Goal: Transaction & Acquisition: Subscribe to service/newsletter

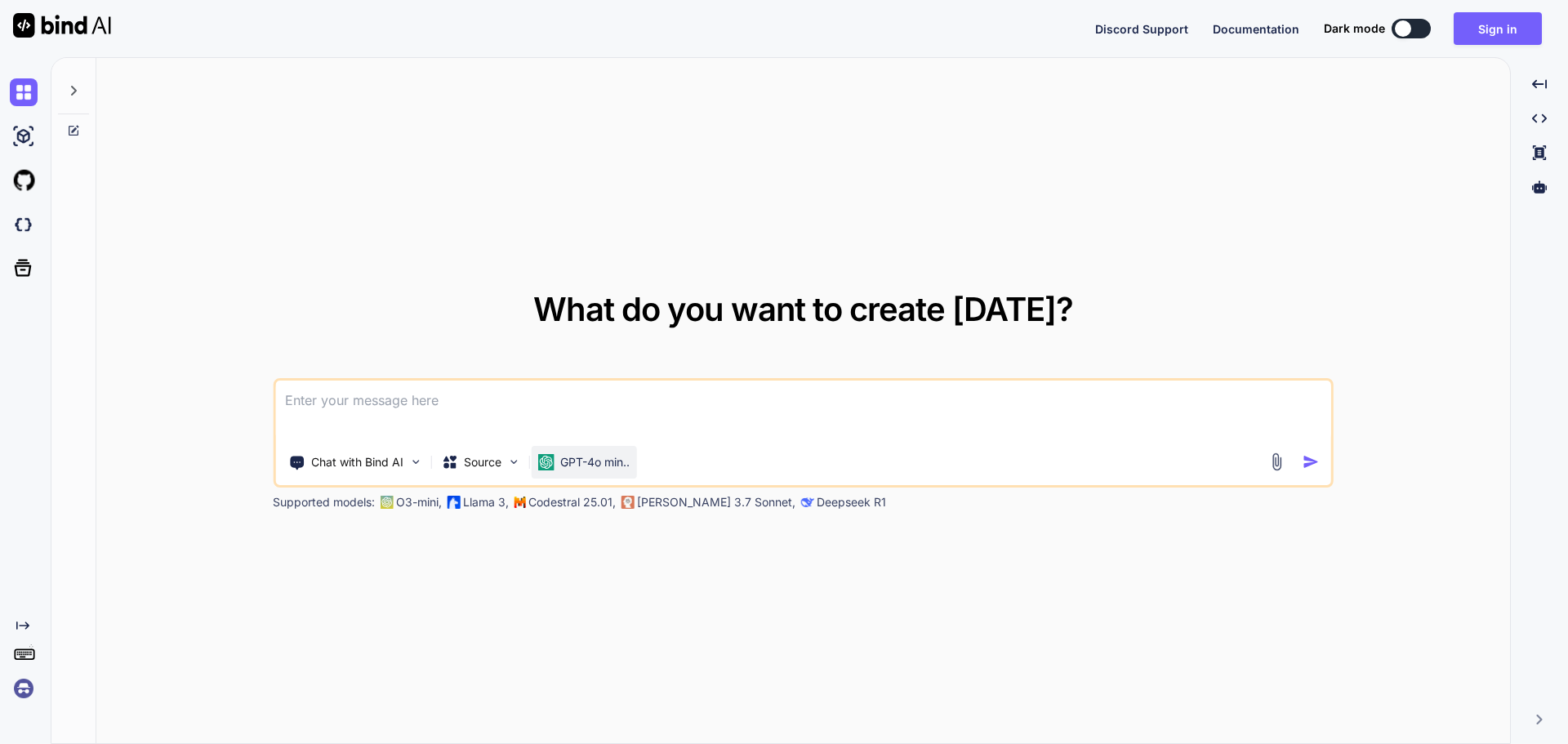
click at [564, 458] on p "GPT-4o min.." at bounding box center [595, 461] width 69 height 17
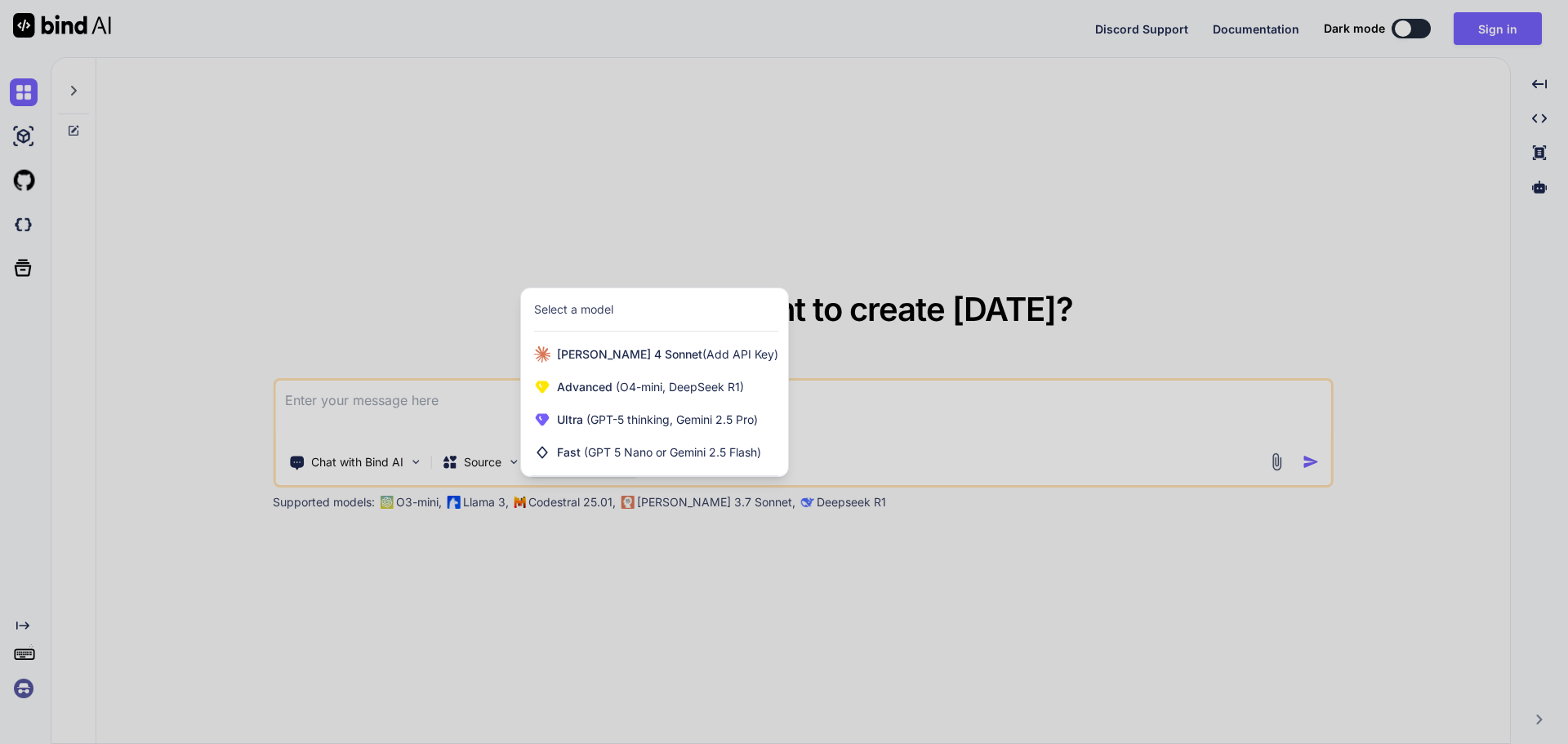
click at [923, 417] on div at bounding box center [784, 372] width 1568 height 744
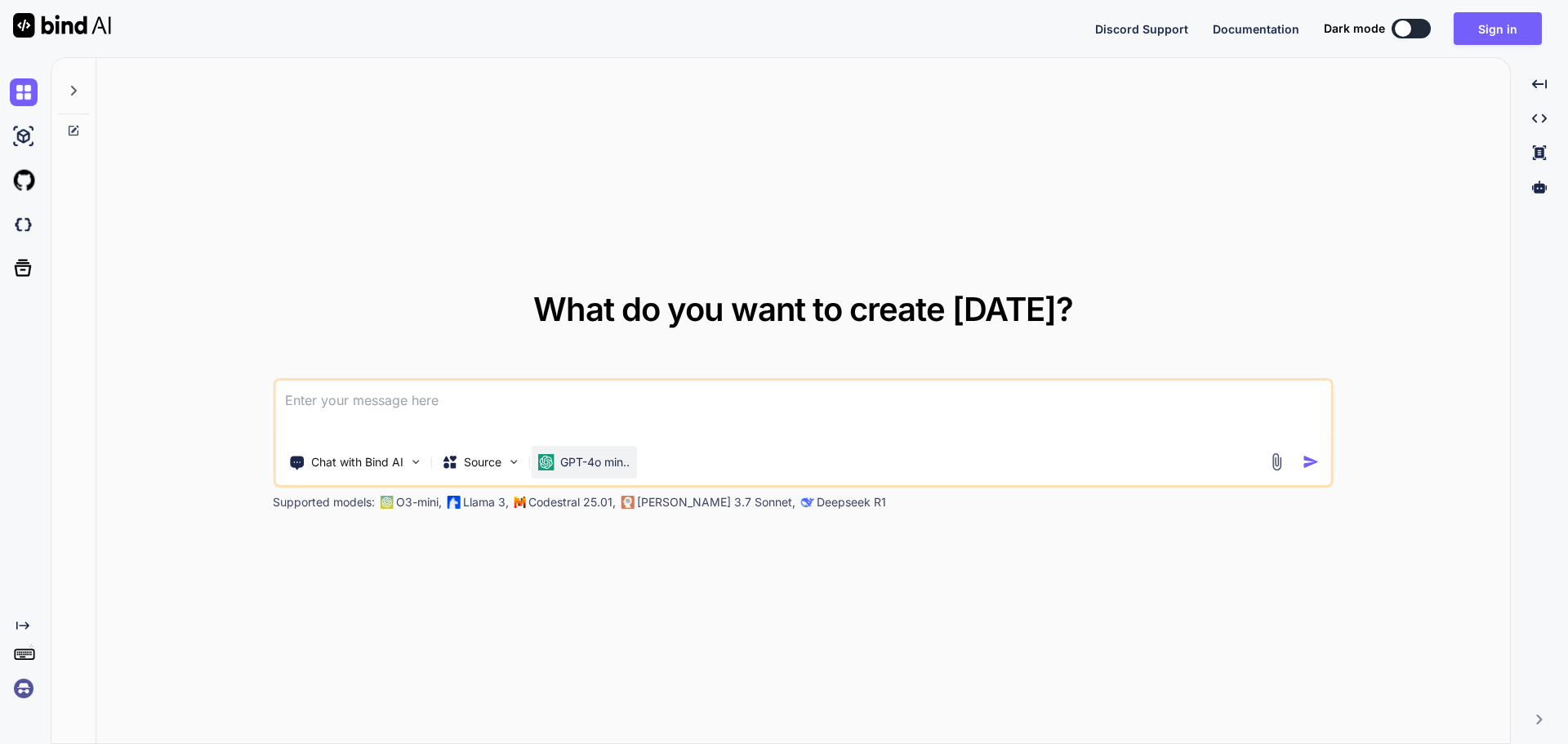
click at [578, 455] on p "GPT-4o min.." at bounding box center [595, 461] width 69 height 17
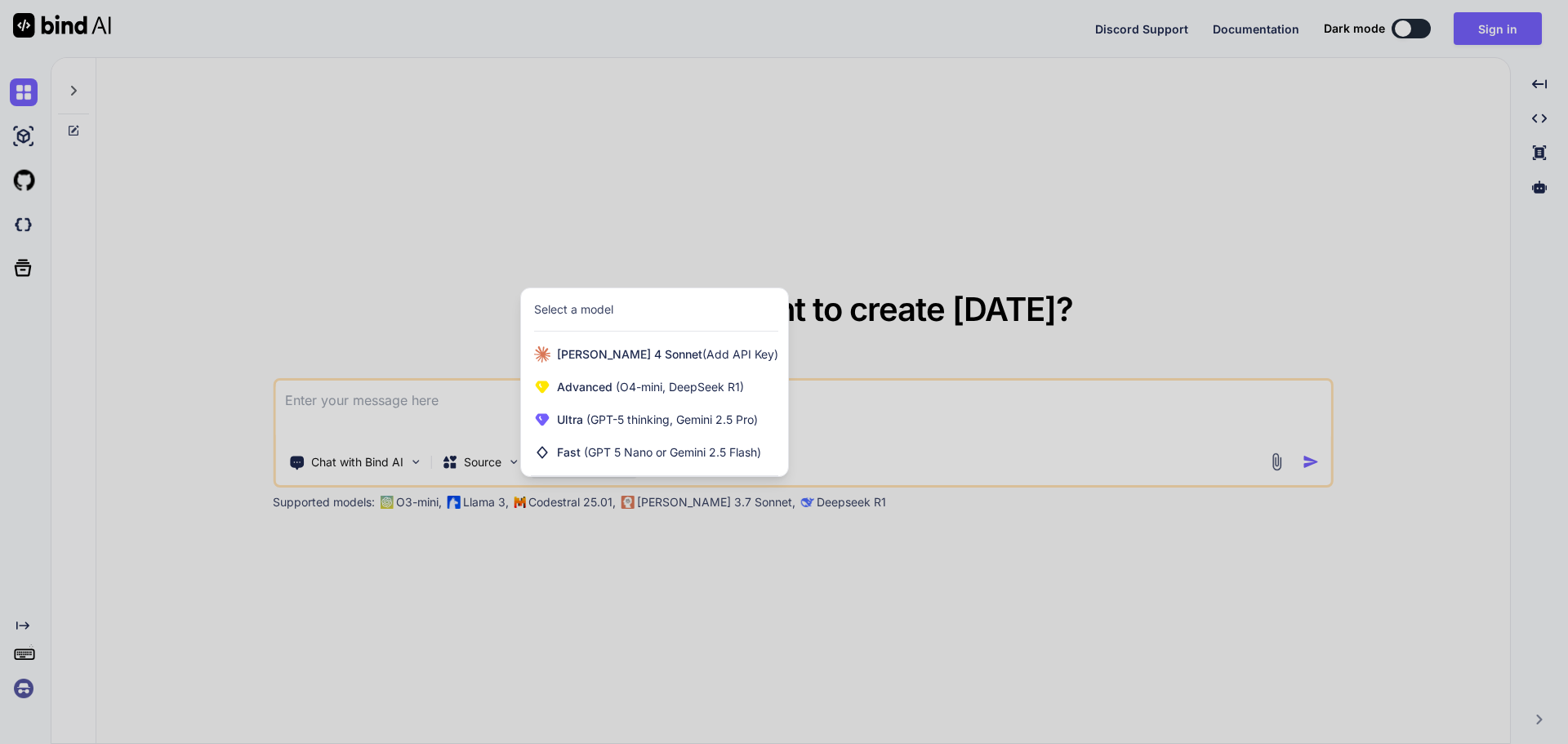
click at [579, 341] on div "Claude 4 Sonnet (Add API Key)" at bounding box center [654, 354] width 267 height 32
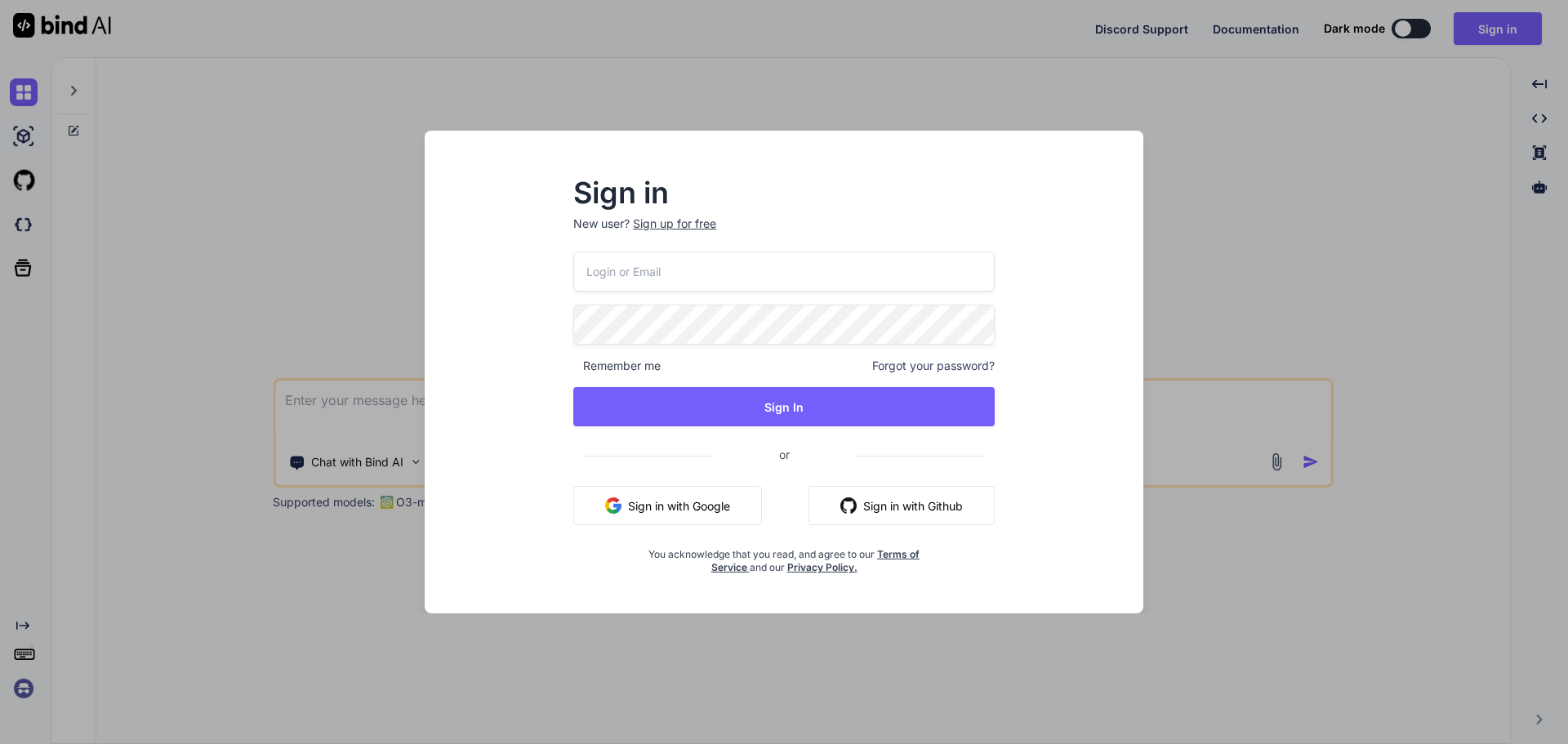
click at [1240, 235] on div "Sign in New user? Sign up for free Remember me Forgot your password? Sign In or…" at bounding box center [784, 372] width 1568 height 744
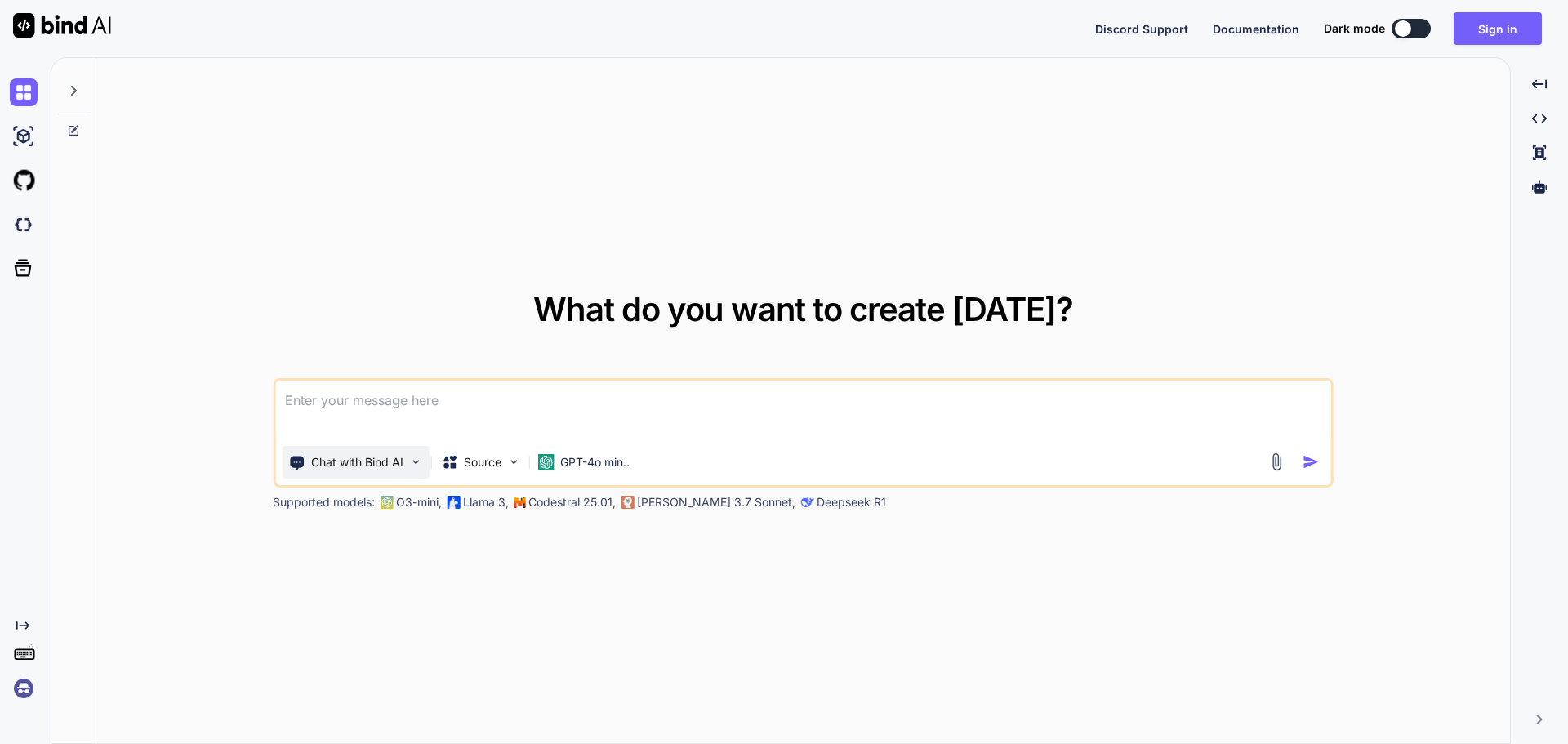
click at [363, 456] on p "Chat with Bind AI" at bounding box center [357, 461] width 92 height 17
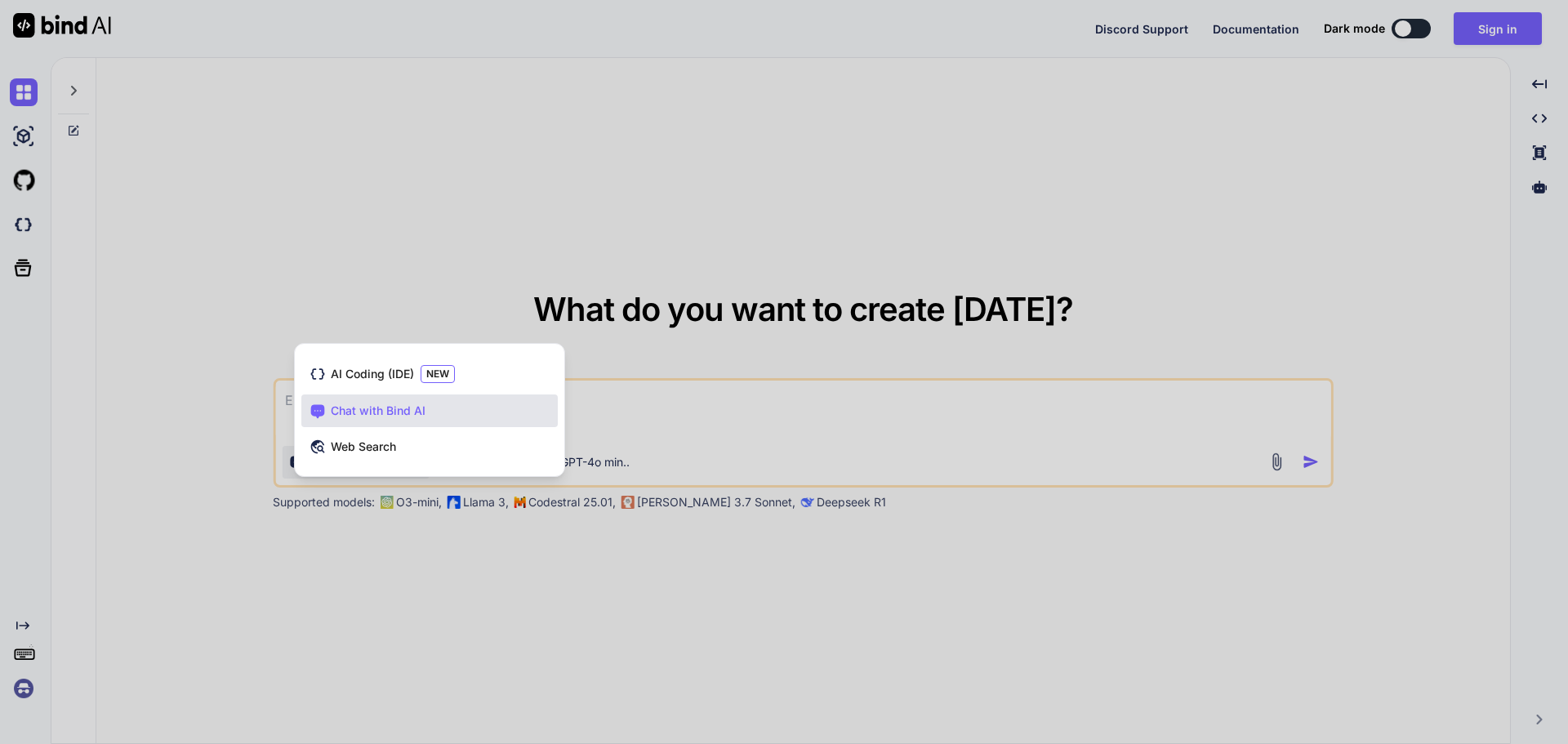
click at [510, 265] on div at bounding box center [784, 372] width 1568 height 744
type textarea "x"
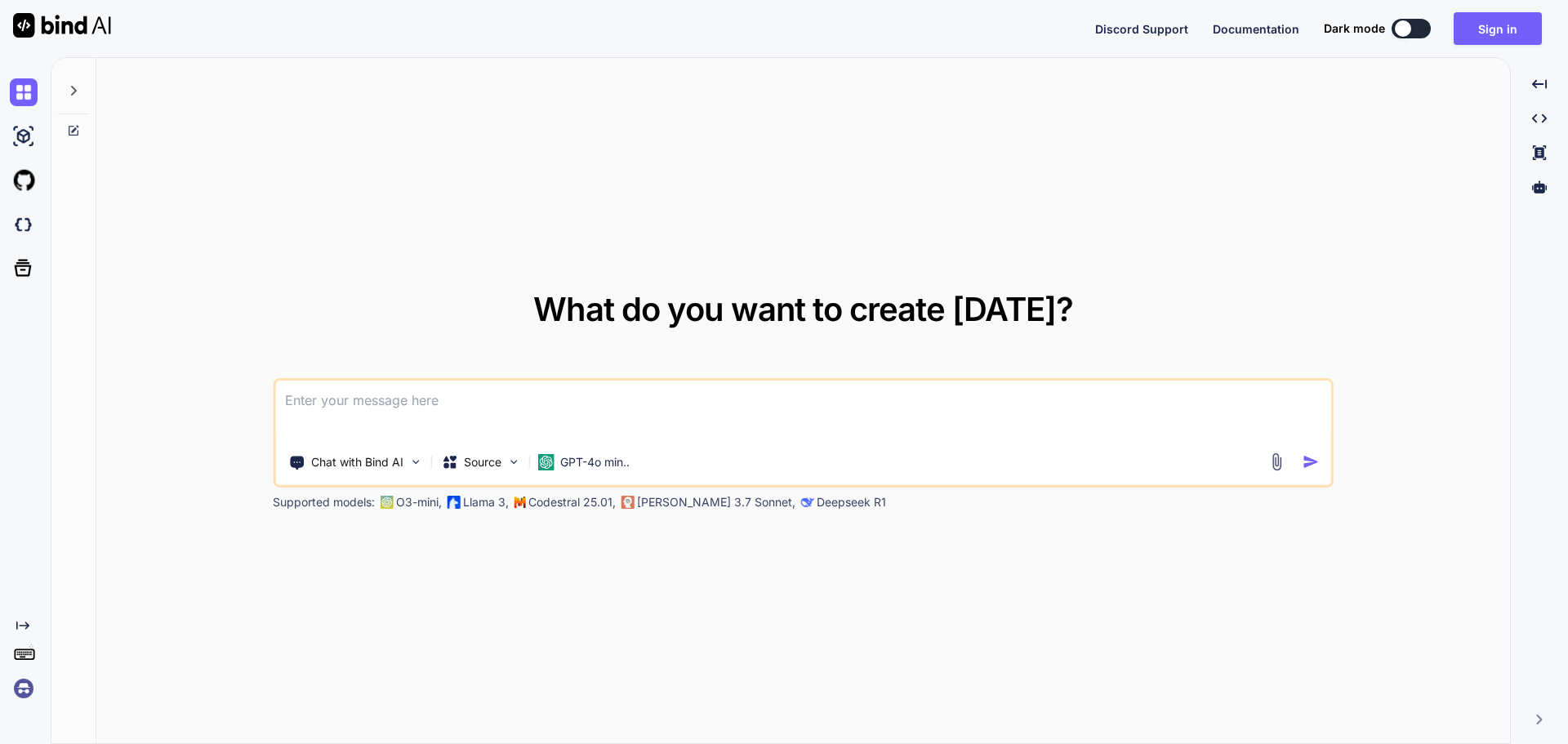
click at [478, 430] on textarea at bounding box center [803, 411] width 1056 height 61
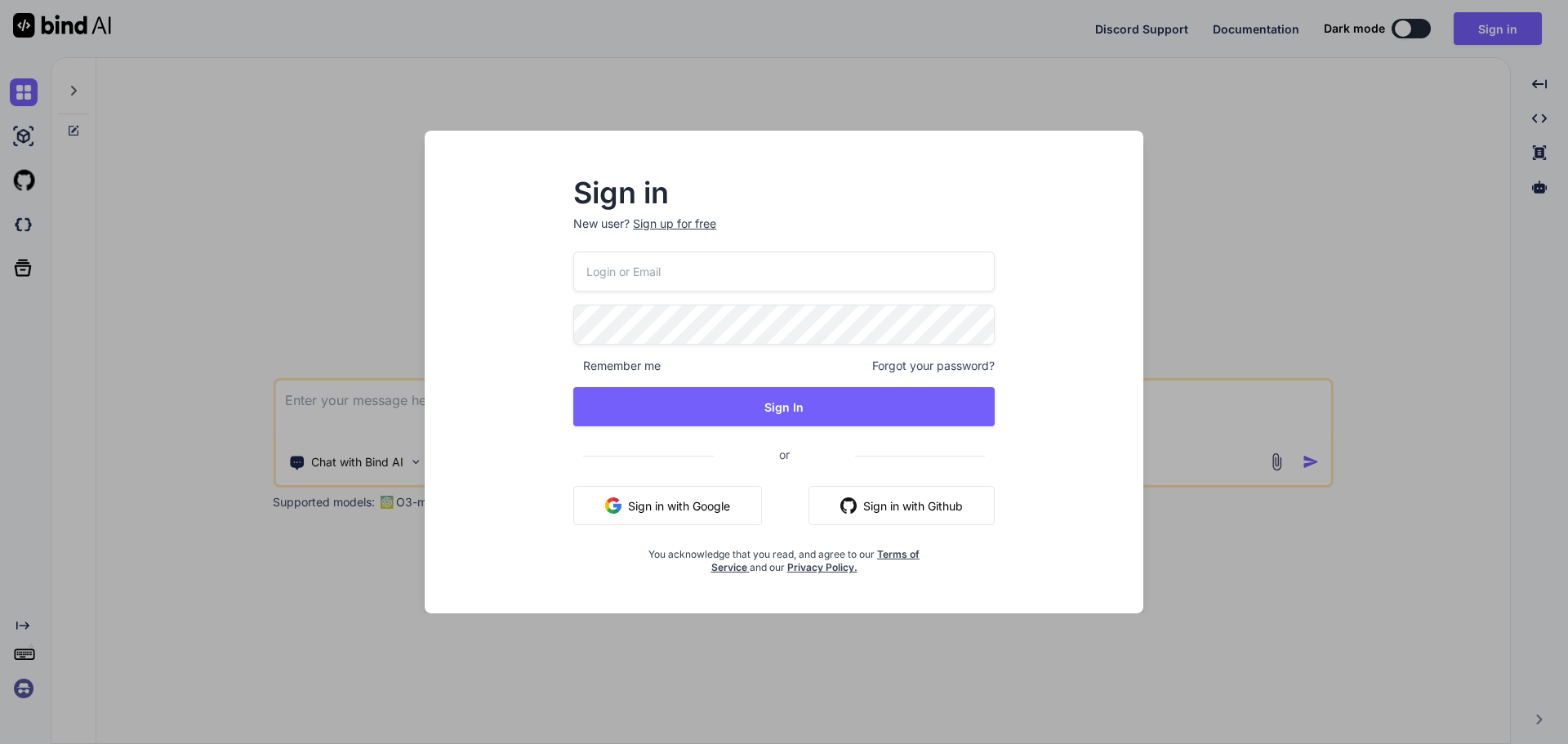
click at [1160, 111] on div "Sign in New user? Sign up for free Remember me Forgot your password? Sign In or…" at bounding box center [784, 372] width 1568 height 744
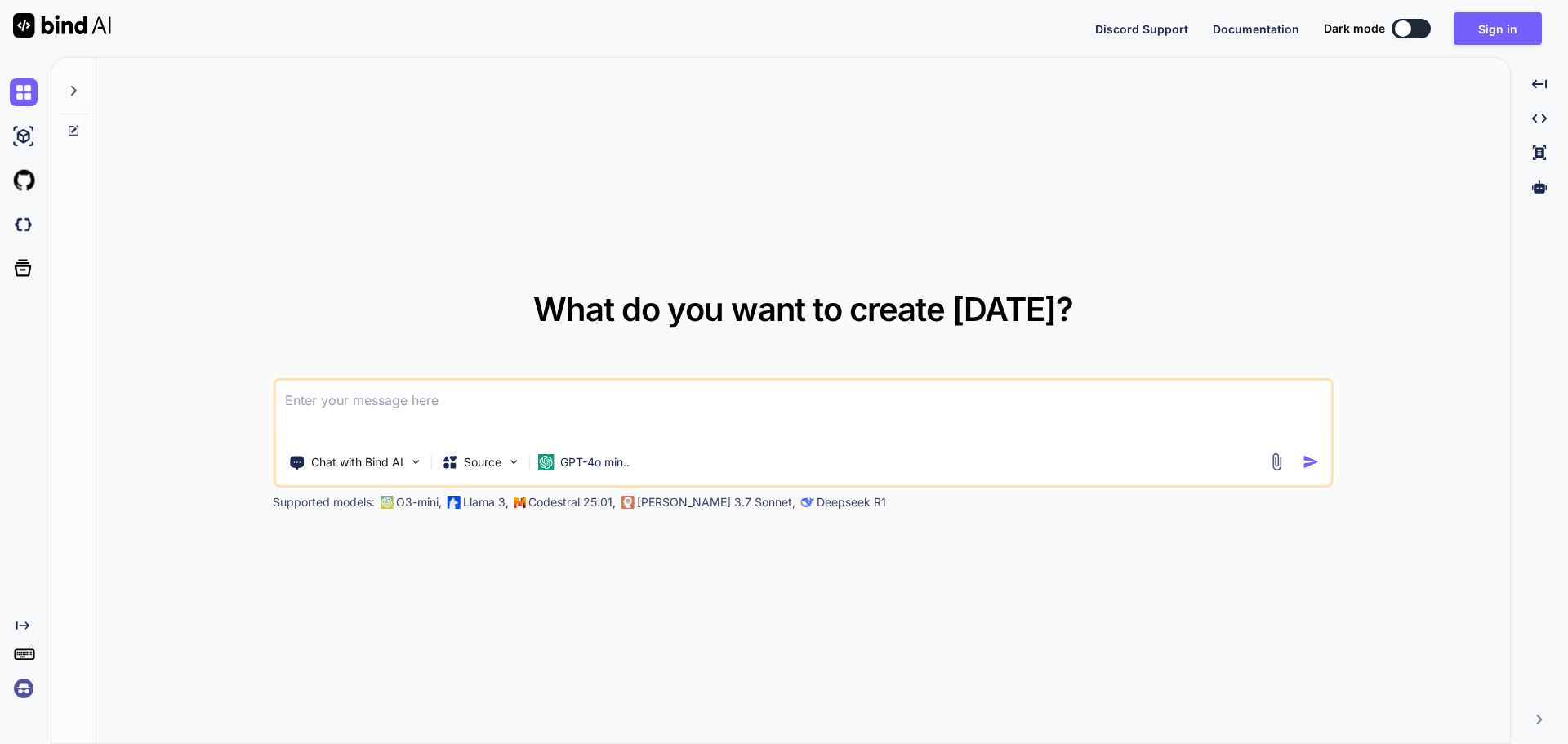
click at [393, 399] on textarea at bounding box center [803, 411] width 1056 height 61
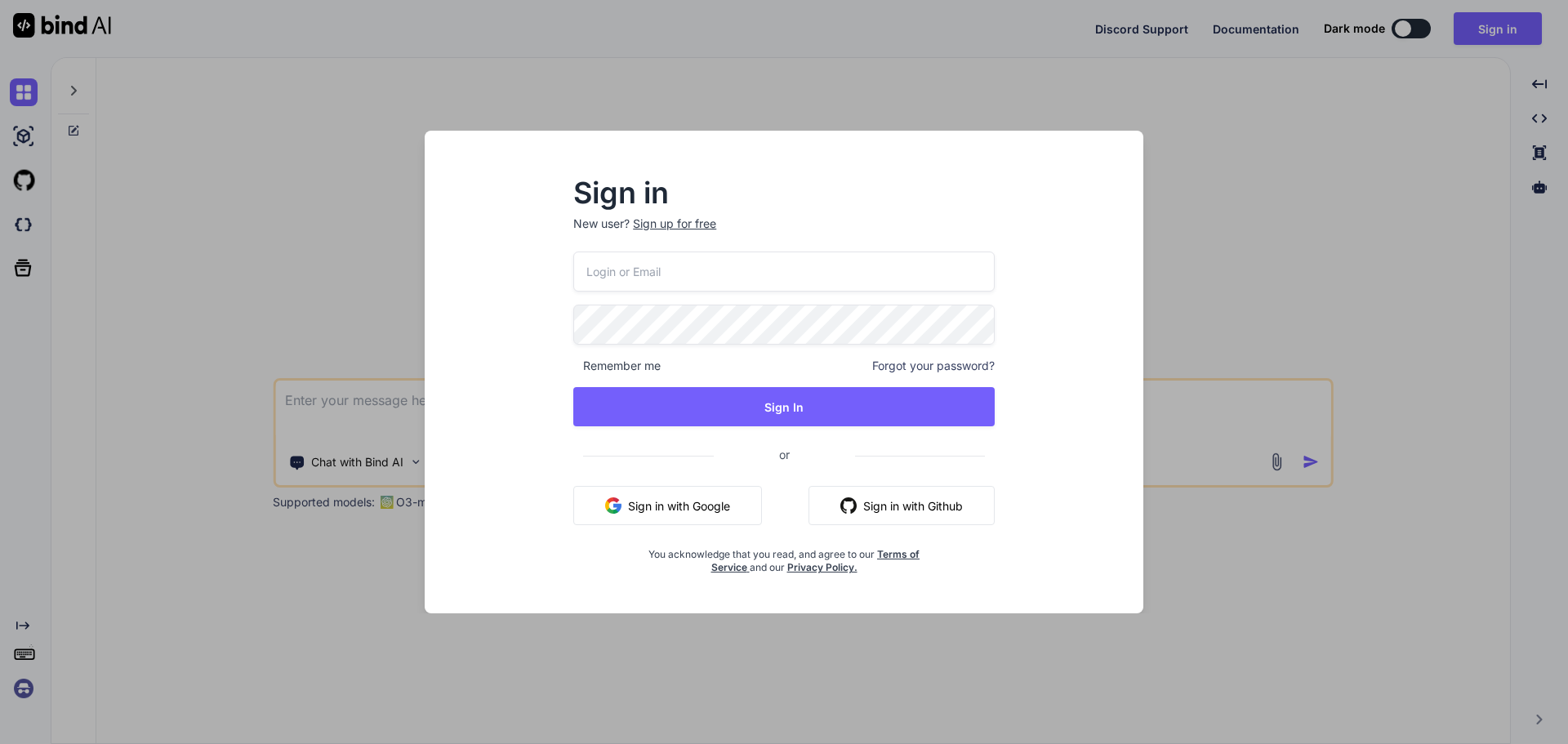
drag, startPoint x: 853, startPoint y: 406, endPoint x: 720, endPoint y: 257, distance: 199.7
click at [799, 419] on button "Sign In" at bounding box center [784, 407] width 422 height 39
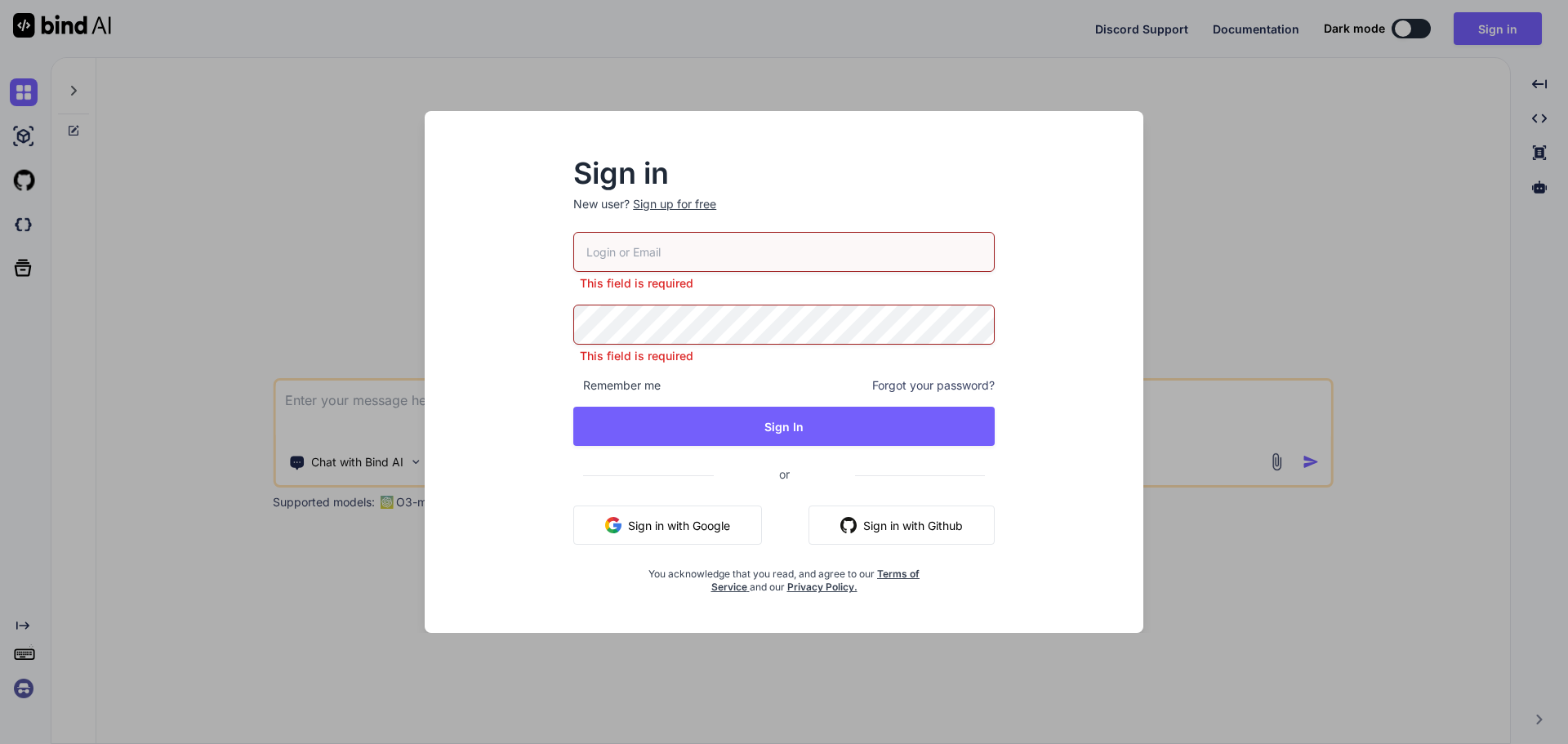
click at [683, 203] on div "Sign up for free" at bounding box center [674, 203] width 83 height 17
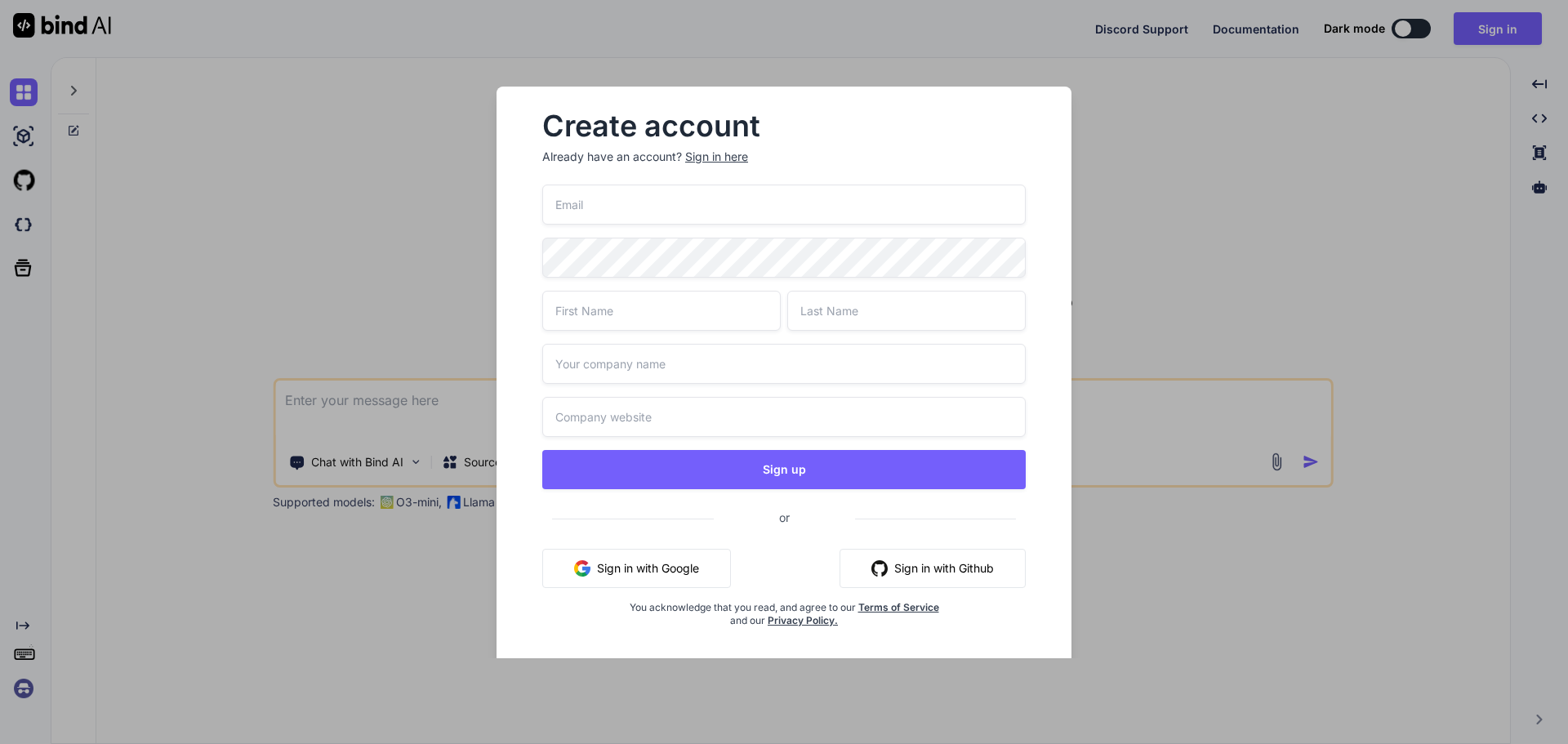
click at [683, 203] on input "email" at bounding box center [784, 204] width 483 height 40
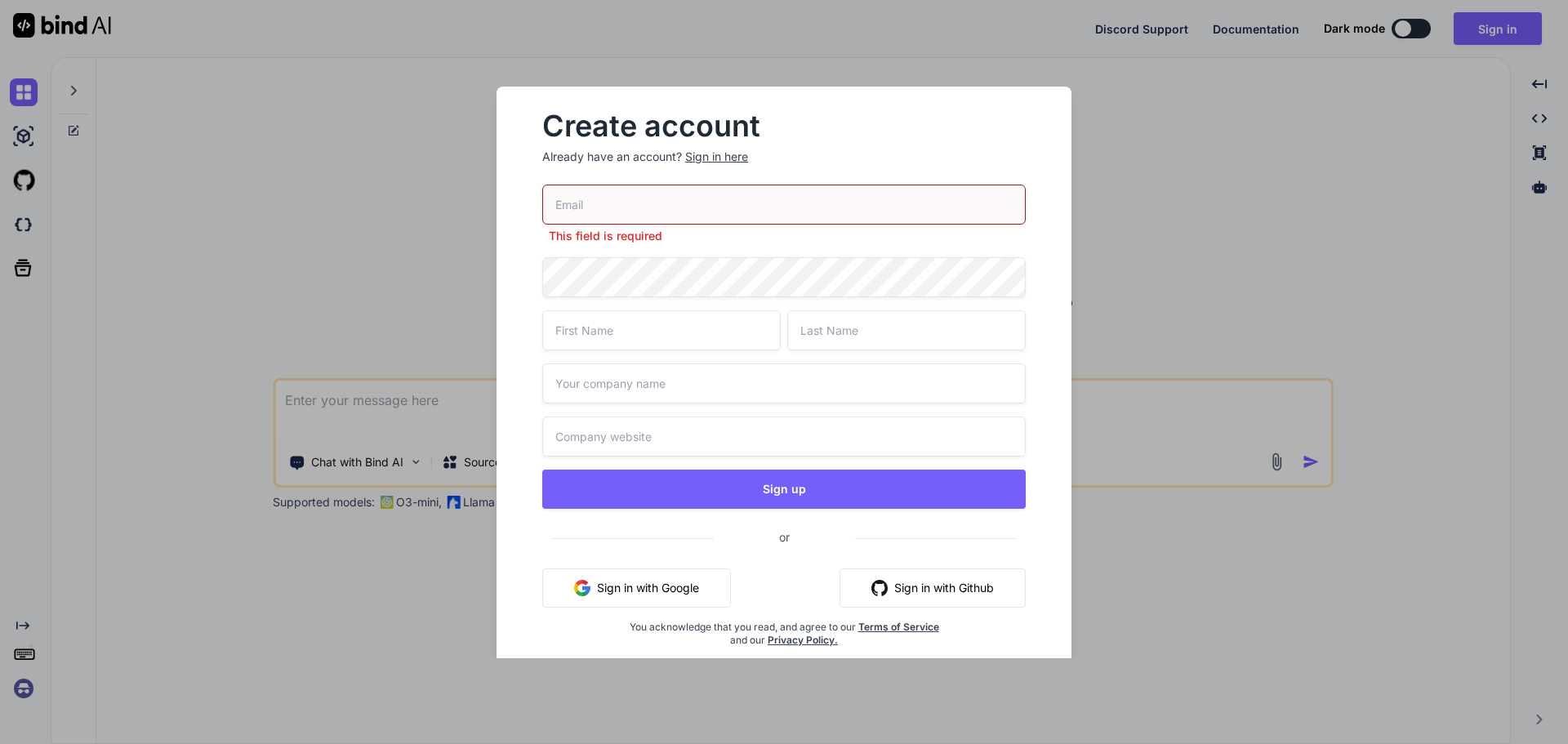
click at [599, 193] on input "email" at bounding box center [784, 204] width 483 height 40
paste input "pahep75306@ekuali.com"
type input "pahep75306@ekuali.com"
click at [614, 285] on div "pahep75306@ekuali.com This field is required Sign up or Sign in with Google Sig…" at bounding box center [784, 435] width 483 height 502
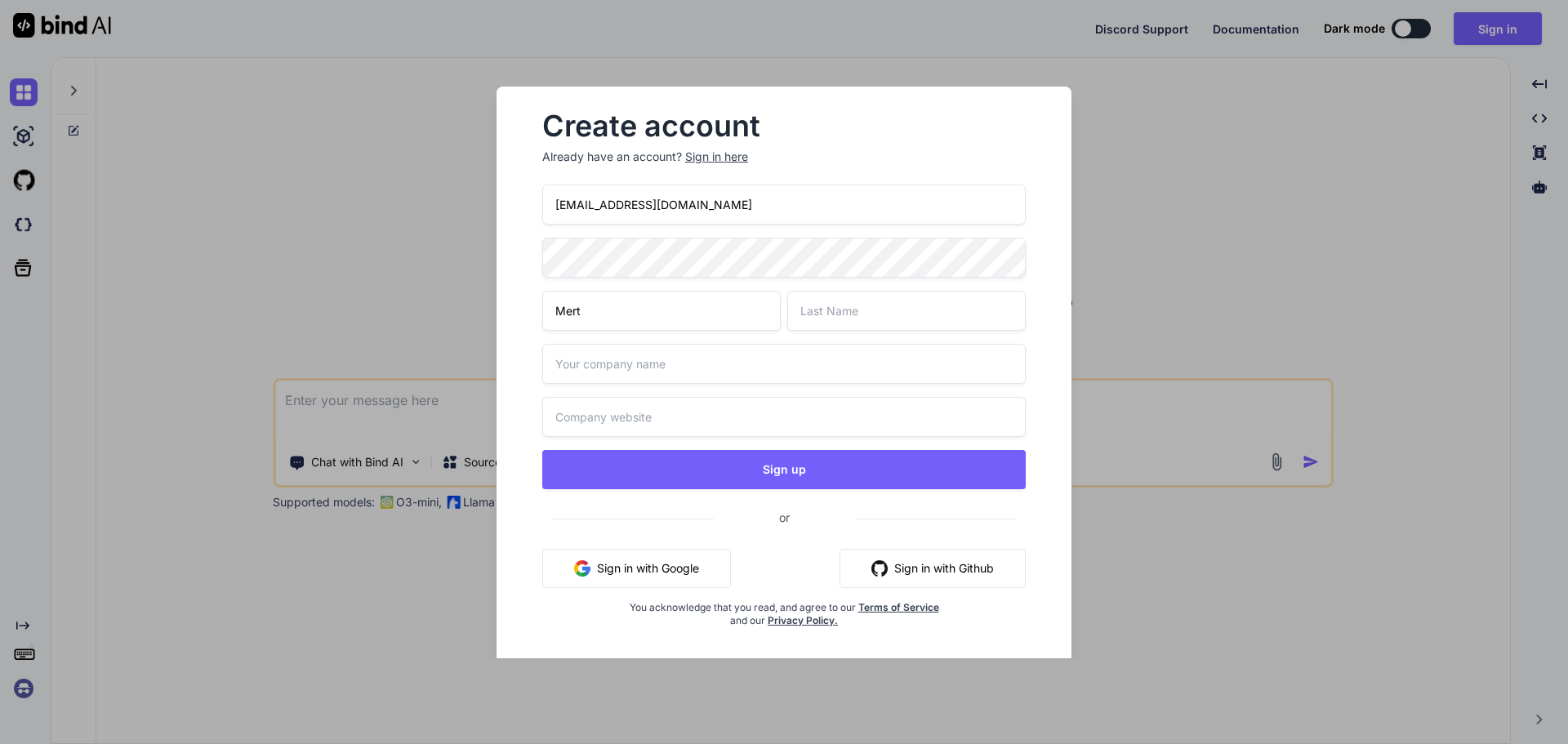
type input "Mert"
type input "Hakanoğlu"
type input "Mertingen"
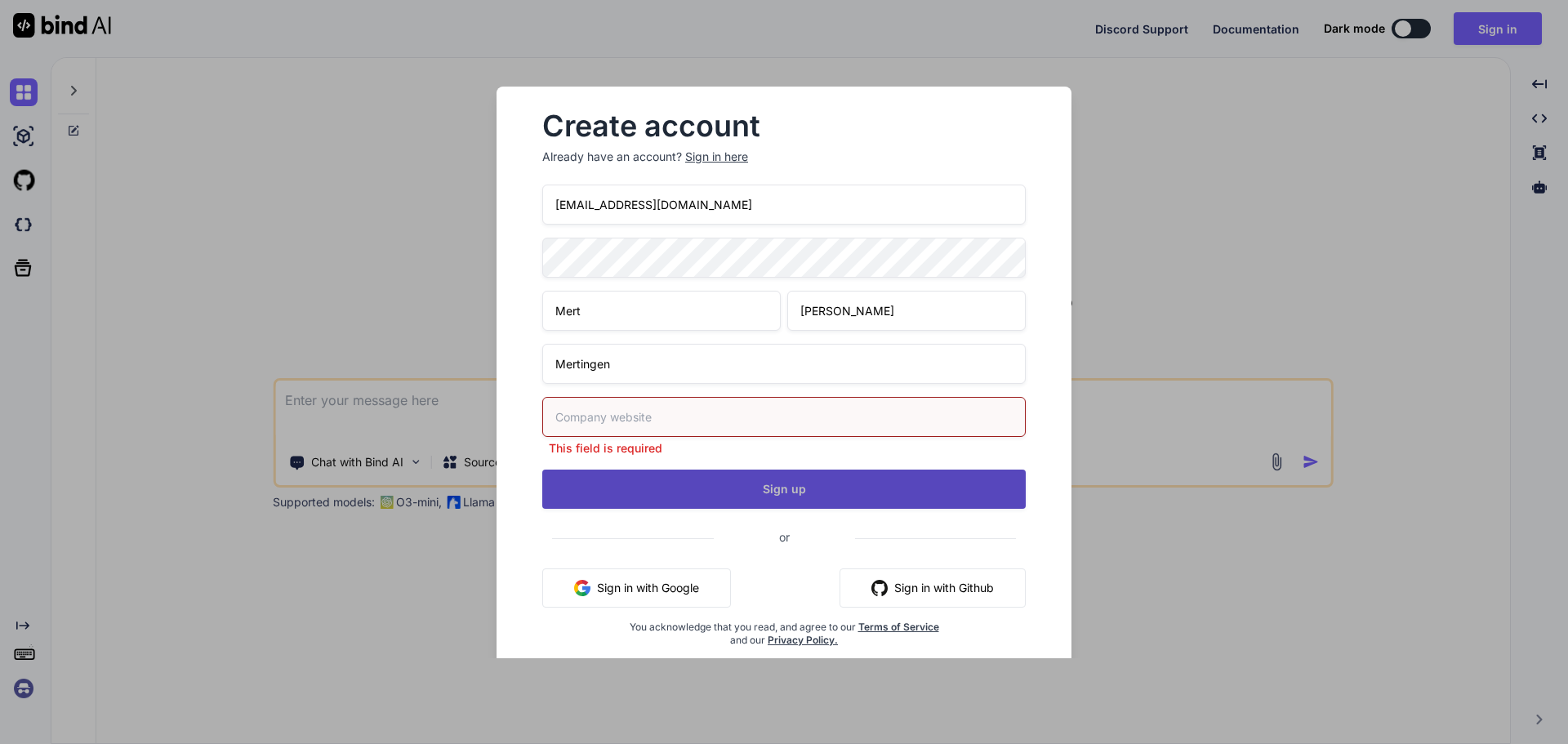
click at [720, 462] on div "pahep75306@ekuali.com Mert Hakanoğlu Mertingen This field is required Sign up o…" at bounding box center [784, 435] width 483 height 502
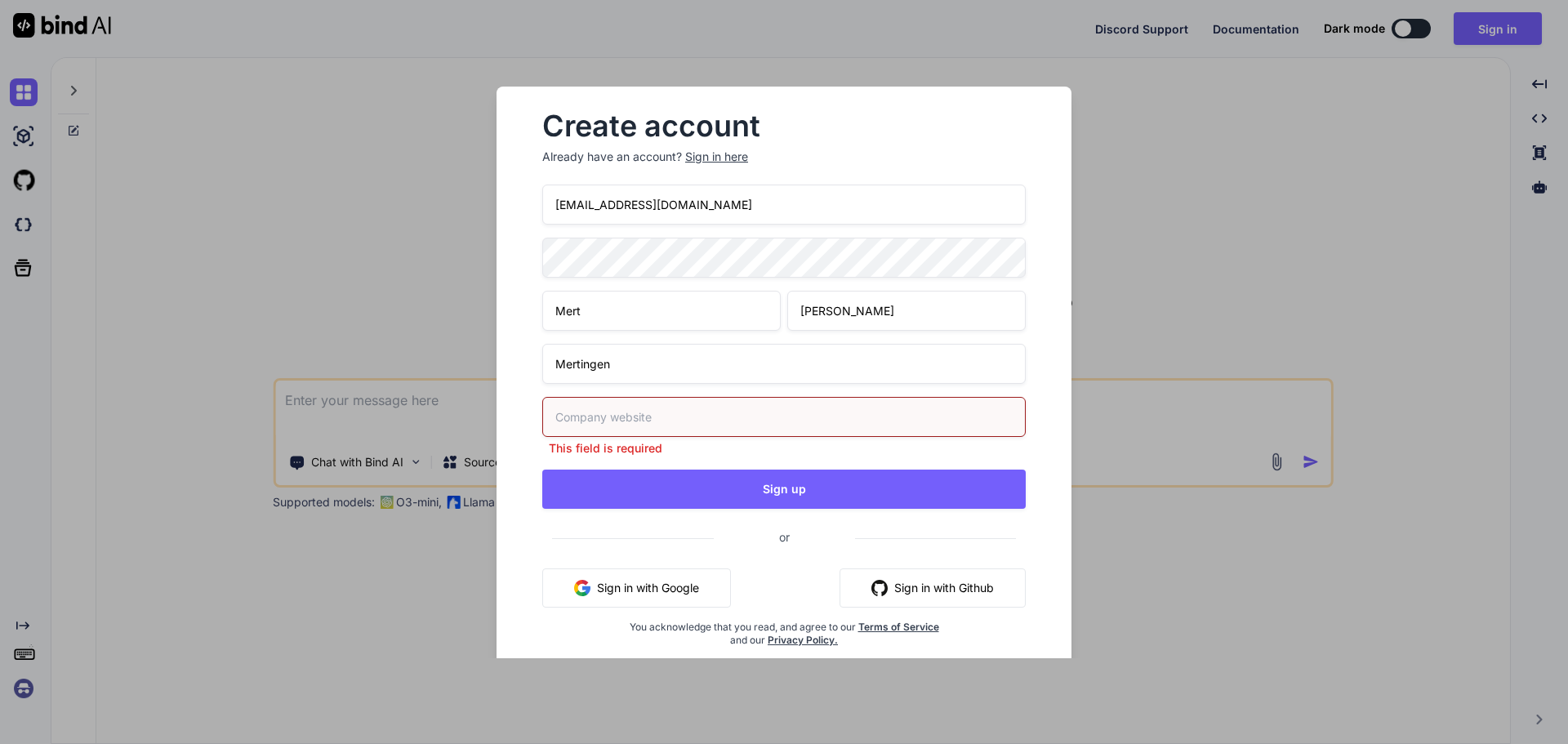
click at [675, 421] on input "text" at bounding box center [784, 416] width 483 height 40
type input "t"
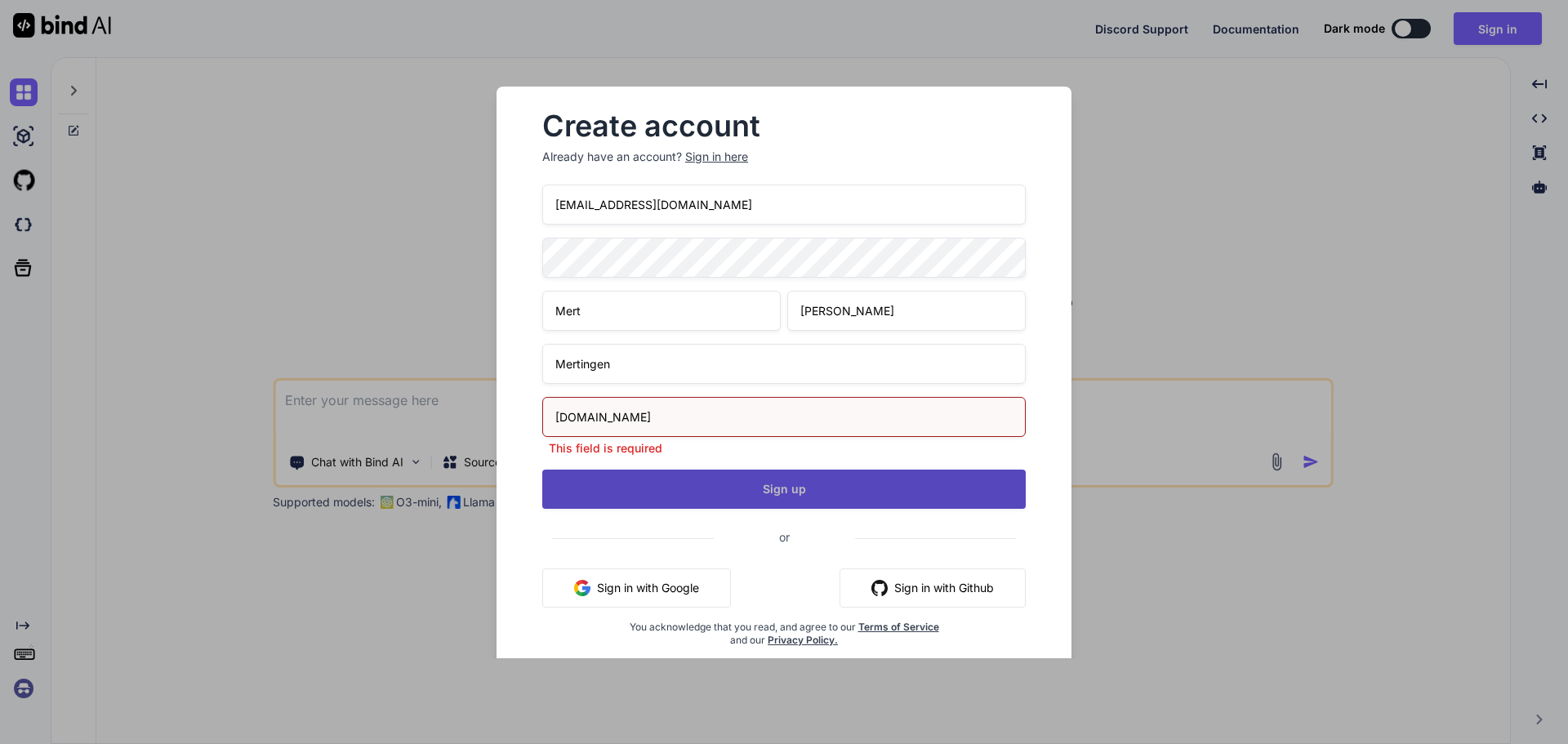
type input "mertingens.com"
click at [703, 488] on button "Sign up" at bounding box center [784, 489] width 483 height 39
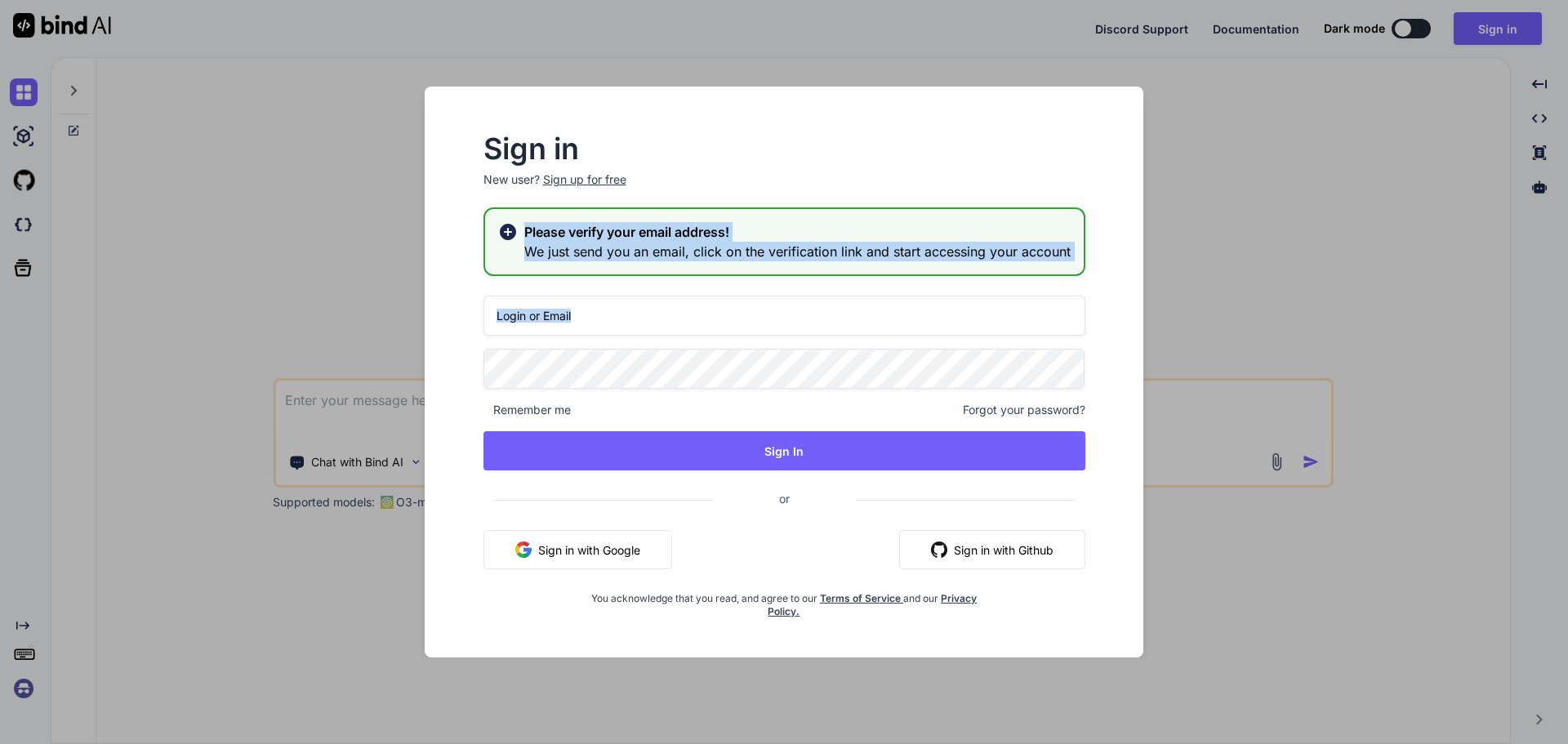
click at [948, 385] on div "Sign in New user? Sign up for free Please verify your email address! We just se…" at bounding box center [784, 372] width 1568 height 744
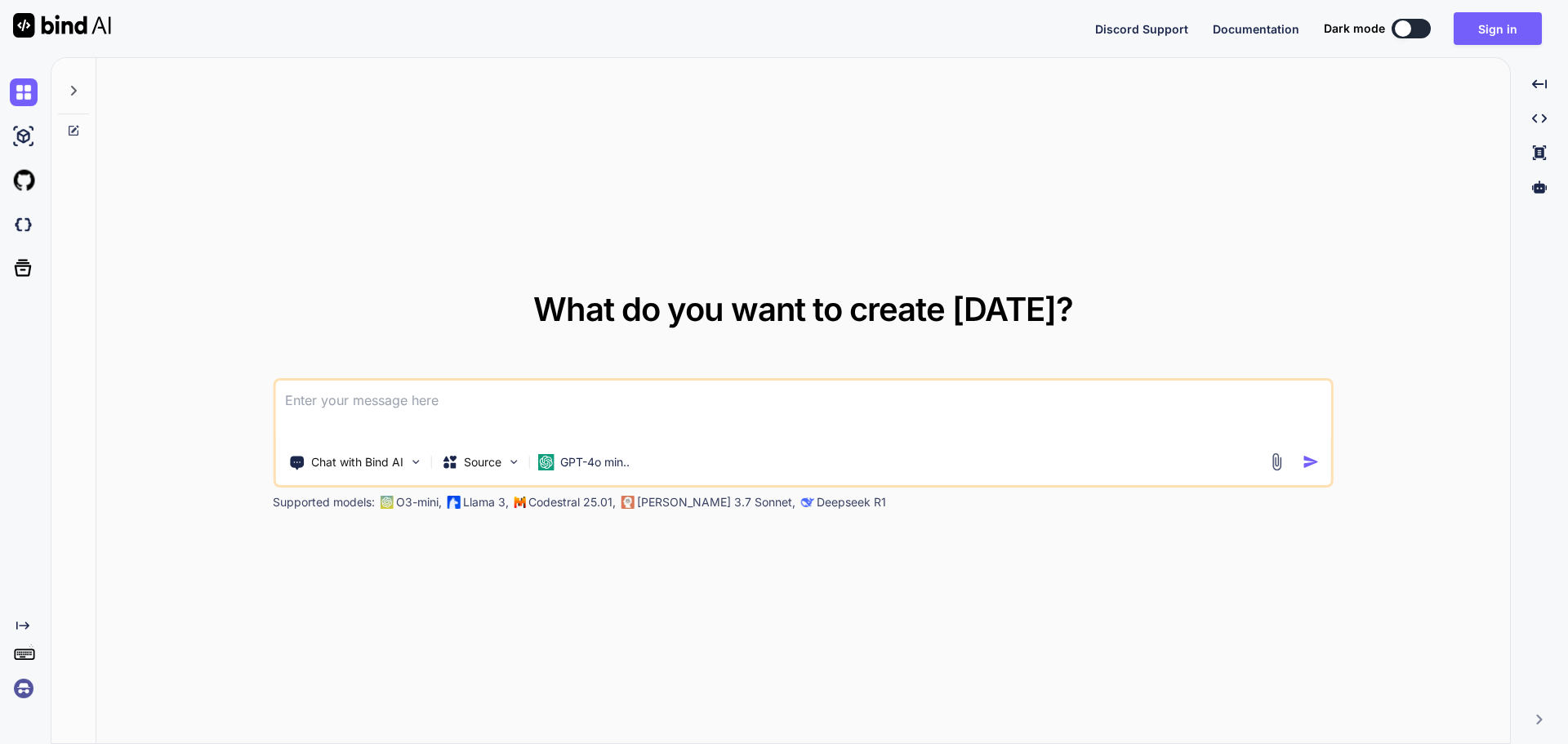
click at [804, 421] on textarea at bounding box center [803, 411] width 1056 height 61
click at [678, 403] on textarea at bounding box center [803, 411] width 1056 height 61
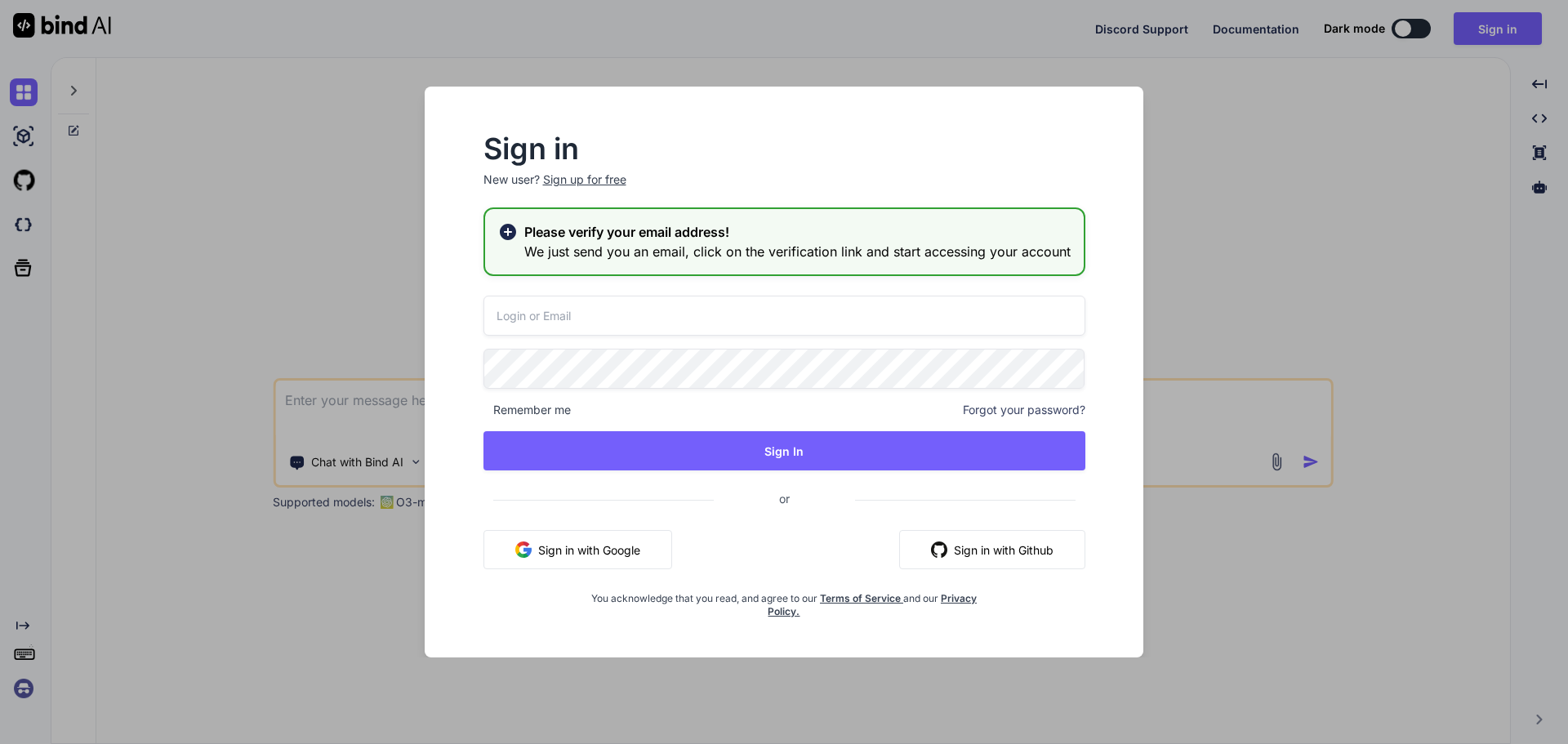
click at [662, 315] on input "email" at bounding box center [784, 315] width 602 height 40
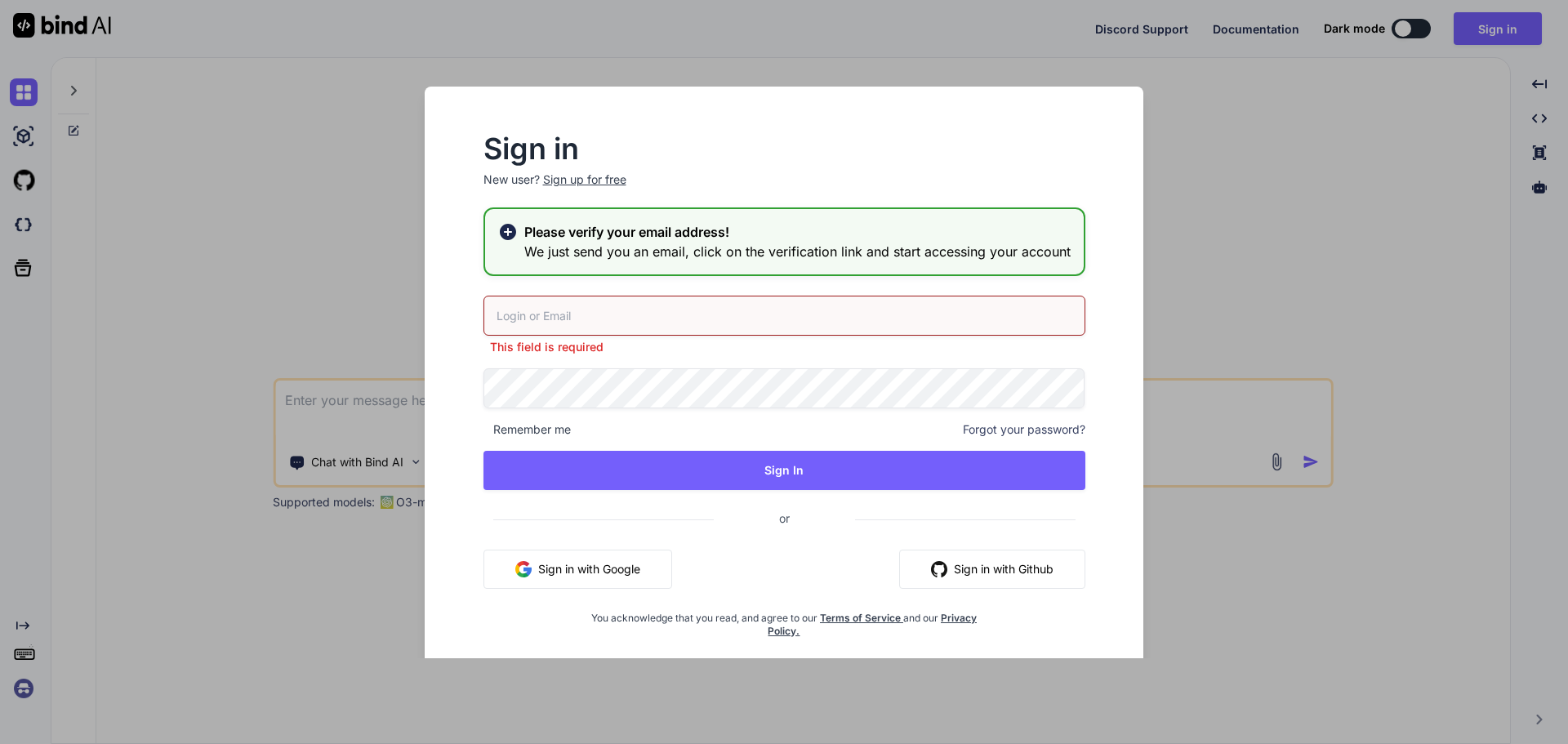
click at [566, 299] on input "email" at bounding box center [784, 315] width 602 height 40
paste input "pahep75306@ekuali.com"
type input "pahep75306@ekuali.com"
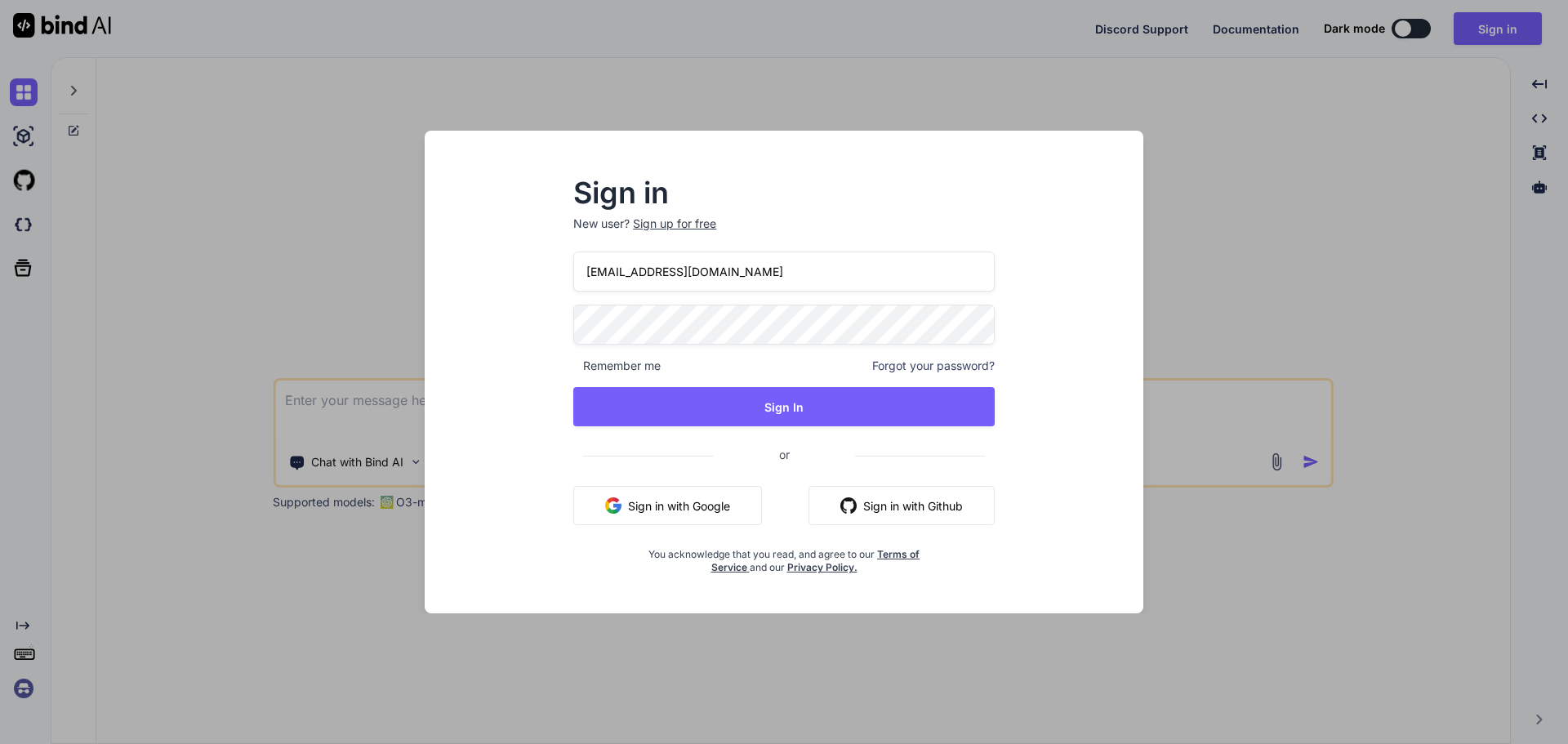
click at [655, 385] on div "pahep75306@ekuali.com Remember me Forgot your password? Sign In or Sign in with…" at bounding box center [784, 413] width 422 height 323
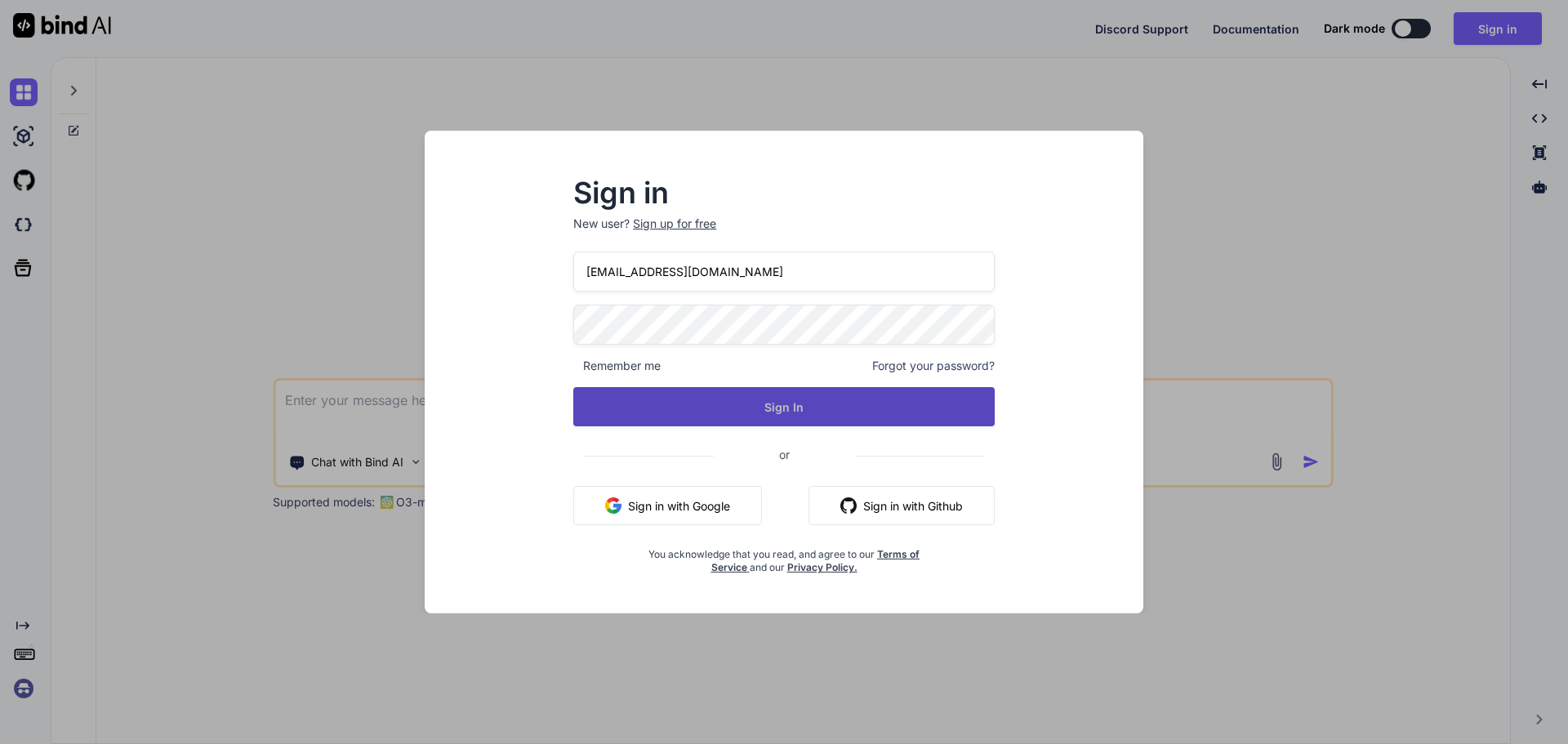
click at [881, 398] on button "Sign In" at bounding box center [784, 407] width 422 height 39
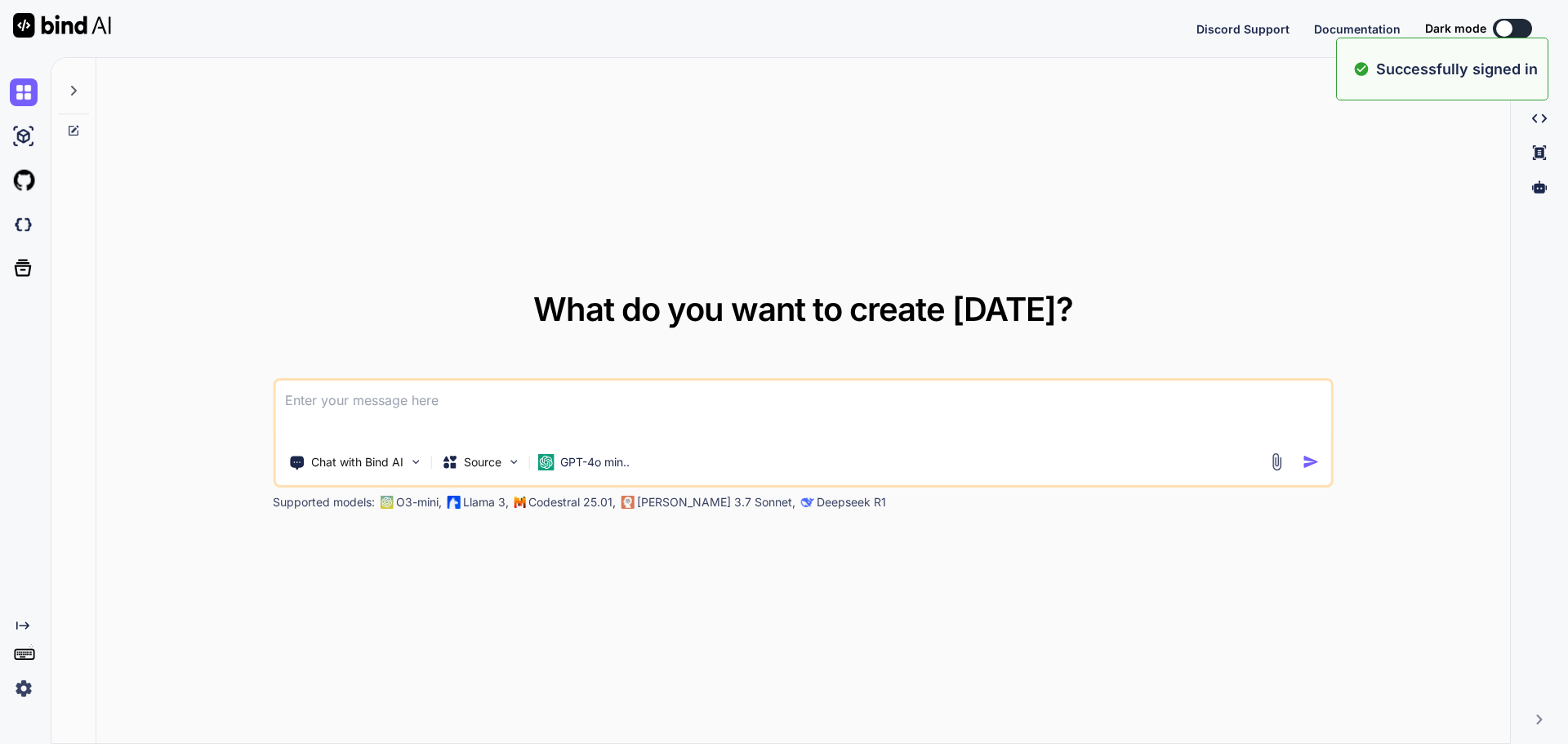
click at [363, 435] on textarea at bounding box center [803, 411] width 1056 height 61
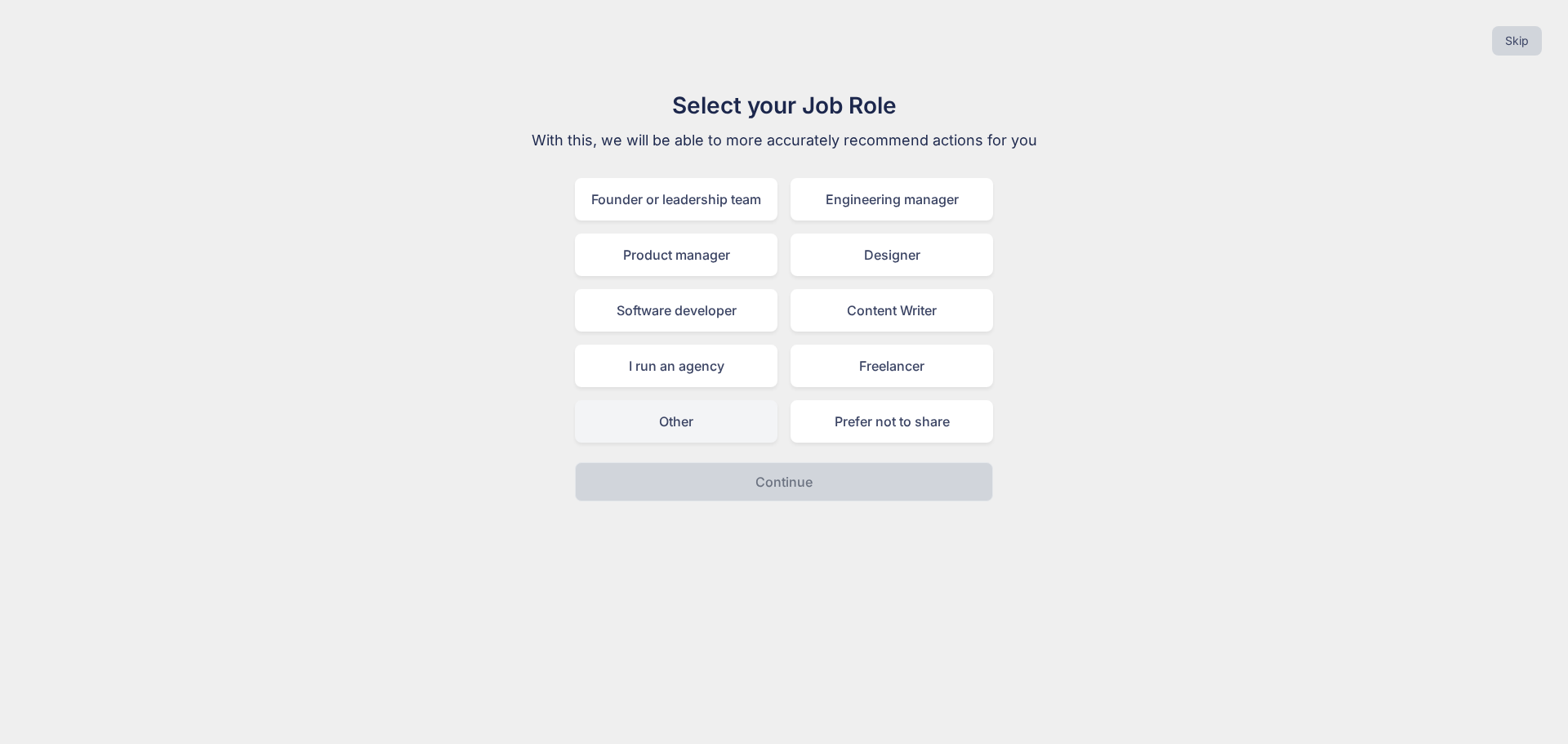
click at [715, 419] on div "Other" at bounding box center [676, 420] width 202 height 42
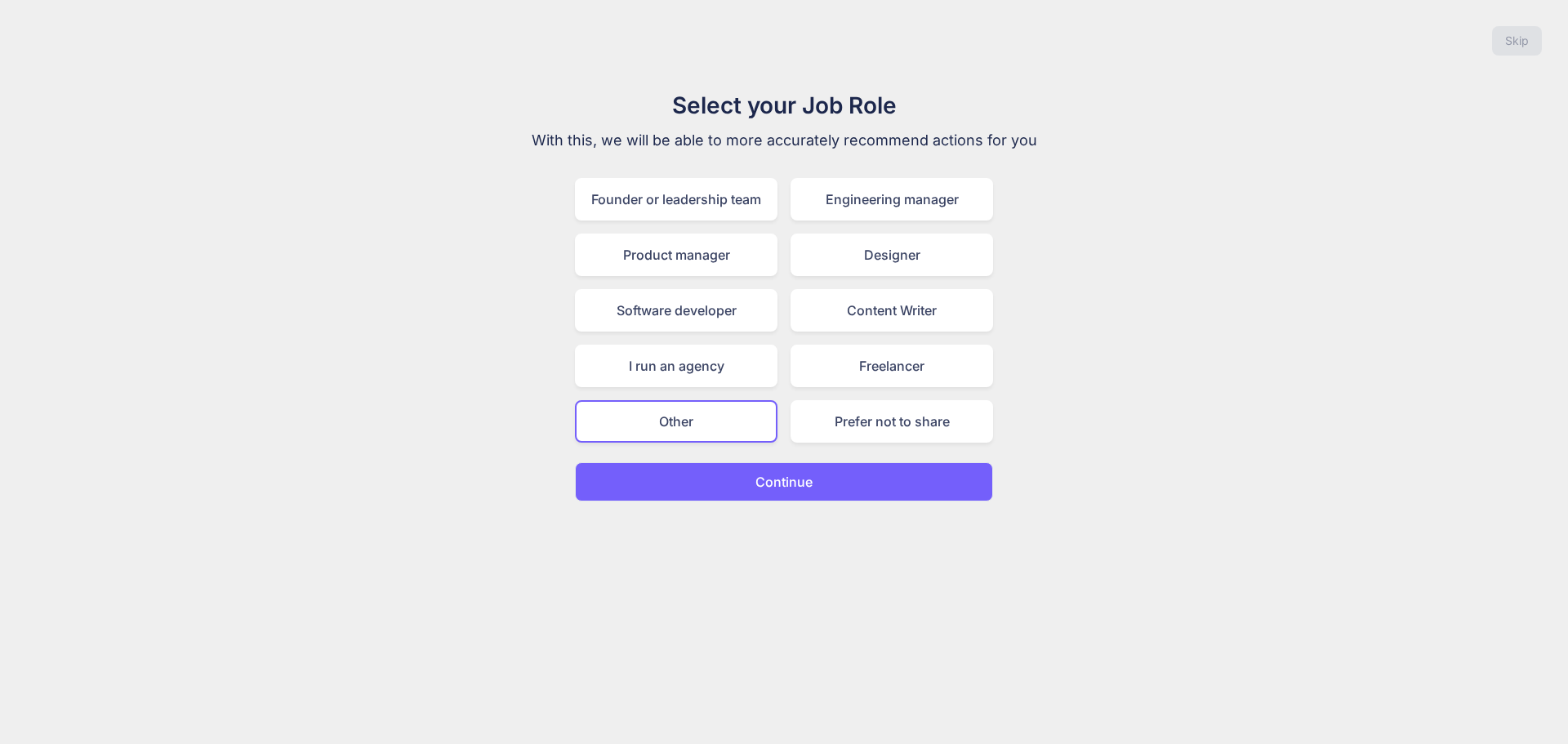
click at [755, 476] on p "Continue" at bounding box center [784, 482] width 57 height 20
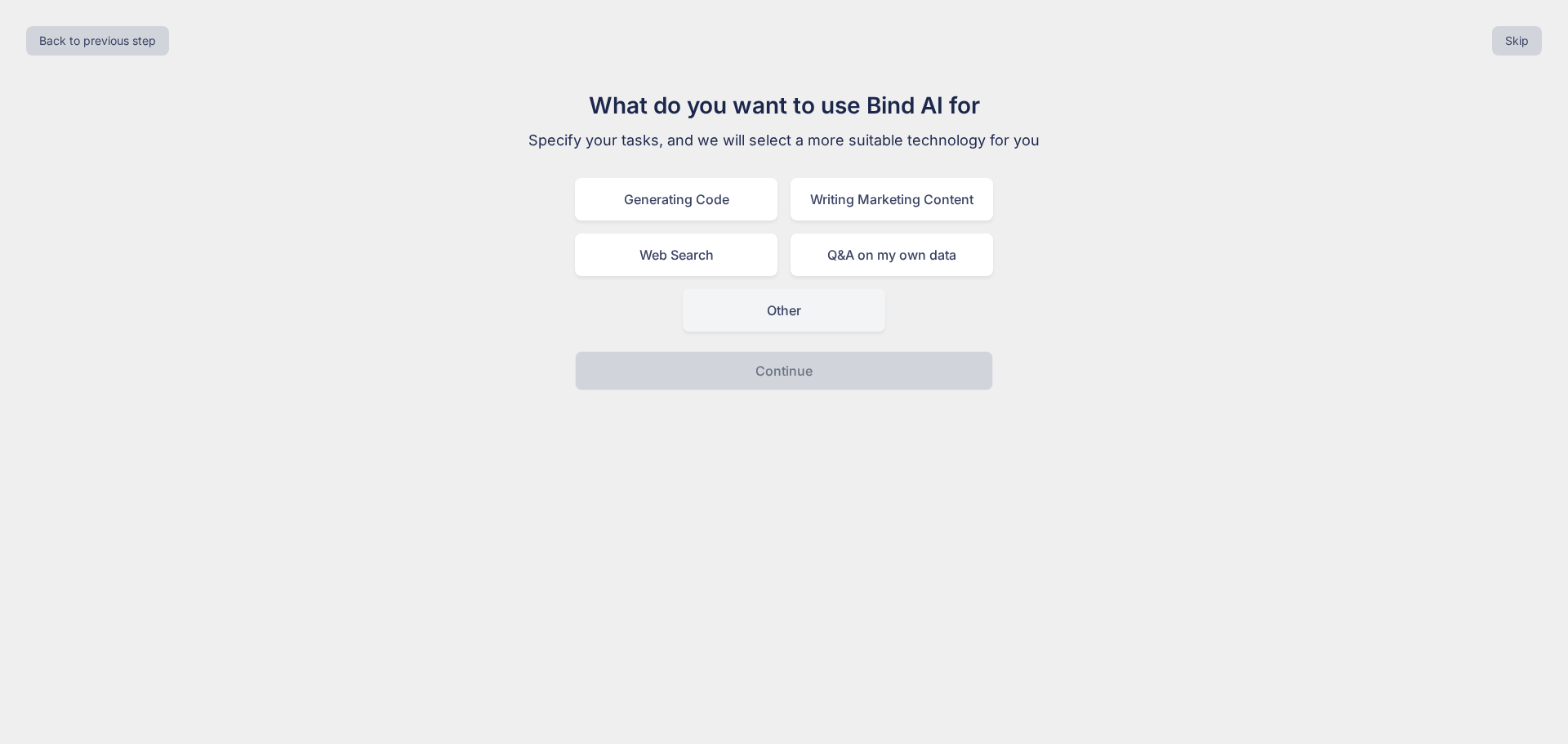
click at [758, 308] on div "Other" at bounding box center [784, 310] width 202 height 42
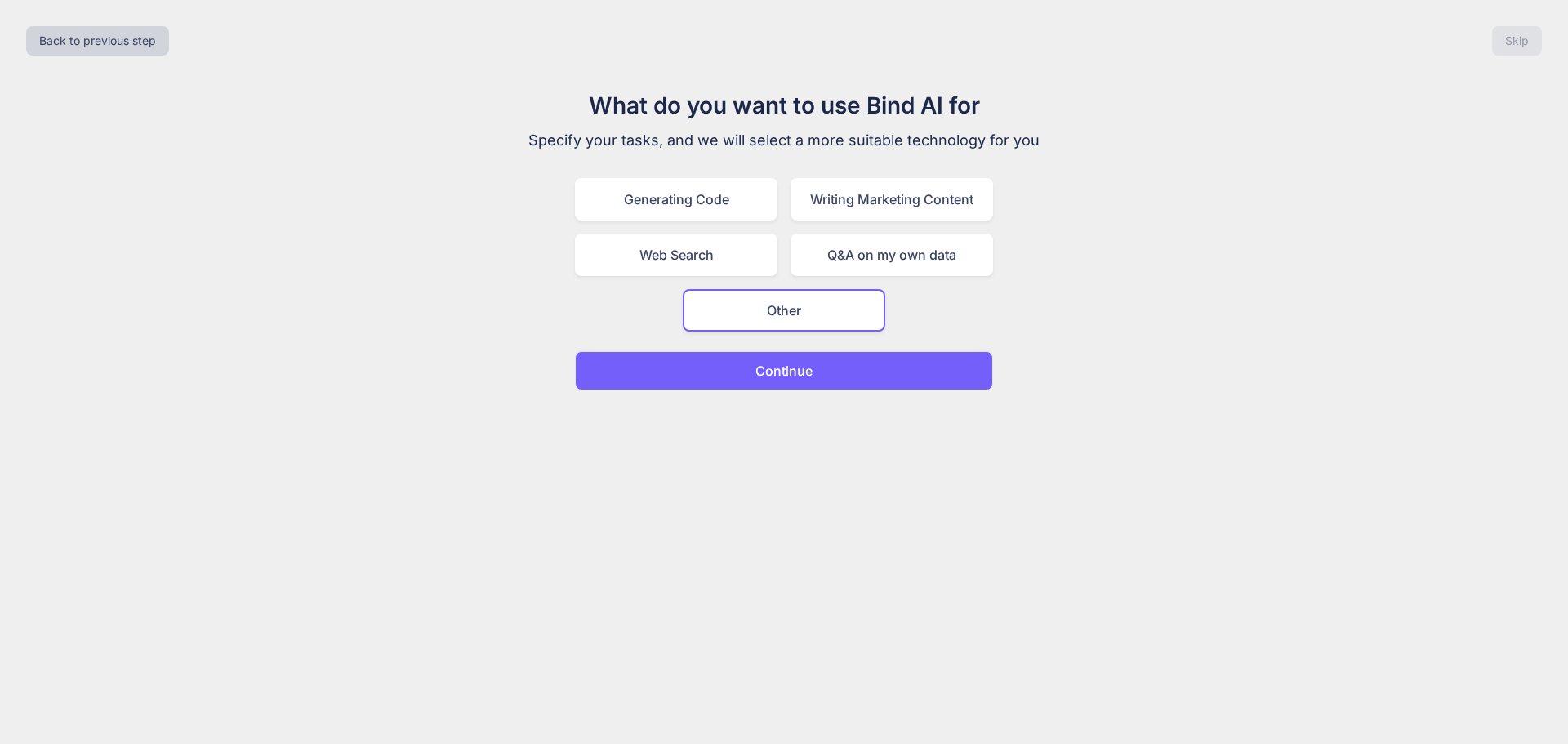
click at [772, 359] on button "Continue" at bounding box center [784, 371] width 418 height 39
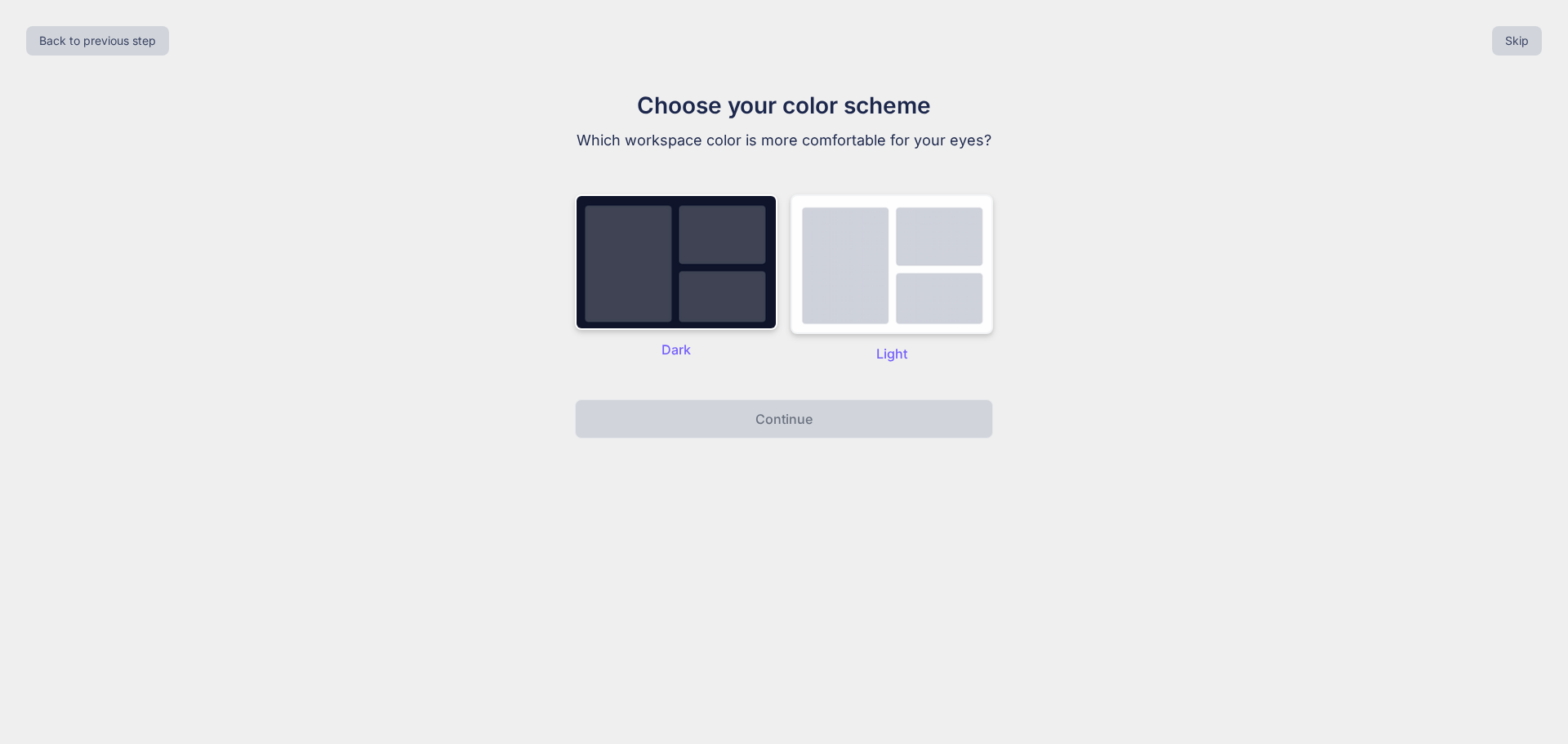
click at [887, 314] on img at bounding box center [891, 264] width 202 height 140
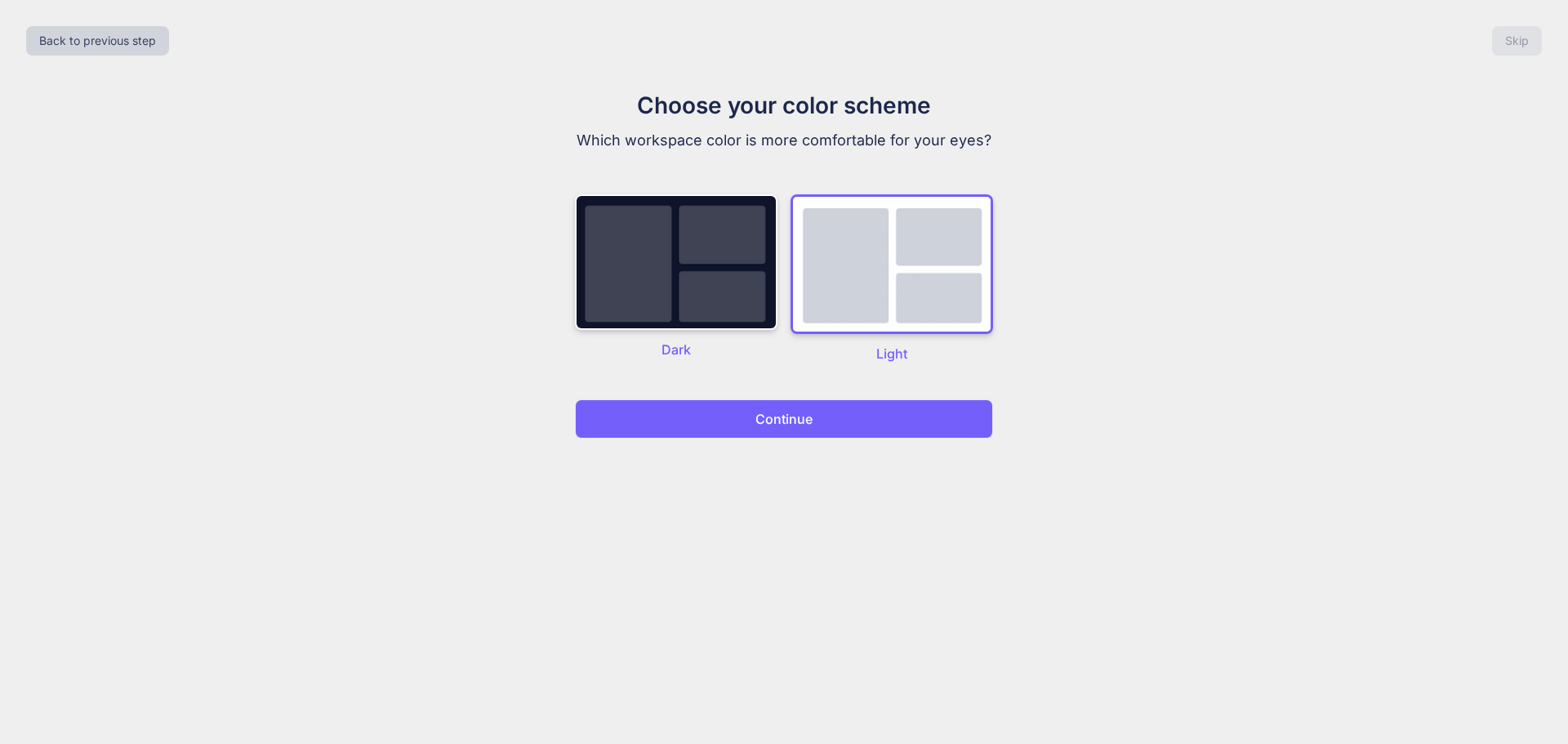
click at [855, 417] on button "Continue" at bounding box center [784, 418] width 418 height 39
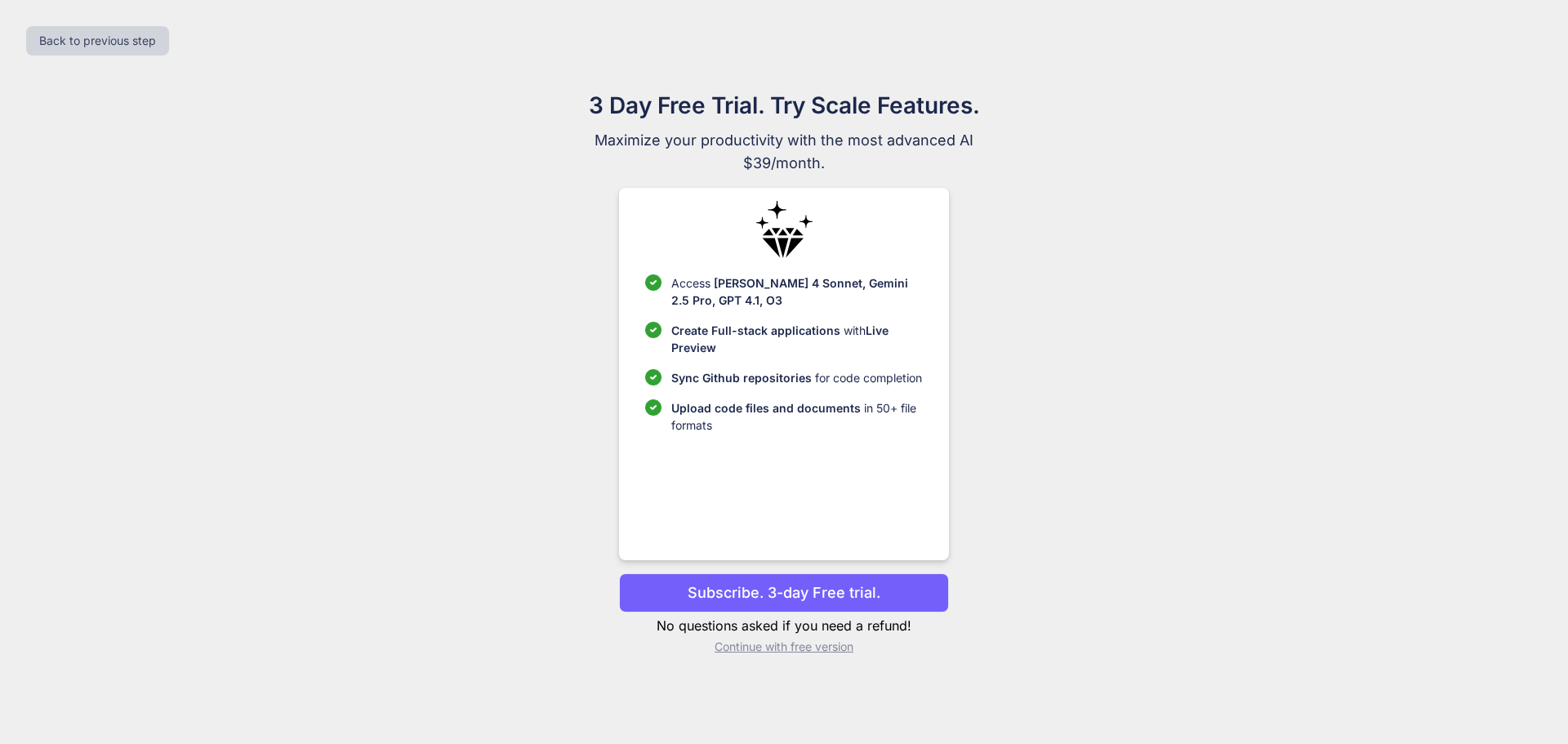
click at [796, 588] on p "Subscribe. 3-day Free trial." at bounding box center [784, 591] width 193 height 22
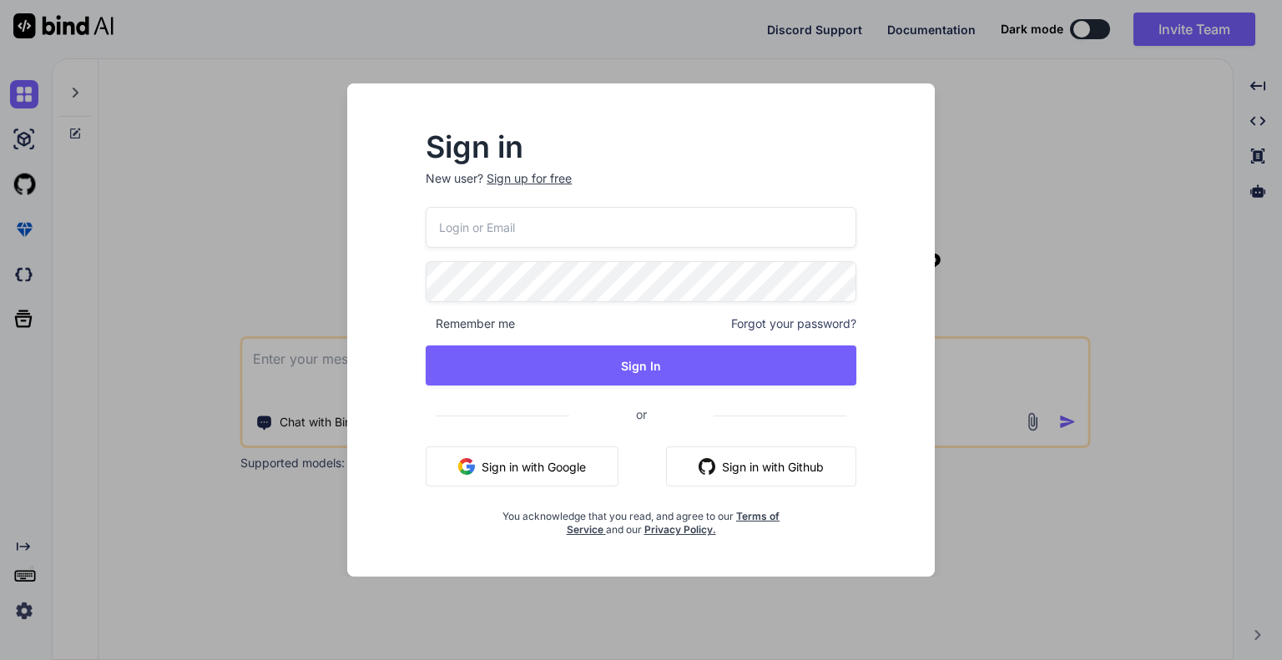
click at [755, 219] on input "email" at bounding box center [641, 227] width 431 height 41
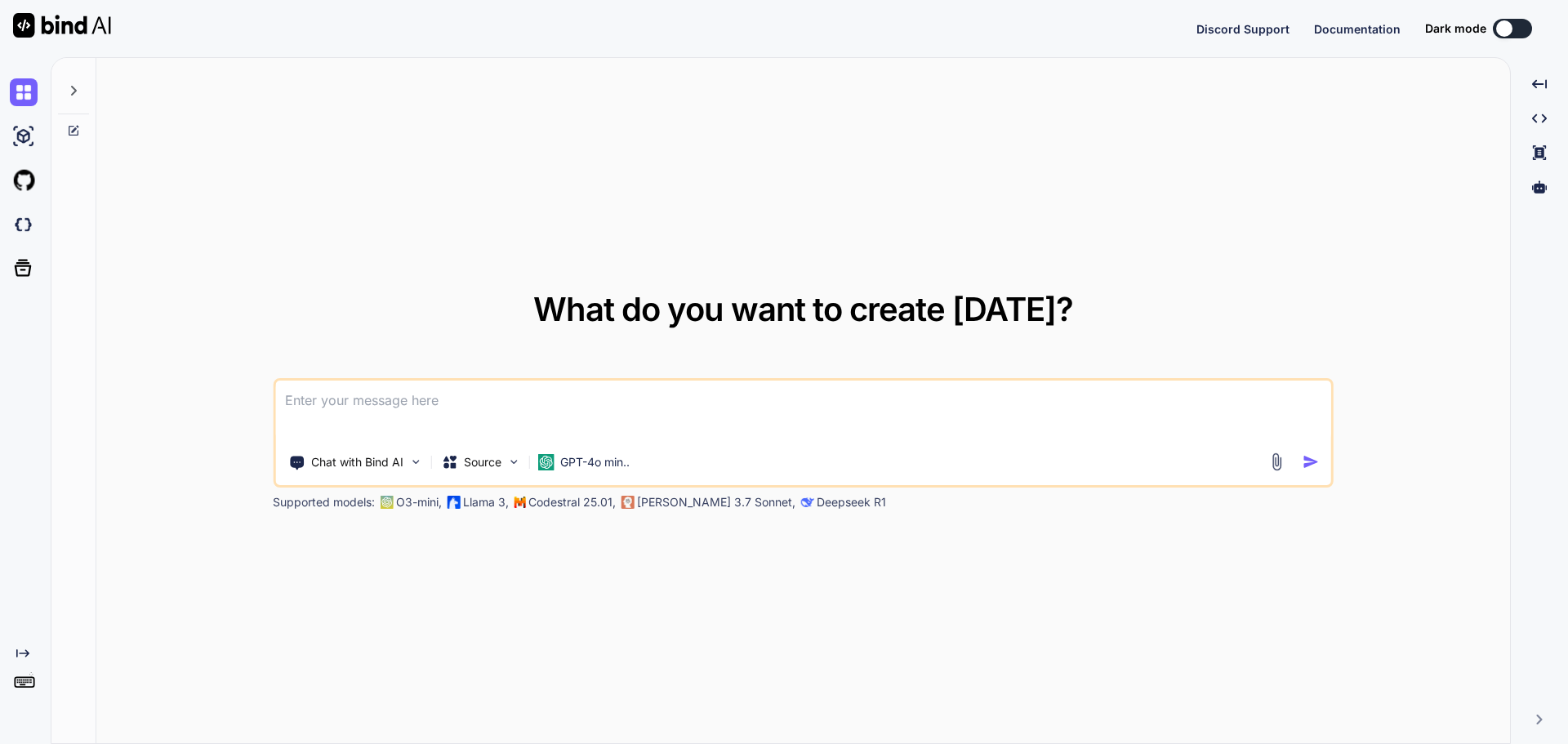
type textarea "x"
type textarea "s"
type textarea "x"
type textarea "se"
type textarea "x"
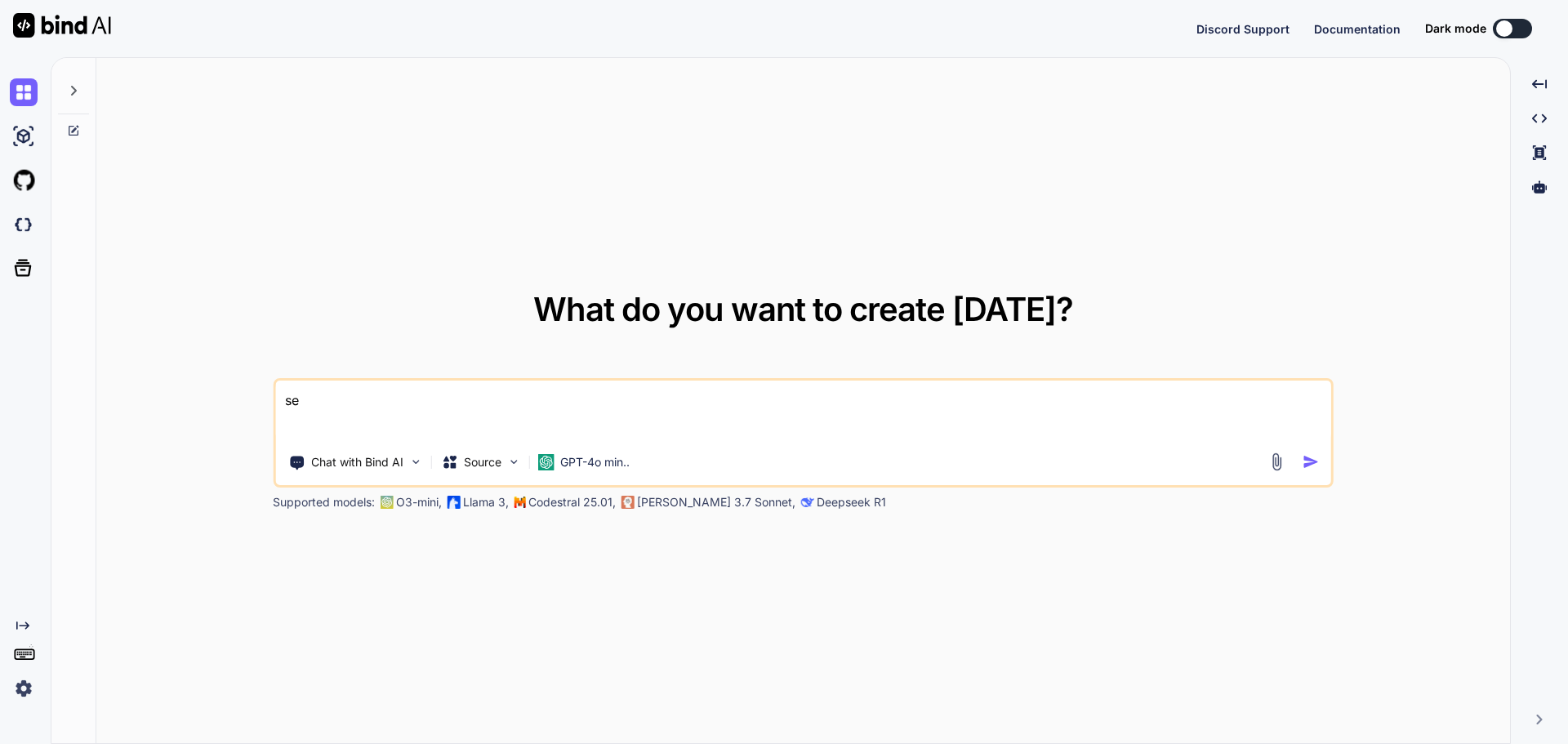
type textarea "sel"
type textarea "x"
type textarea "sela"
type textarea "x"
type textarea "selam"
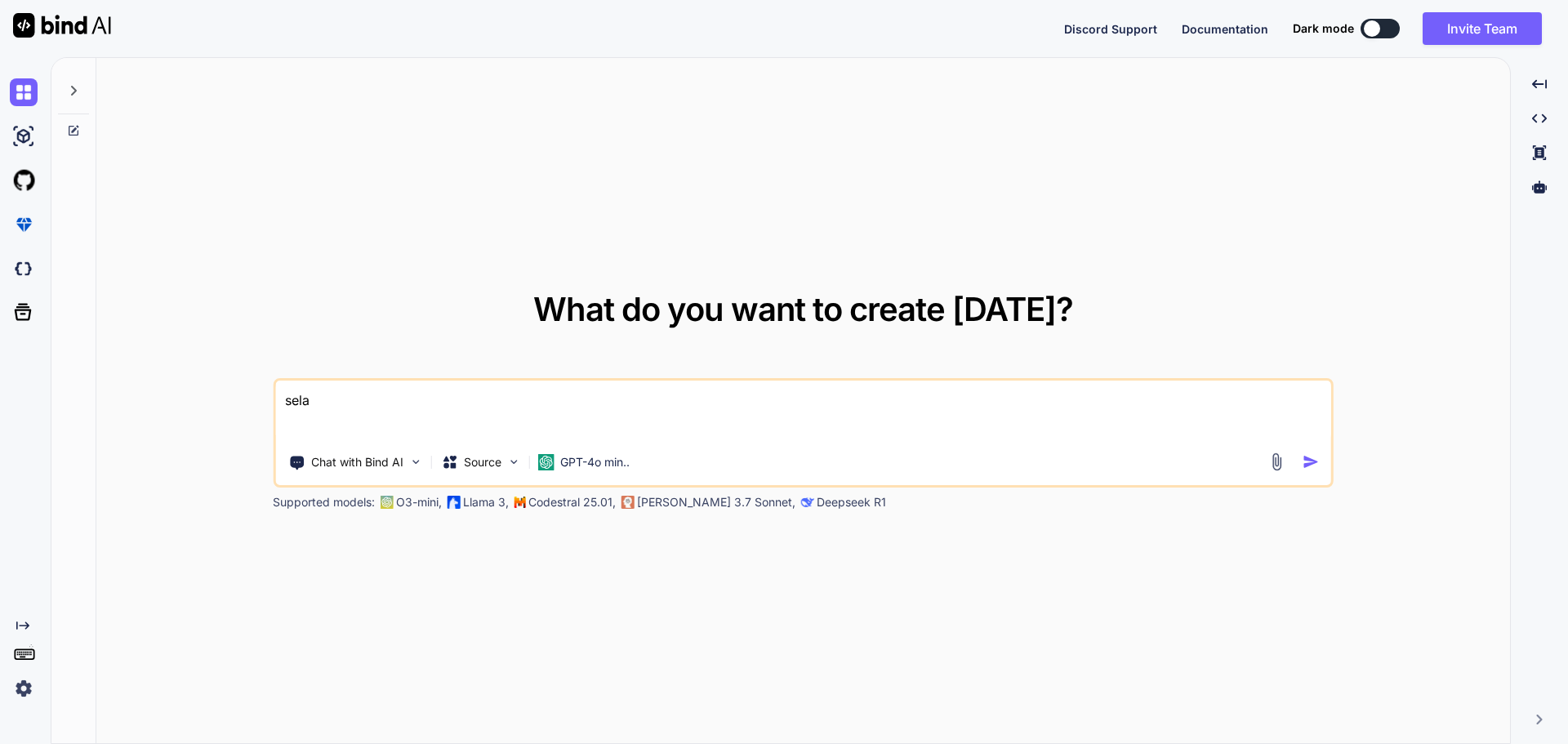
type textarea "x"
type textarea "selam"
type textarea "x"
type textarea "selam l"
type textarea "x"
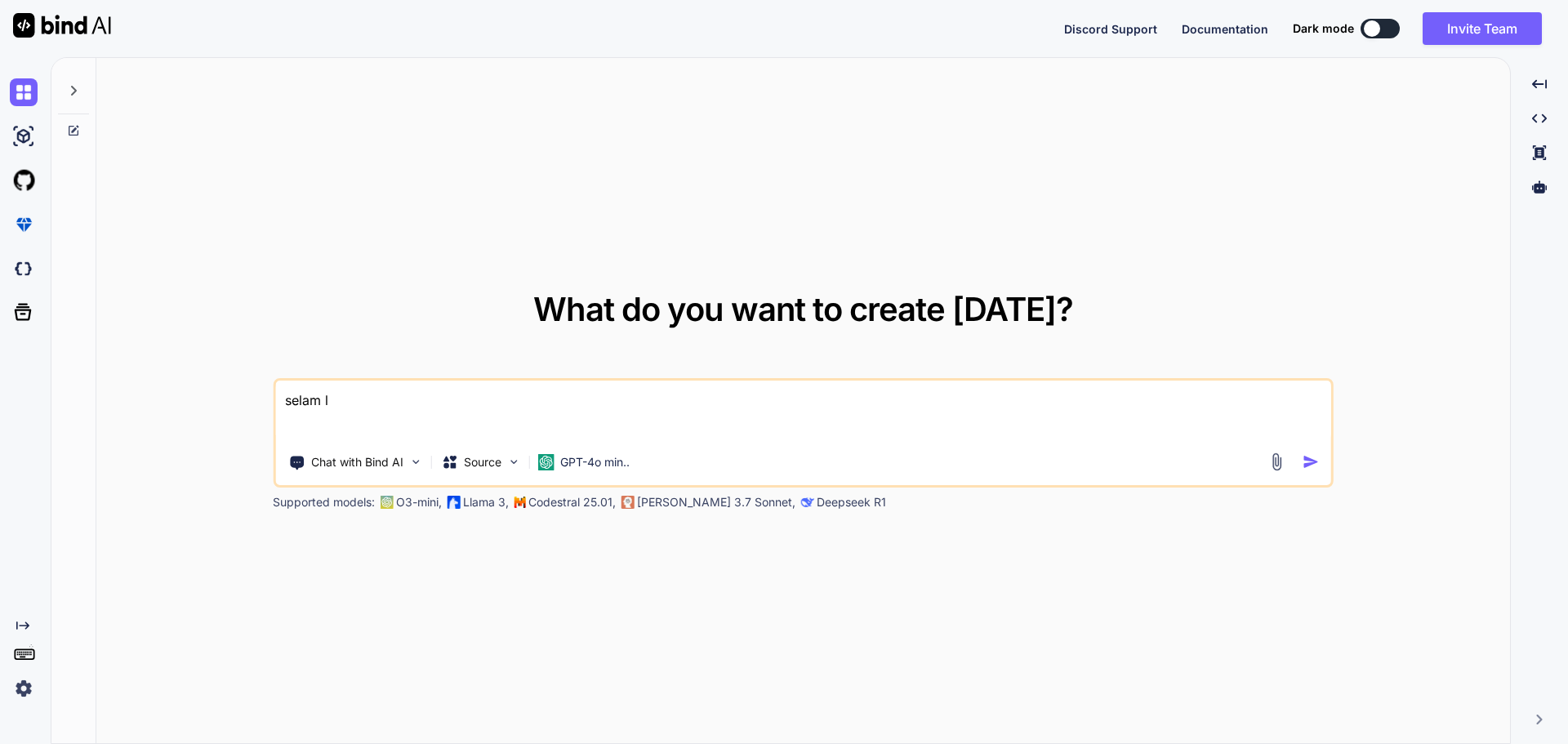
type textarea "[PERSON_NAME]"
type textarea "x"
type textarea "[PERSON_NAME]"
type textarea "x"
type textarea "selam limi"
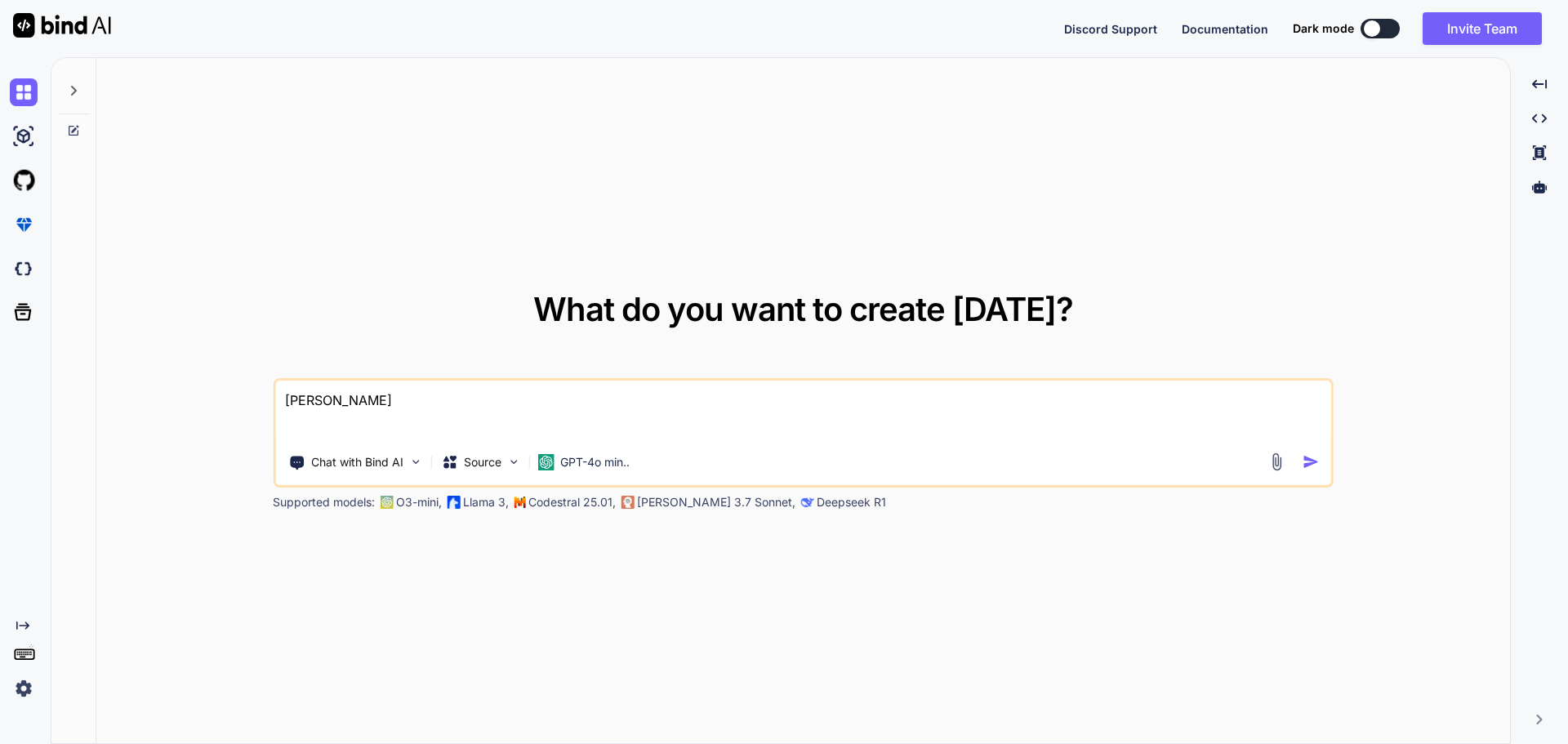
type textarea "x"
type textarea "selam limit"
type textarea "x"
type textarea "selam limit"
type textarea "x"
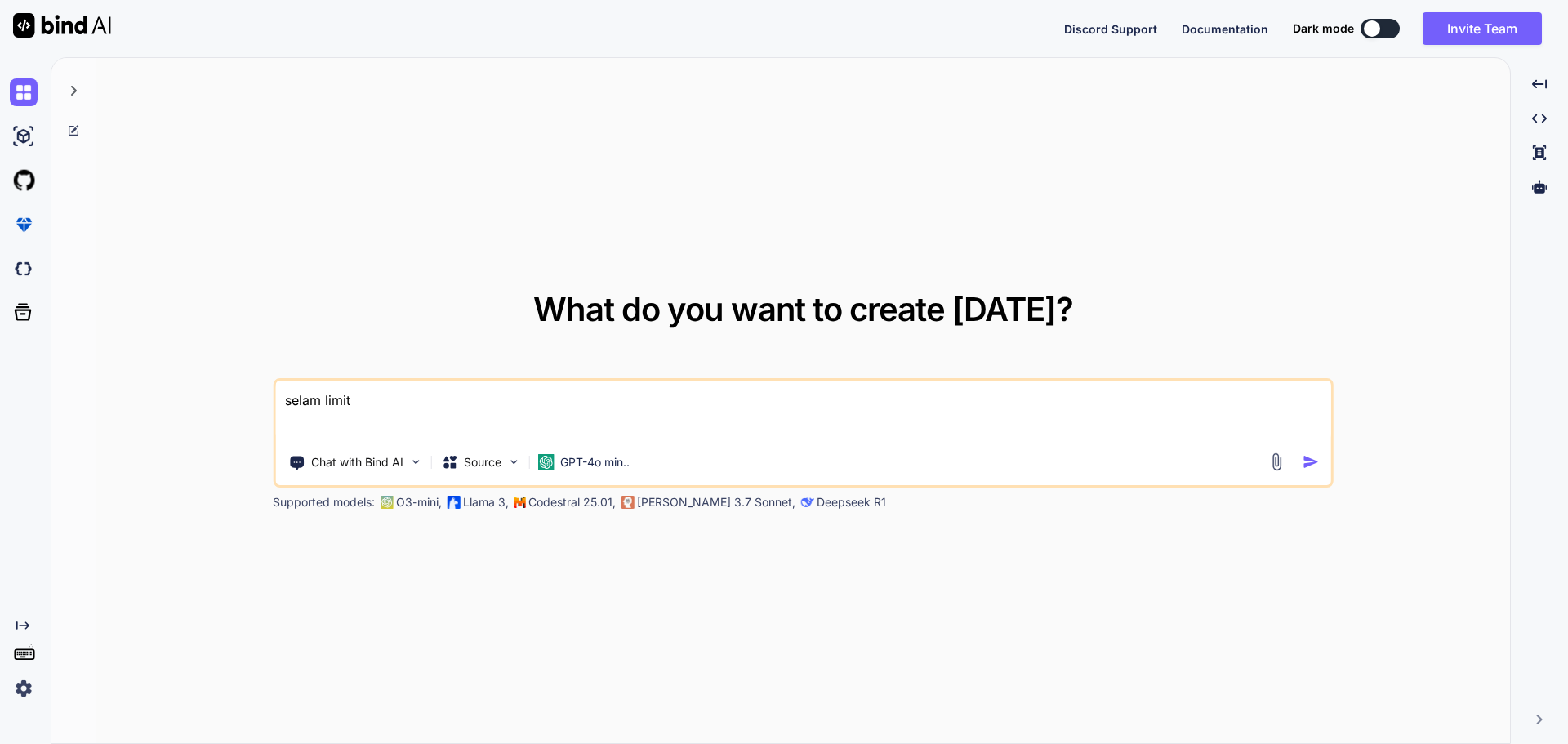
type textarea "selam limit e"
type textarea "x"
type textarea "selam limit"
type textarea "x"
type textarea "selam limit v"
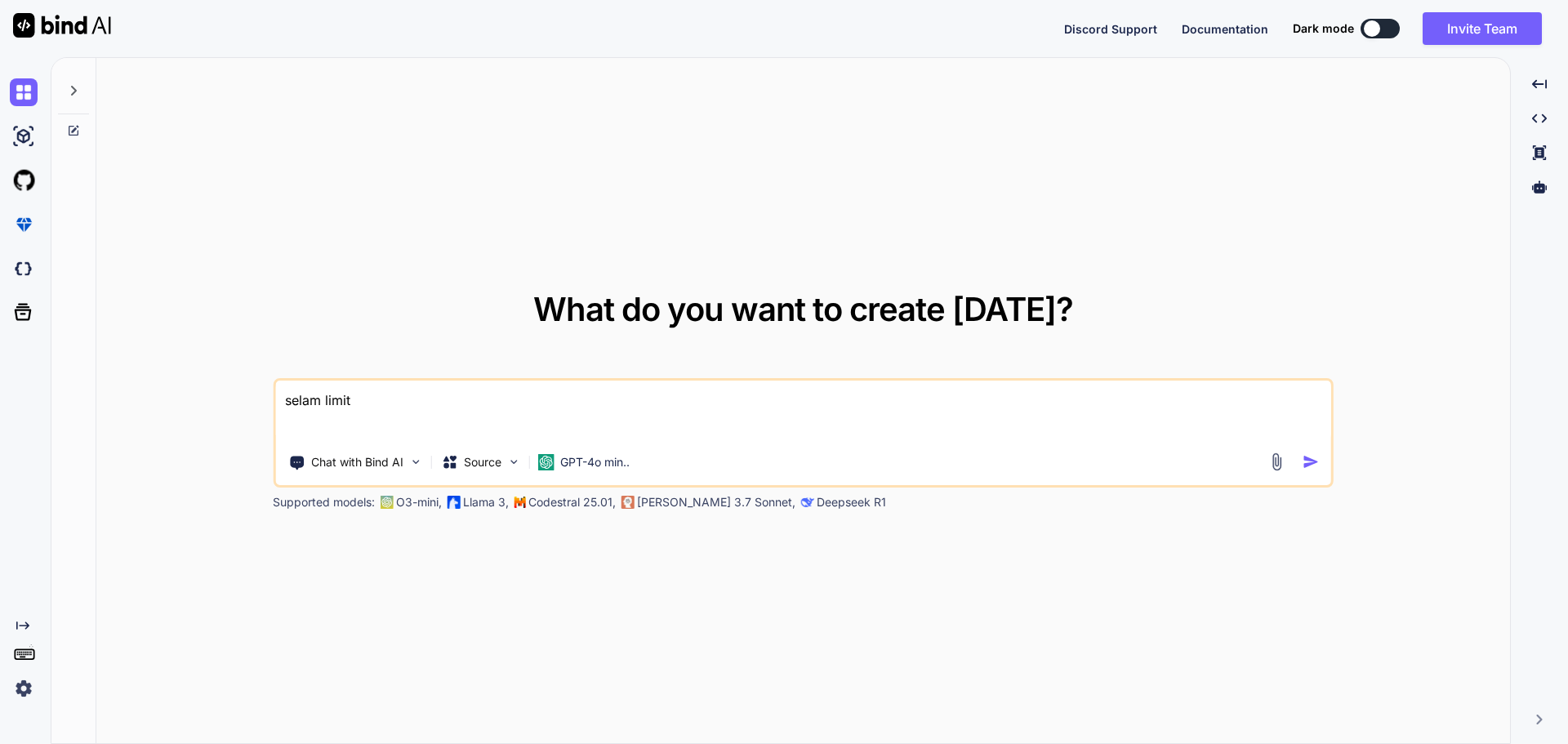
type textarea "x"
type textarea "selam limit ve"
type textarea "x"
type textarea "selam limit ve"
type textarea "x"
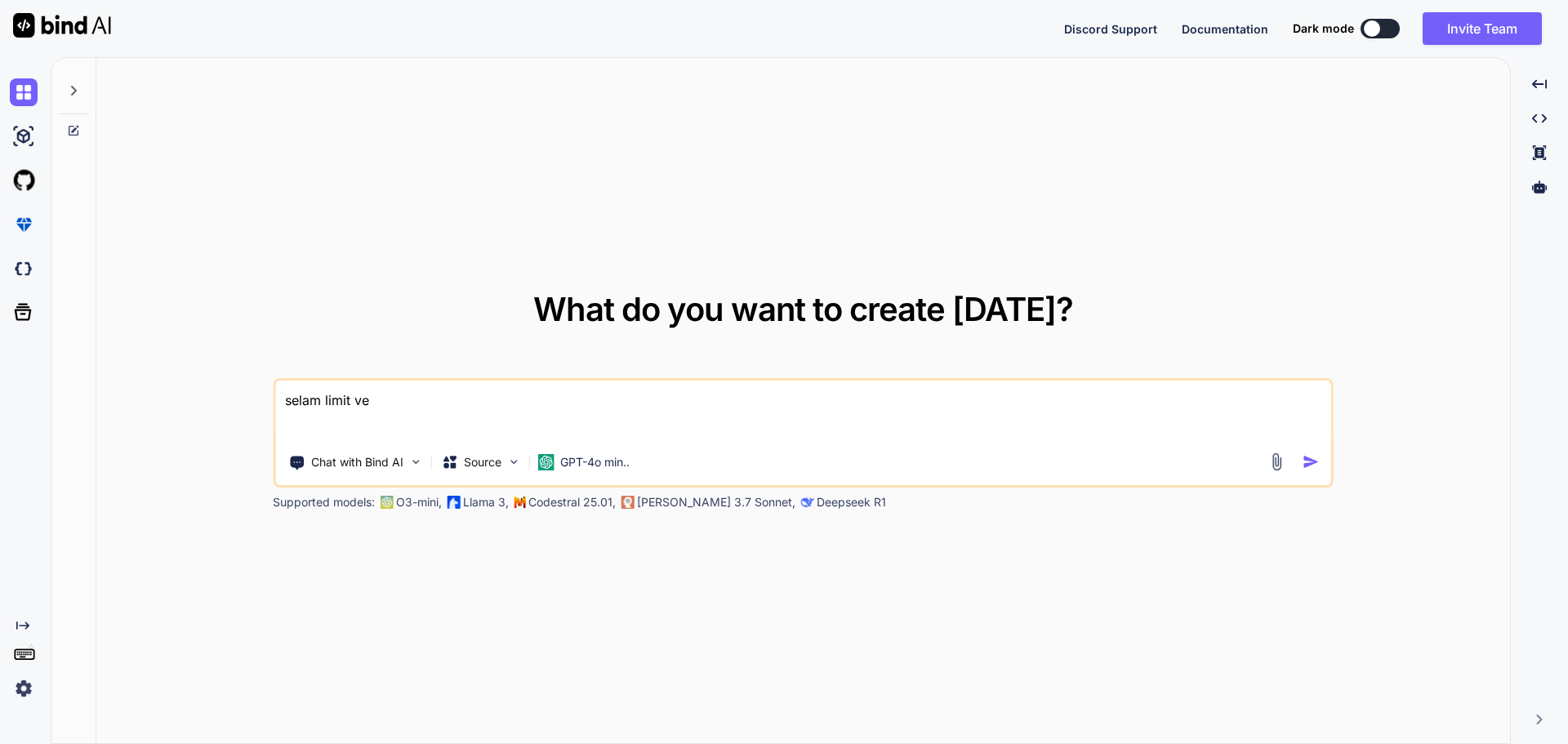
type textarea "selam limit ve ü"
type textarea "x"
type textarea "selam limit ve üc"
type textarea "x"
type textarea "selam limit ve ücr"
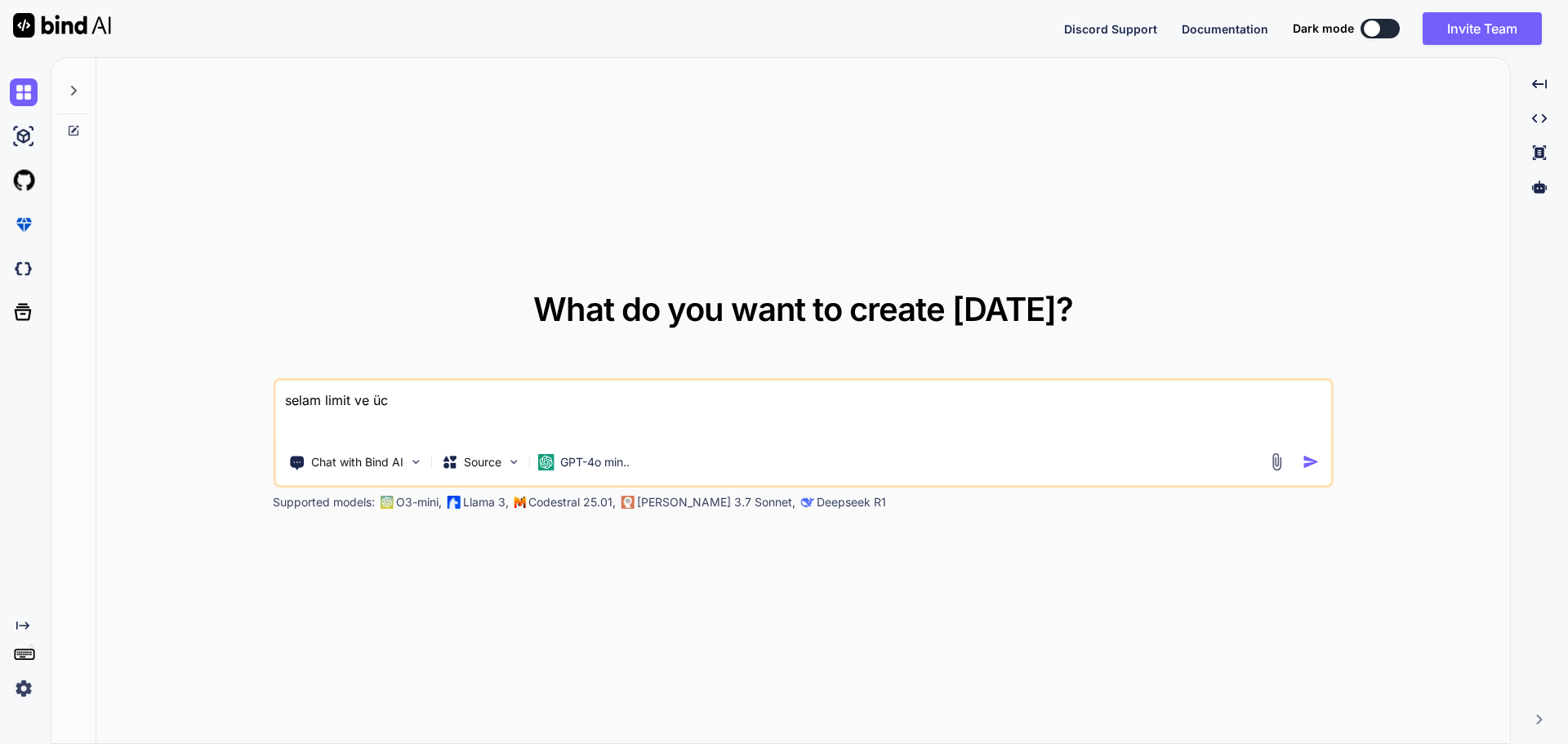
type textarea "x"
type textarea "selam limit ve ücre"
type textarea "x"
type textarea "selam limit ve ücret"
type textarea "x"
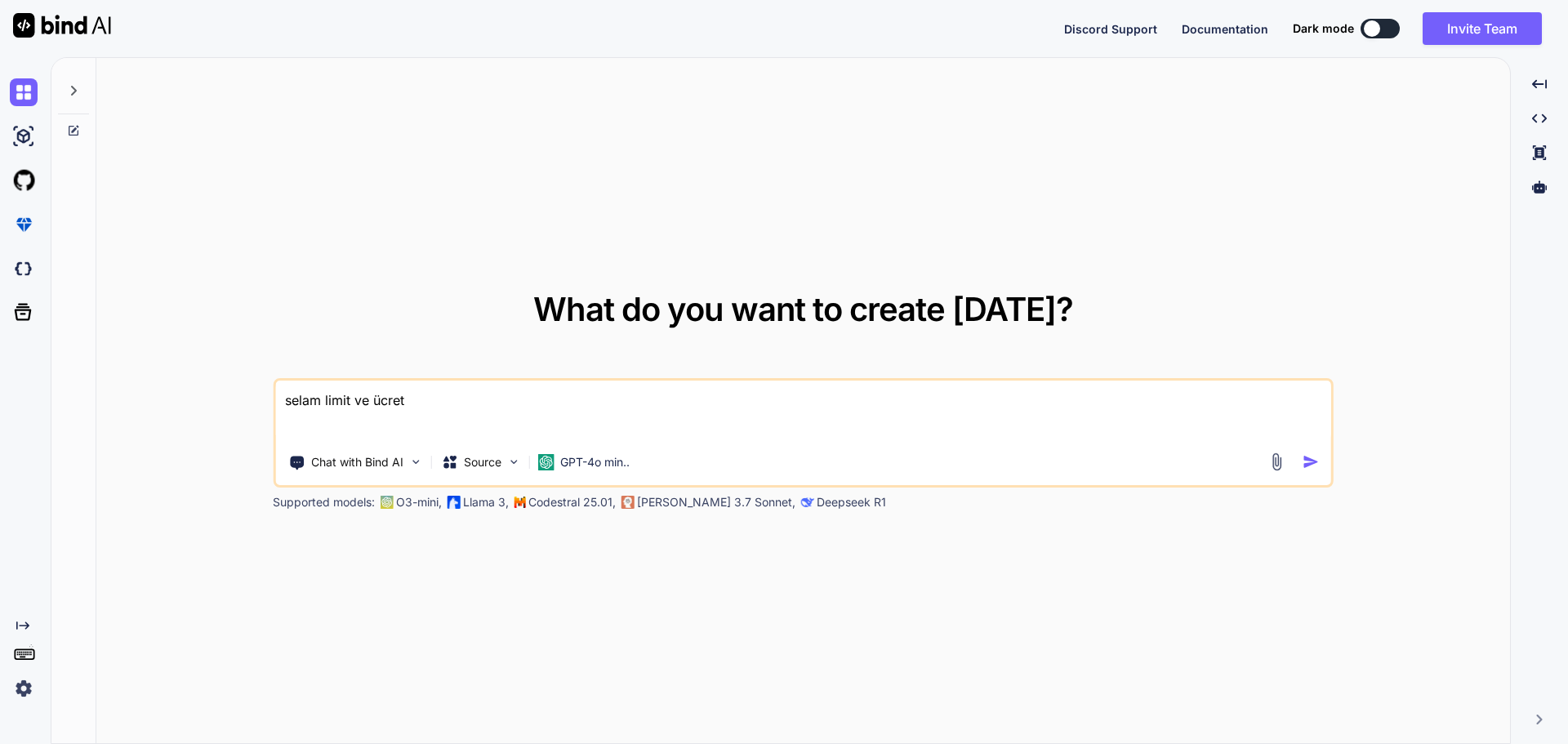
type textarea "selam limit ve ücret"
type textarea "x"
type textarea "selam limit ve ücret b"
type textarea "x"
type textarea "selam limit ve ücret bi"
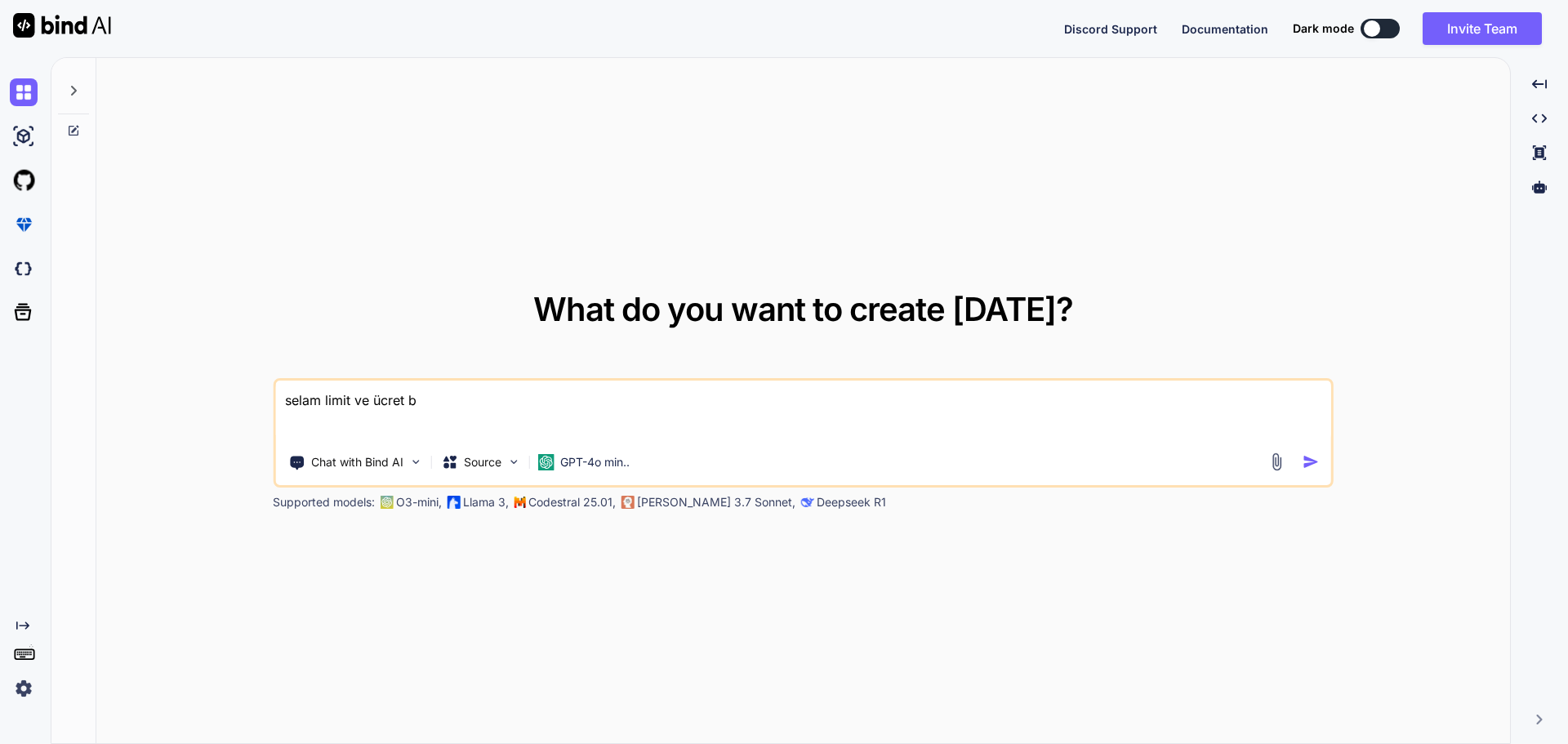
type textarea "x"
type textarea "selam limit ve ücret bil"
type textarea "x"
type textarea "selam limit ve ücret bilg"
type textarea "x"
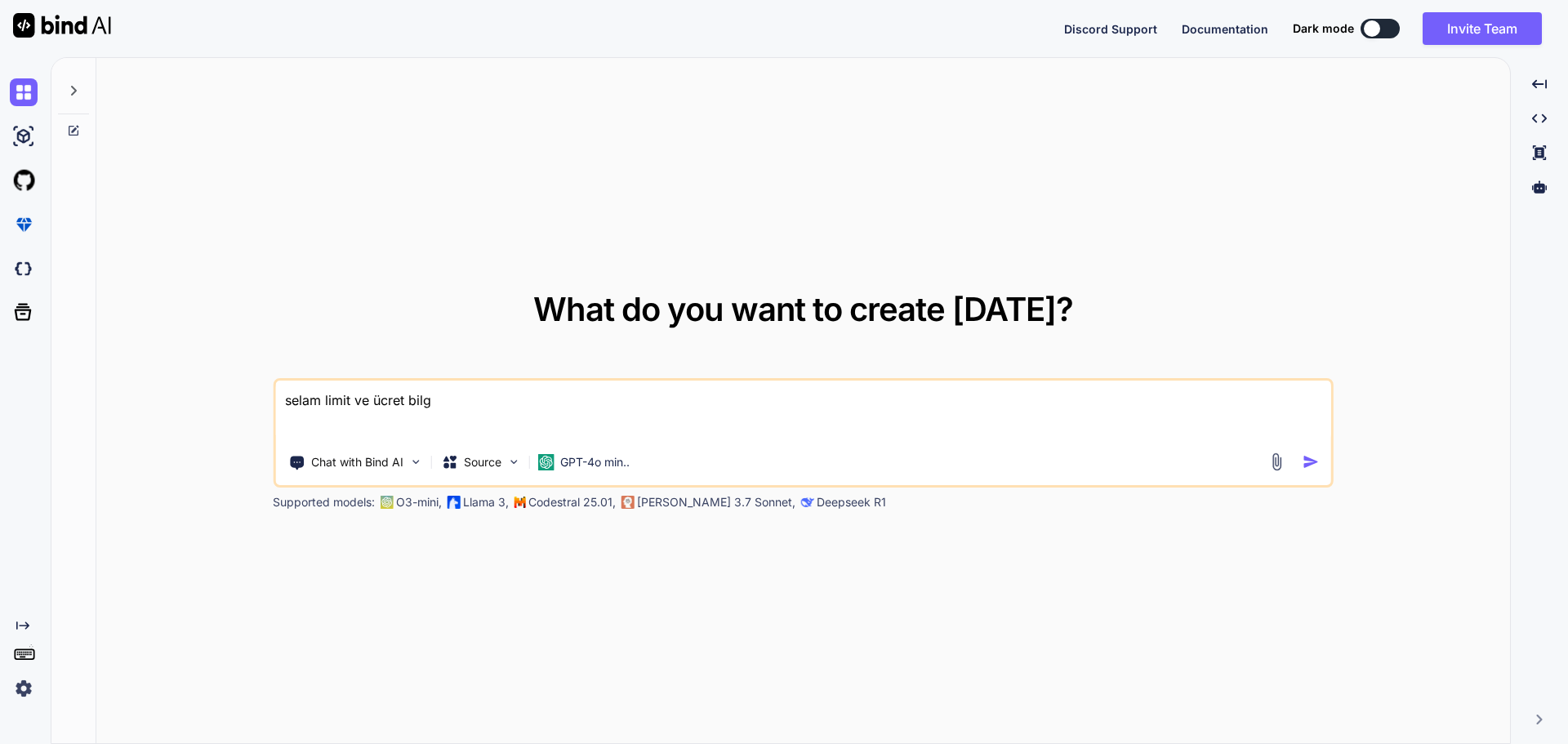
type textarea "selam limit ve ücret bilgi"
type textarea "x"
type textarea "selam limit ve ücret bilgin"
type textarea "x"
type textarea "selam limit ve ücret bilgin"
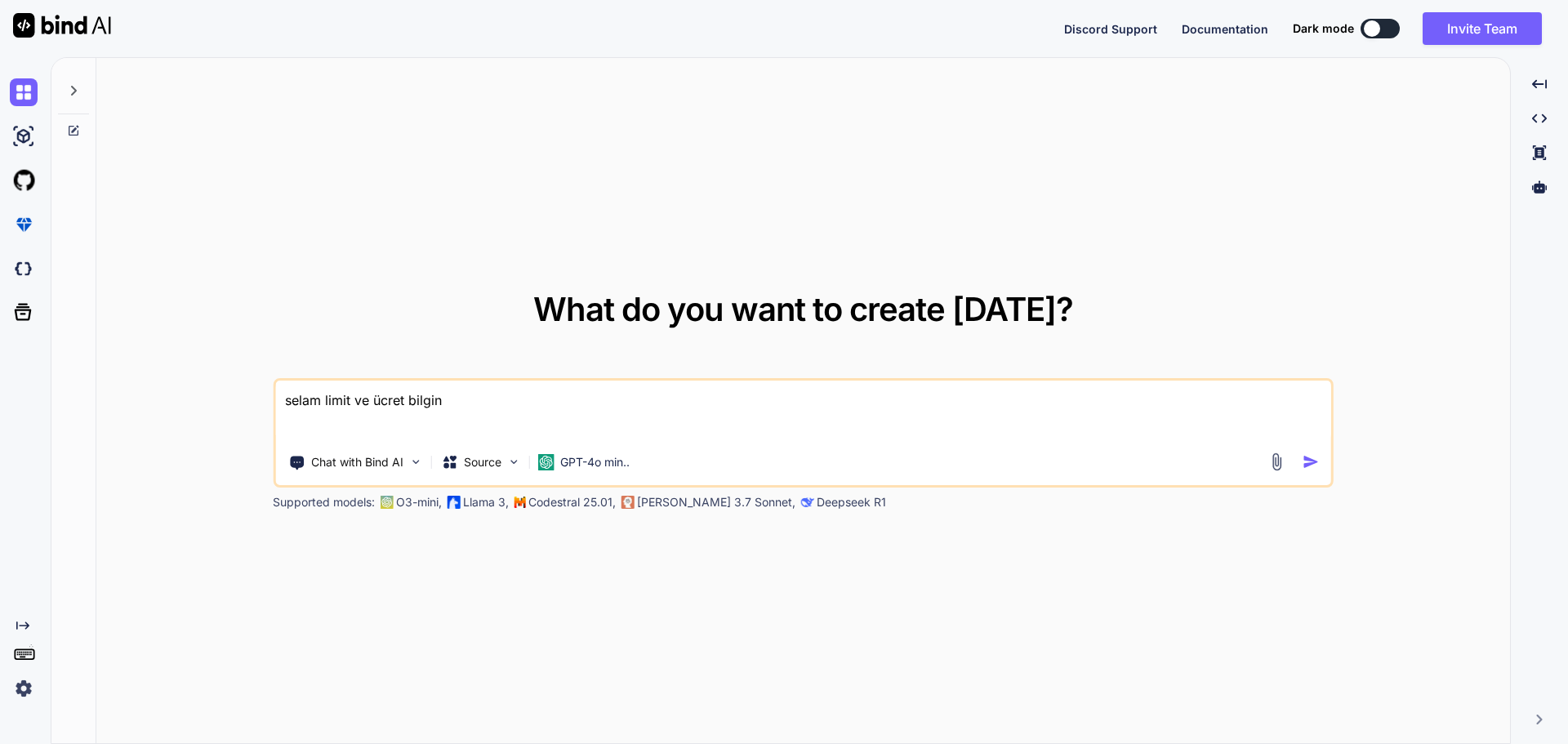
type textarea "x"
type textarea "selam limit ve ücret bilgin n"
type textarea "x"
type textarea "selam limit ve ücret bilgin ne"
type textarea "x"
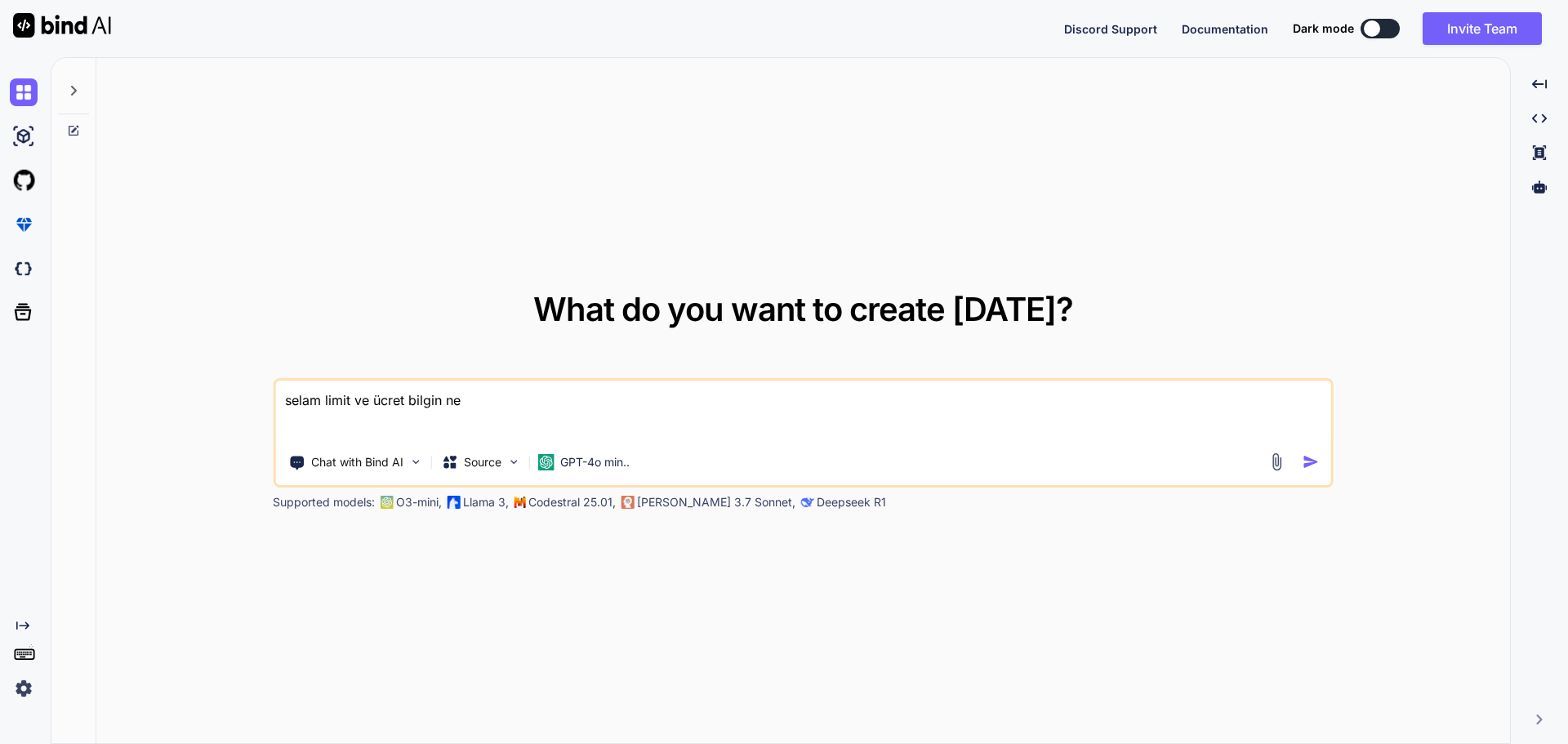
type textarea "selam limit ve ücret [PERSON_NAME]"
type textarea "x"
type textarea "selam limit ve ücret bilgin nedi"
type textarea "x"
type textarea "selam limit ve ücret bilgin nedir"
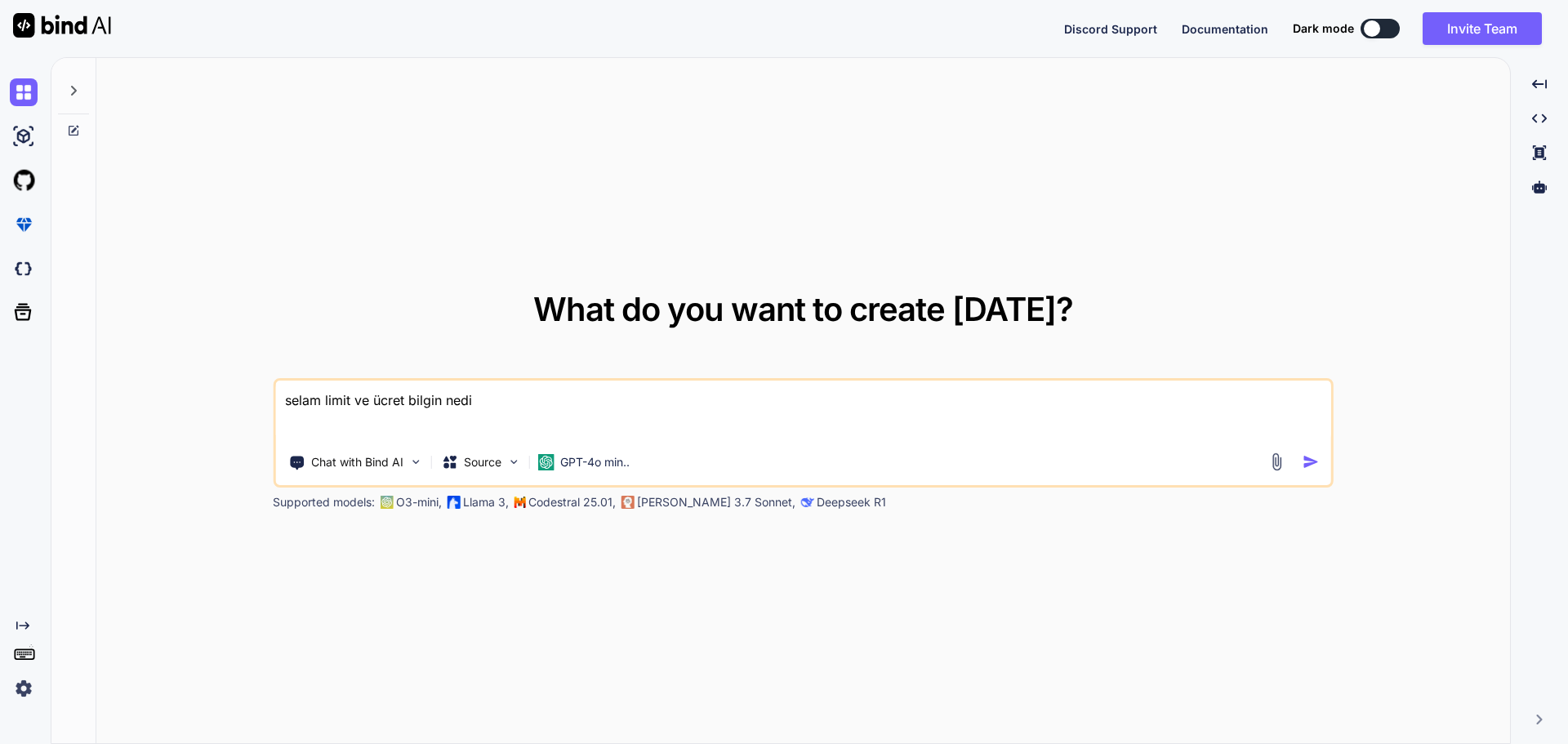
type textarea "x"
type textarea "selam limit ve ücret bilgin nedir?"
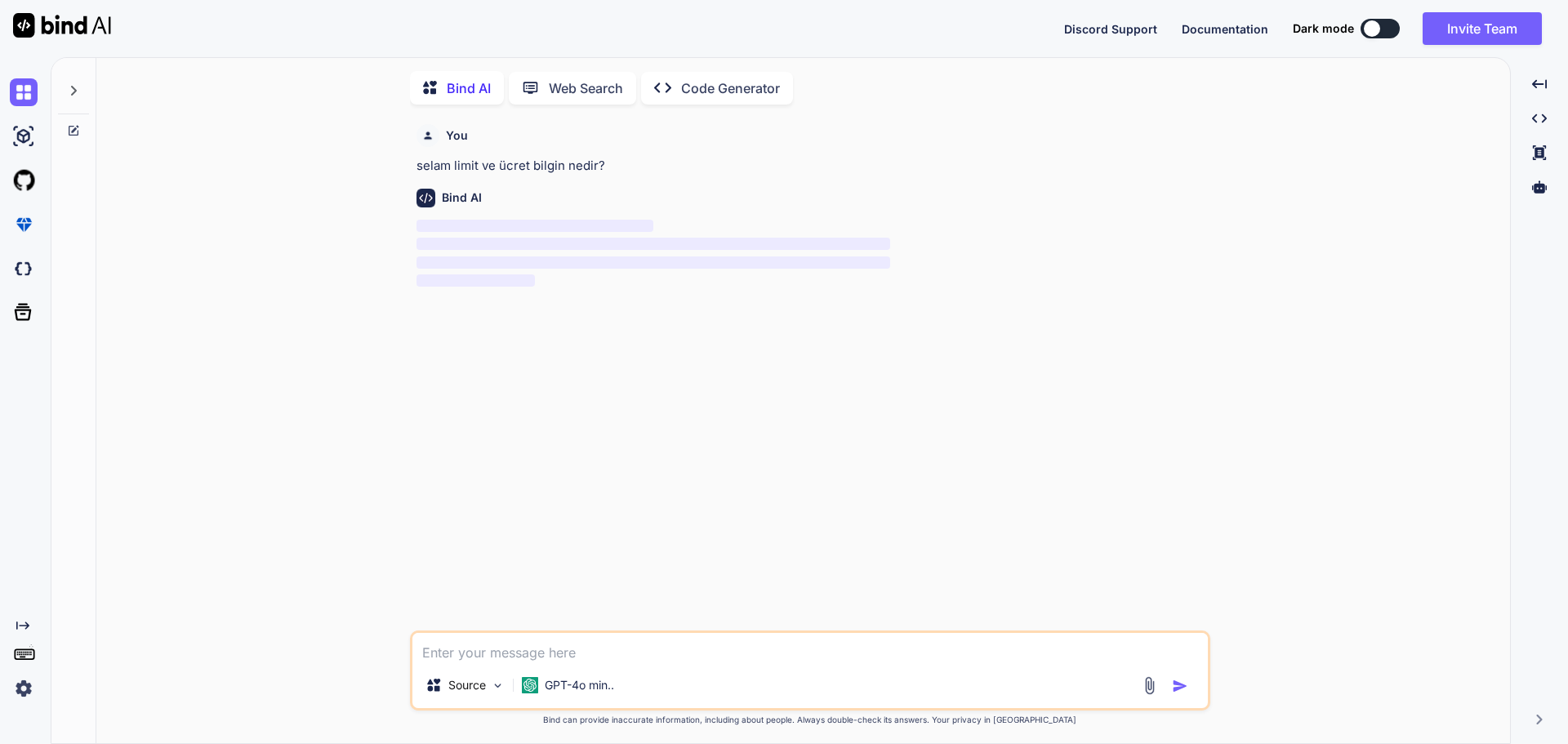
scroll to position [7, 0]
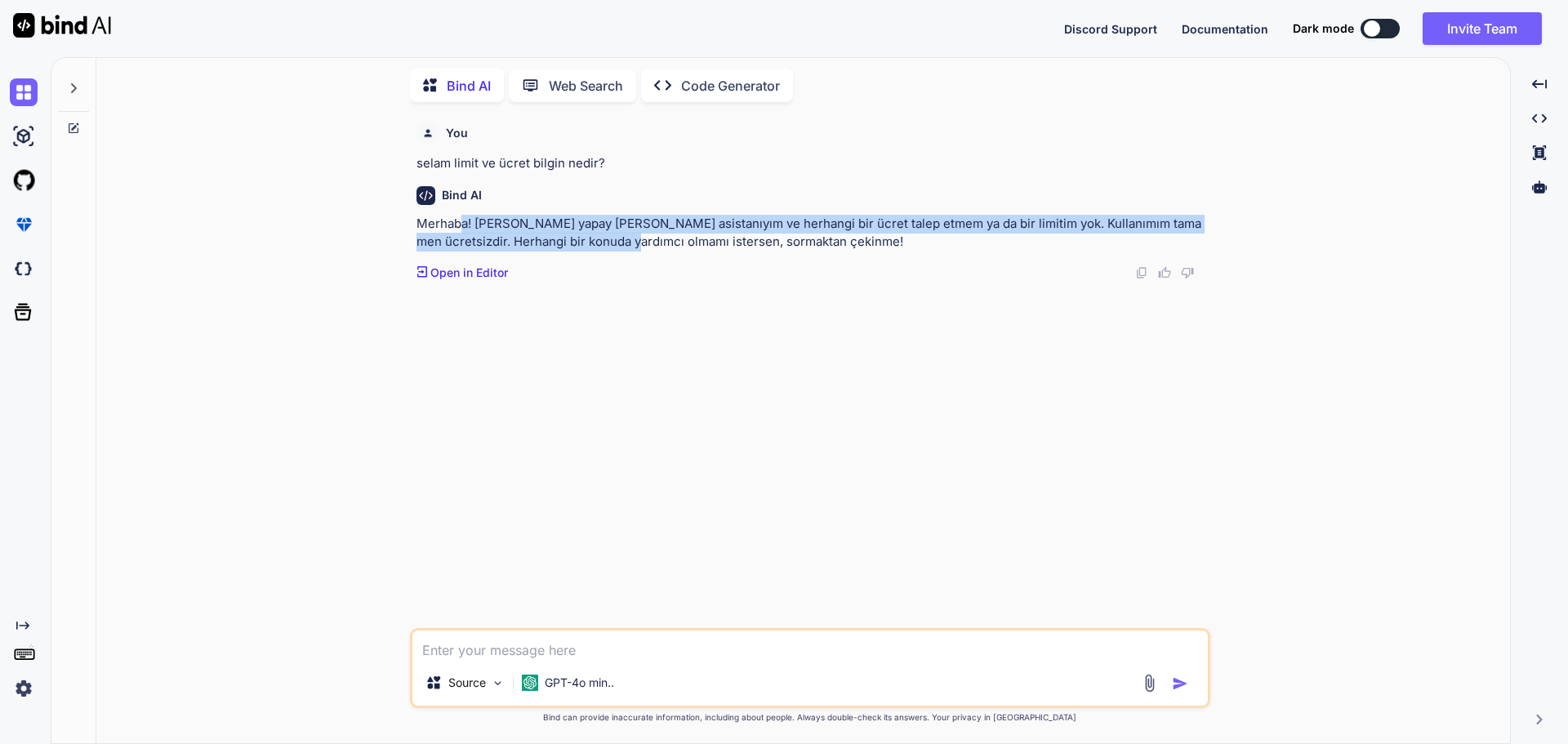
drag, startPoint x: 460, startPoint y: 229, endPoint x: 630, endPoint y: 235, distance: 170.1
click at [623, 235] on p "Merhaba! [PERSON_NAME] yapay [PERSON_NAME] asistanıyım ve herhangi bir ücret ta…" at bounding box center [812, 234] width 790 height 37
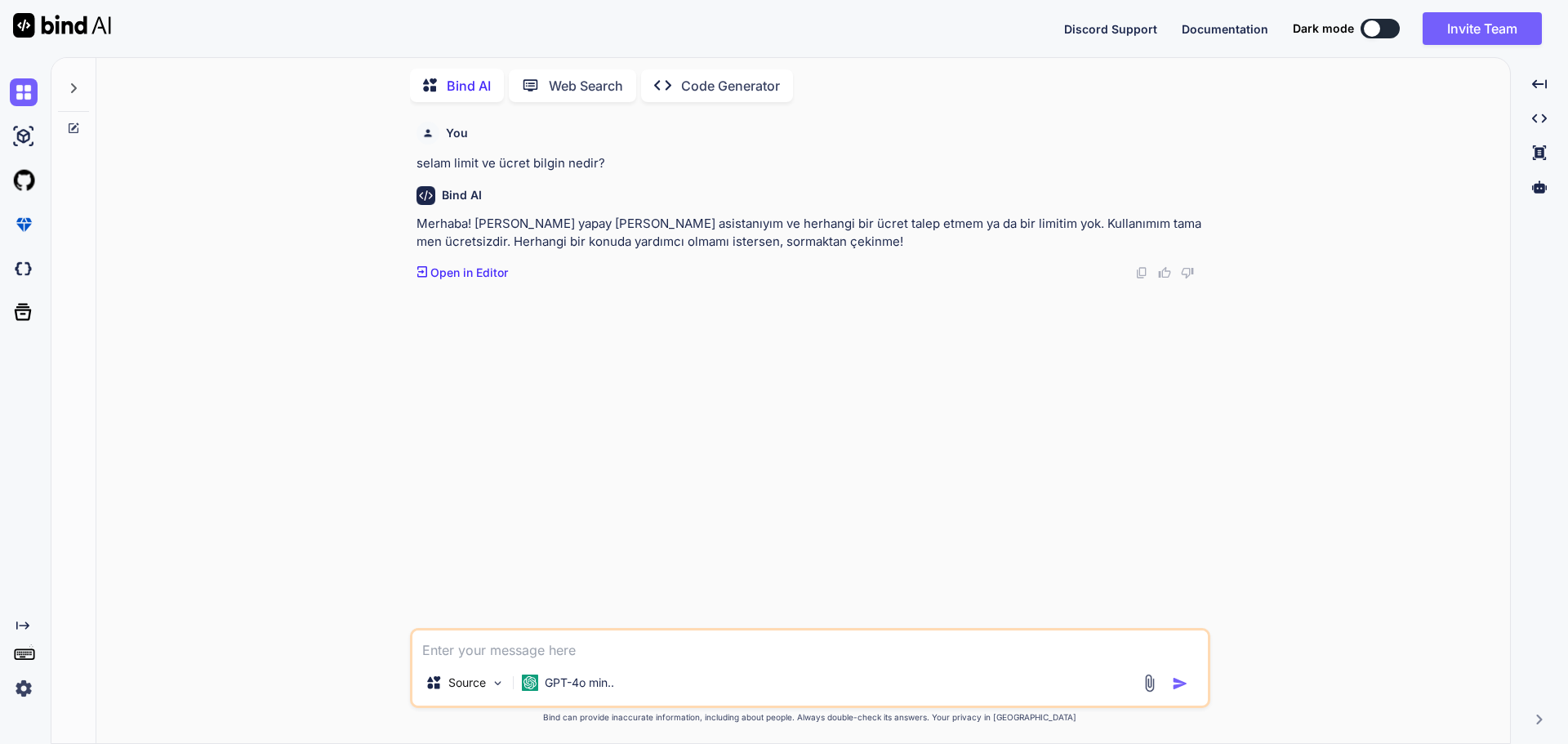
click at [642, 239] on p "Merhaba! [PERSON_NAME] yapay [PERSON_NAME] asistanıyım ve herhangi bir ücret ta…" at bounding box center [812, 234] width 790 height 37
click at [631, 652] on textarea at bounding box center [810, 645] width 795 height 29
type textarea "x"
type textarea "p"
type textarea "x"
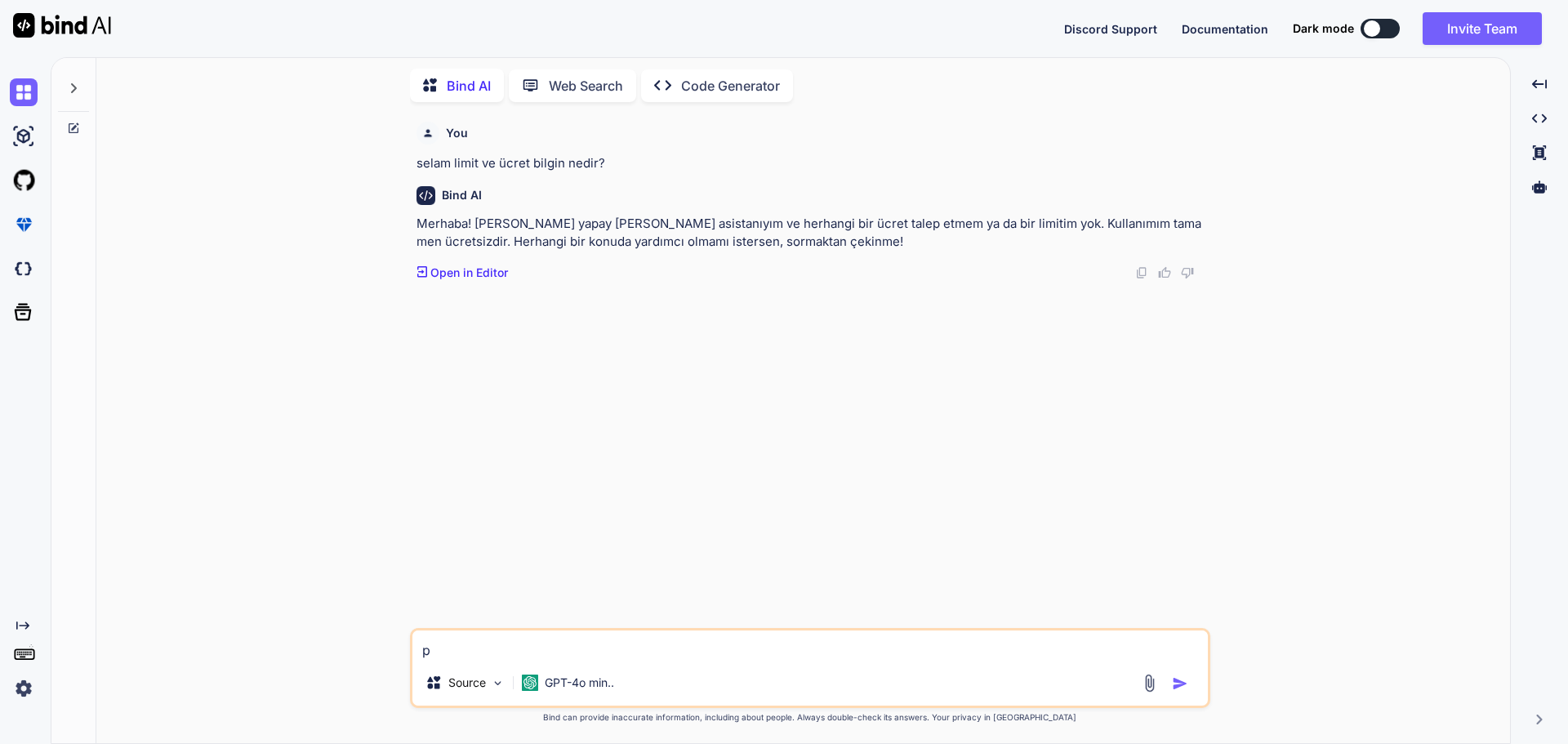
type textarea "pr"
type textarea "x"
type textarea "pri"
type textarea "x"
type textarea "prim"
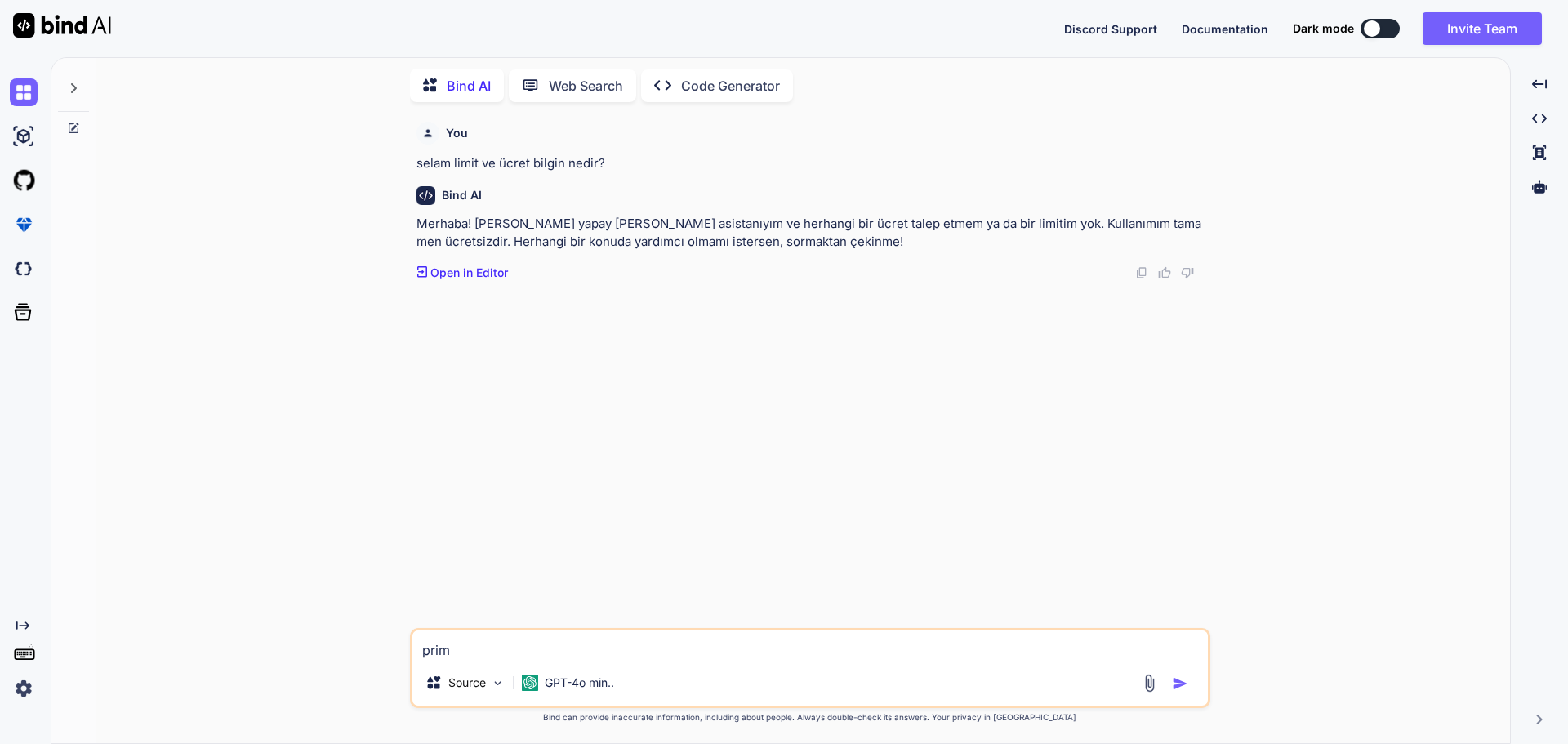
type textarea "x"
type textarea "primi"
type textarea "x"
type textarea "primiu"
type textarea "x"
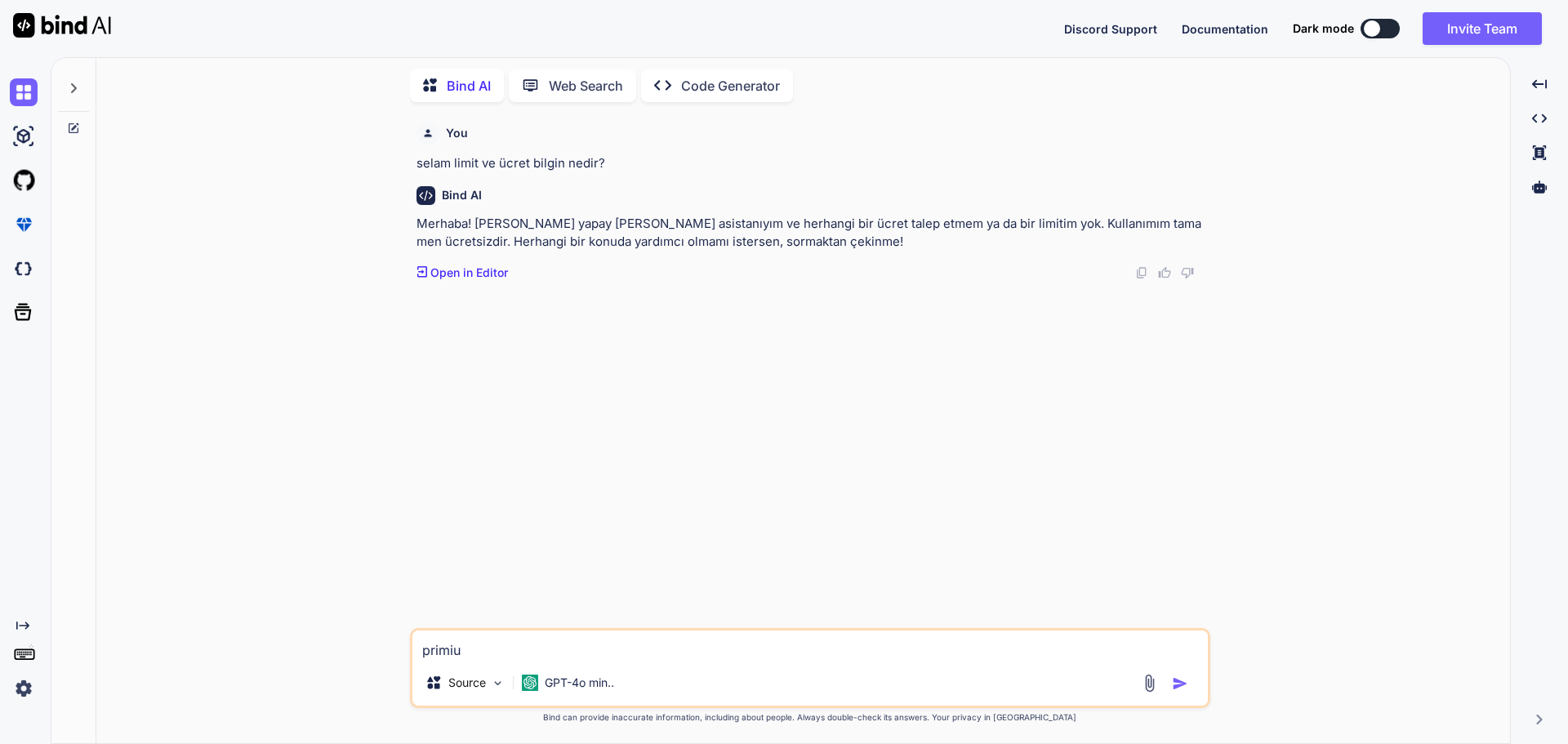
type textarea "primium"
type textarea "x"
type textarea "primiume"
type textarea "x"
type textarea "primium"
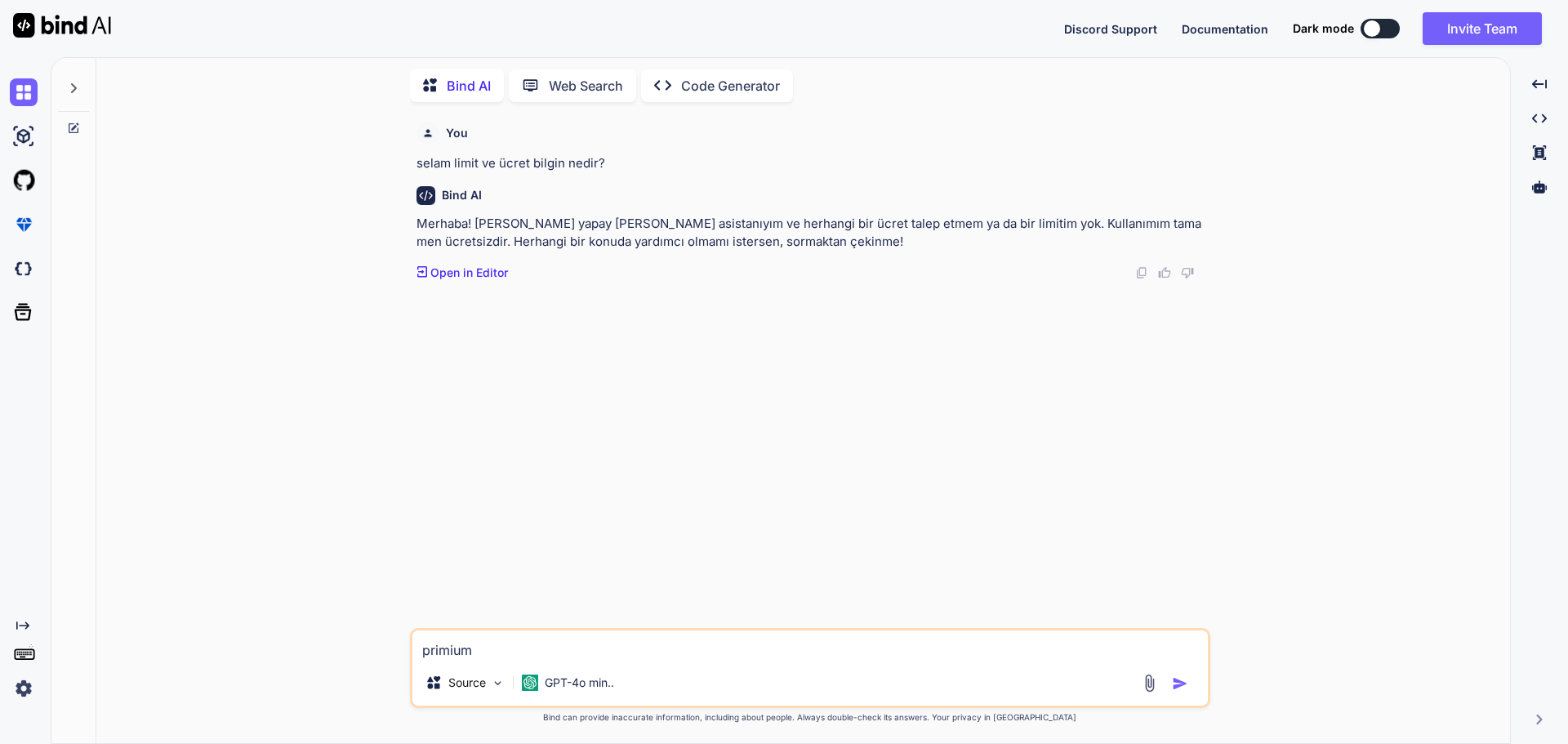
type textarea "x"
type textarea "primiu"
type textarea "x"
type textarea "primiue"
type textarea "x"
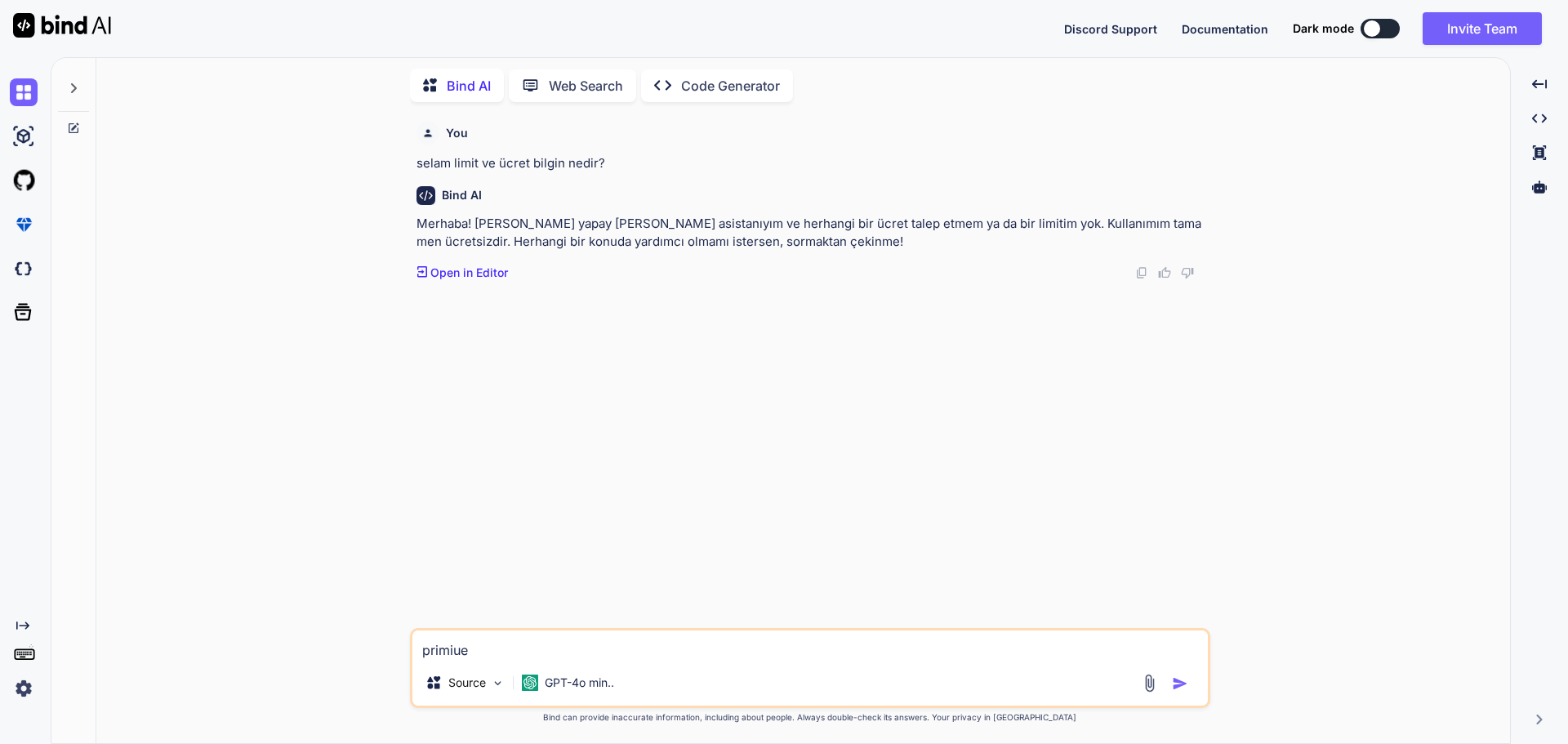
type textarea "primiuem"
type textarea "x"
type textarea "primiuem d"
type textarea "x"
type textarea "primiuem da"
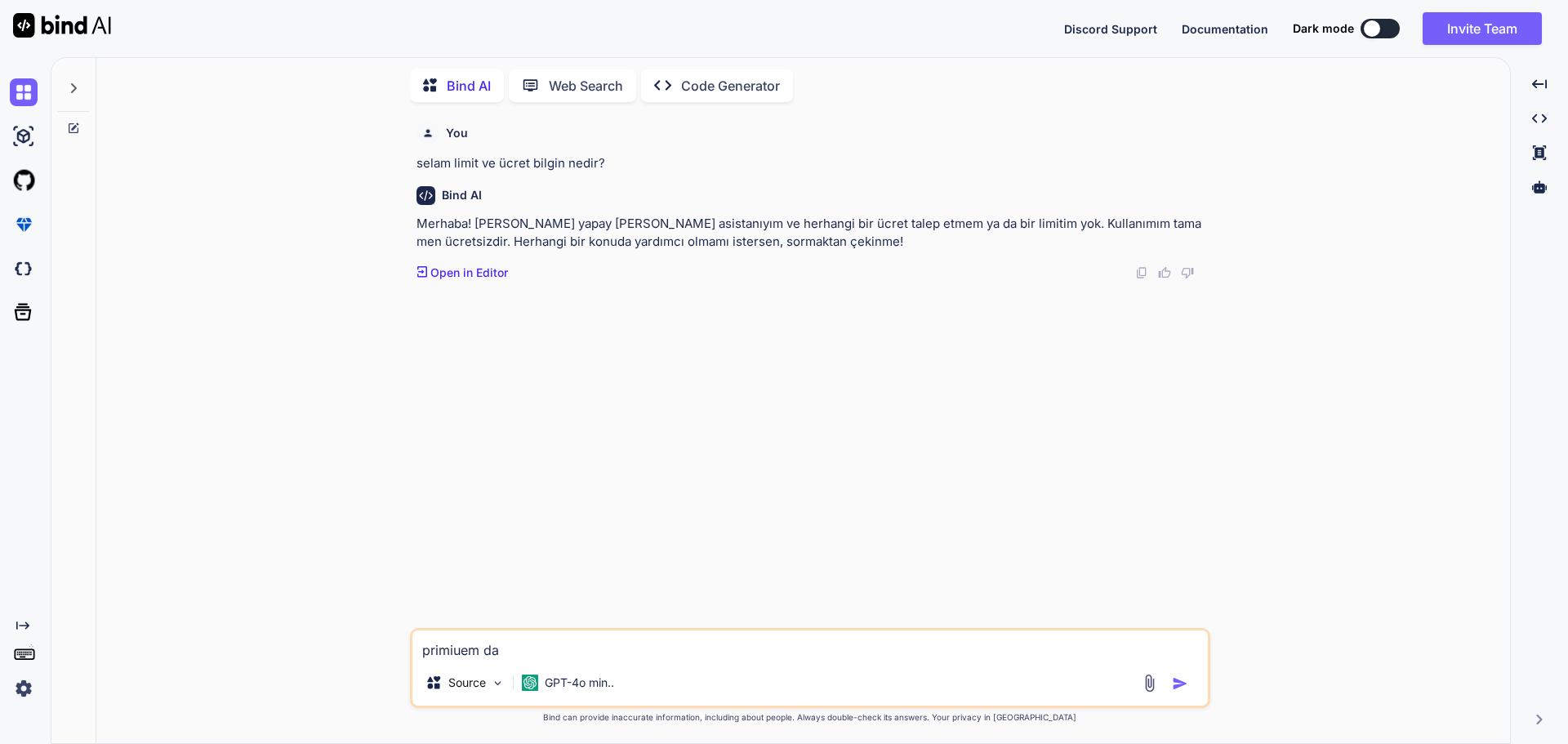
type textarea "x"
type textarea "primiuem da"
type textarea "x"
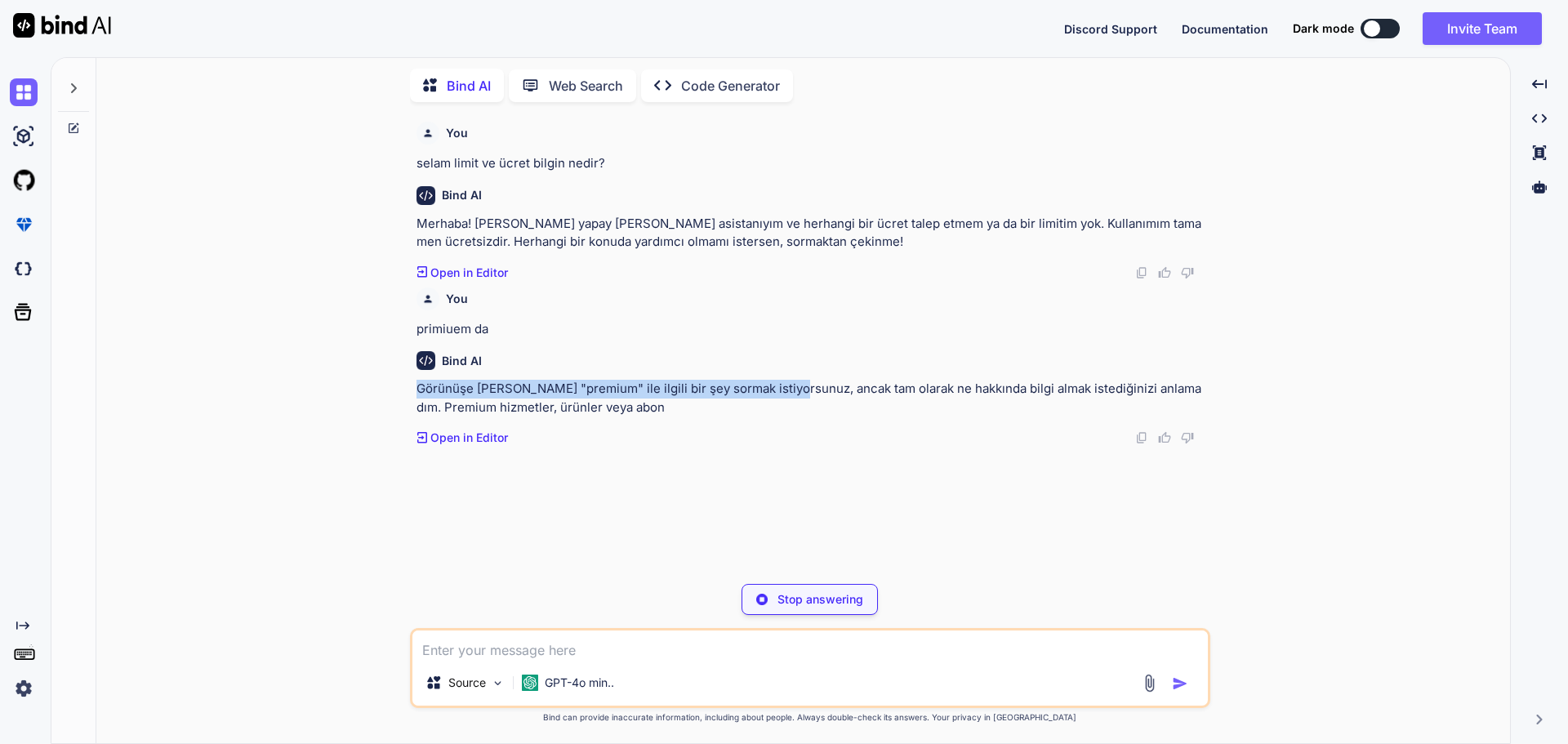
drag, startPoint x: 533, startPoint y: 378, endPoint x: 945, endPoint y: 394, distance: 412.3
click at [871, 392] on div "Bind AI Görünüşe [PERSON_NAME] "premium" ile ilgili bir şey sormak istiyorsunuz…" at bounding box center [812, 392] width 790 height 108
type textarea "x"
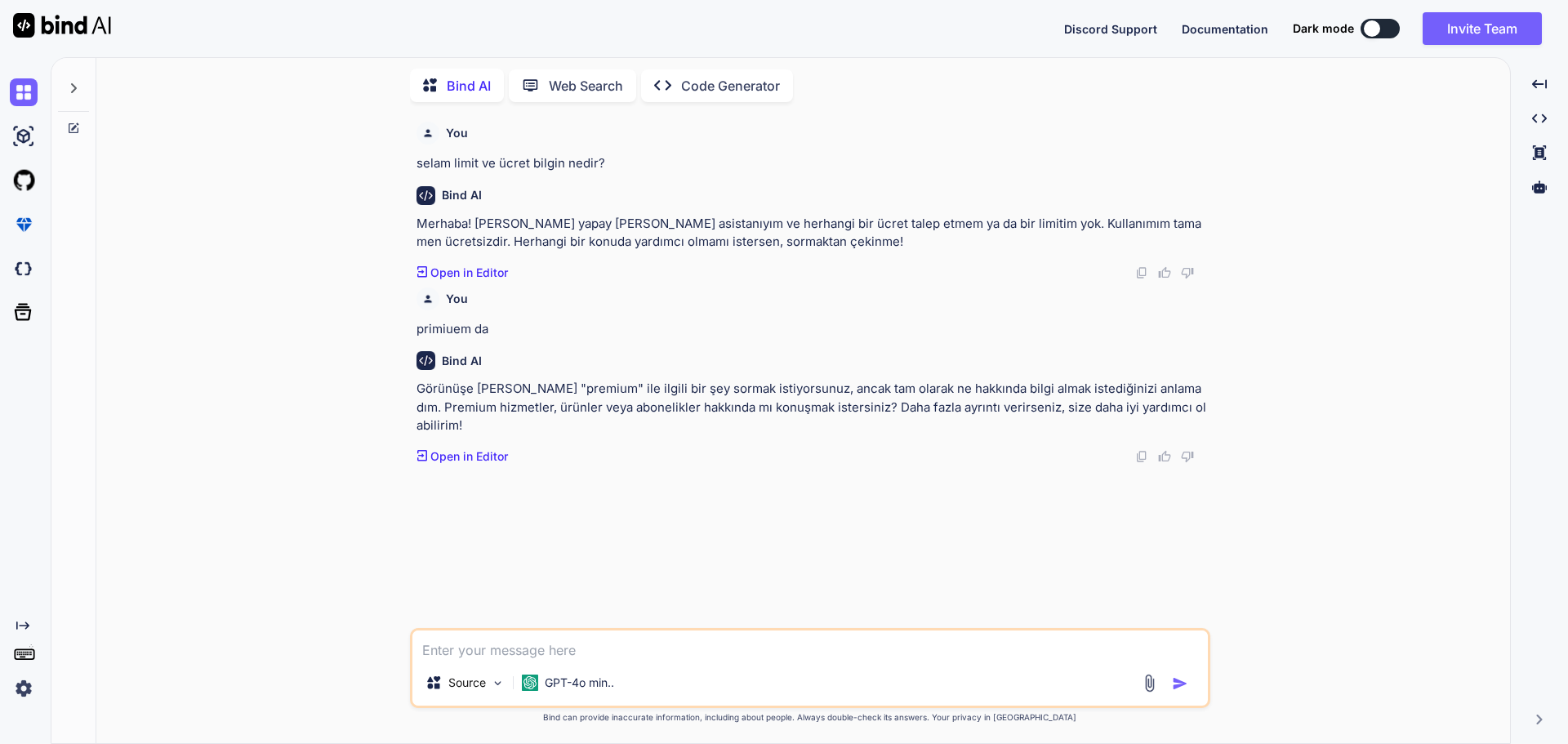
click at [945, 394] on p "Görünüşe [PERSON_NAME] "premium" ile ilgili bir şey sormak istiyorsunuz, ancak …" at bounding box center [812, 407] width 790 height 56
click at [71, 87] on icon at bounding box center [72, 87] width 13 height 13
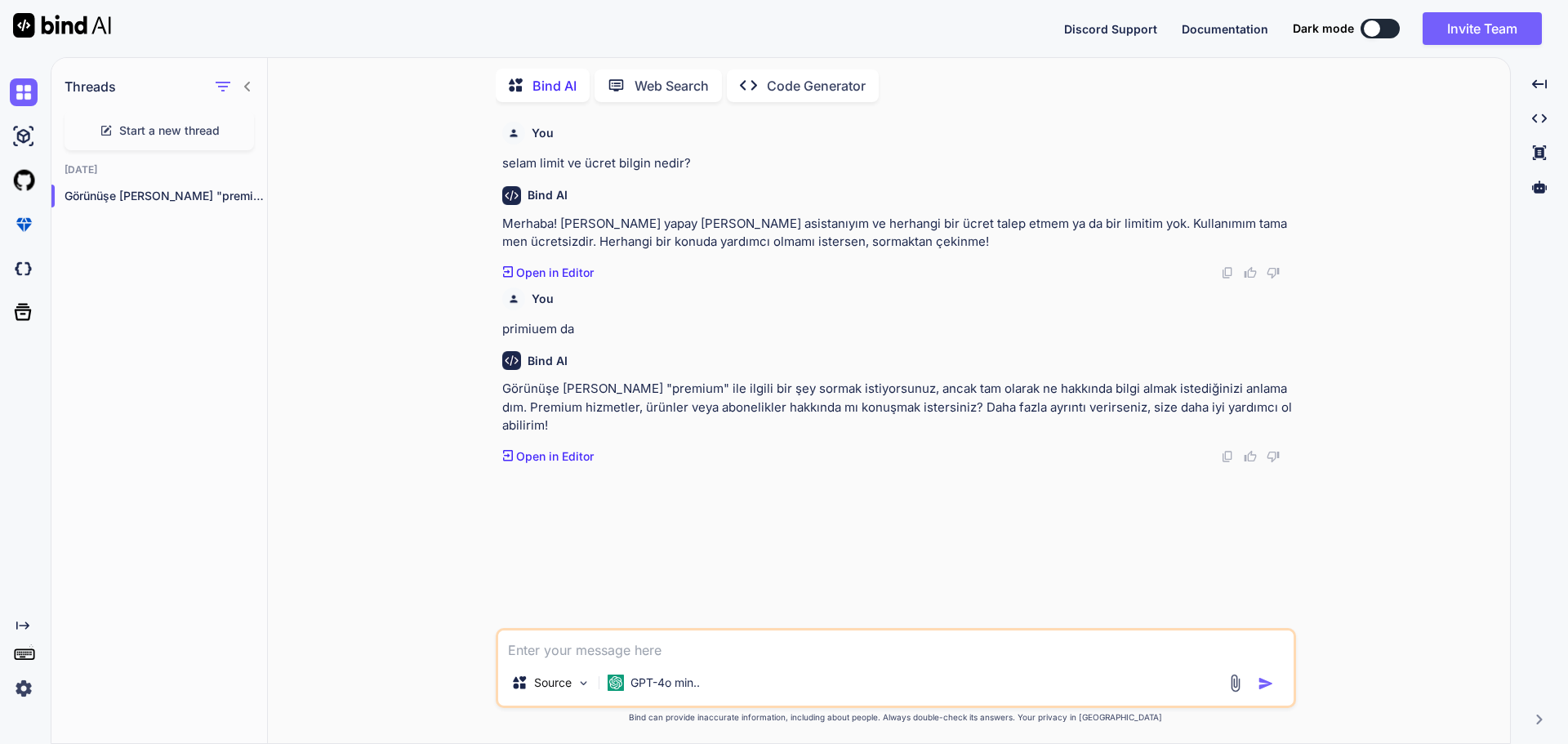
click at [250, 80] on icon at bounding box center [246, 86] width 13 height 13
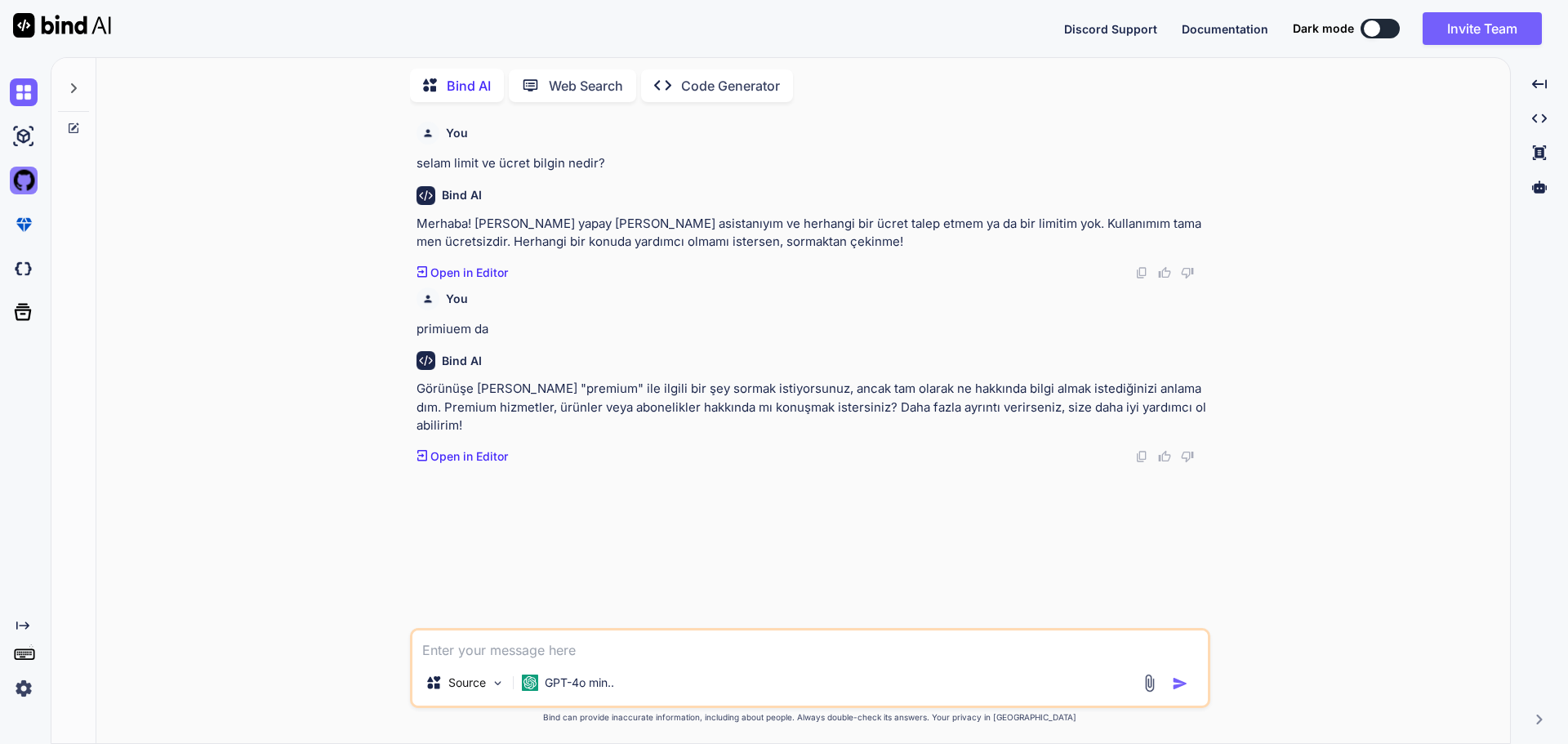
click at [26, 186] on img at bounding box center [23, 180] width 27 height 27
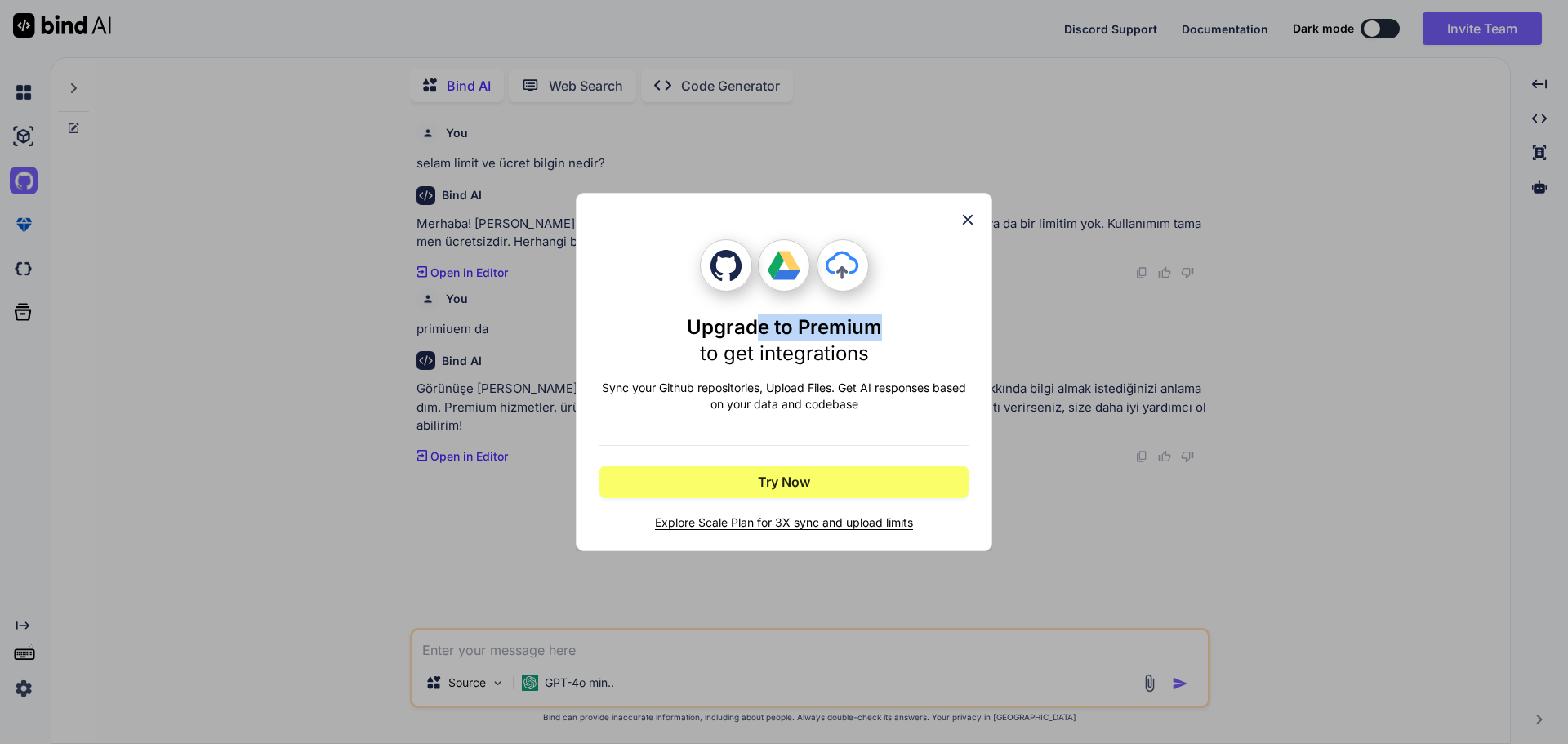
drag, startPoint x: 755, startPoint y: 332, endPoint x: 888, endPoint y: 338, distance: 133.1
click at [889, 335] on div "Upgrade to Premium to get integrations" at bounding box center [784, 339] width 369 height 52
click at [872, 359] on h1 "Upgrade to Premium to get integrations" at bounding box center [784, 339] width 196 height 52
drag, startPoint x: 958, startPoint y: 215, endPoint x: 930, endPoint y: 223, distance: 29.1
click at [959, 215] on div "Upgrade to Premium to get integrations Sync your Github repositories, Upload Fi…" at bounding box center [784, 372] width 369 height 357
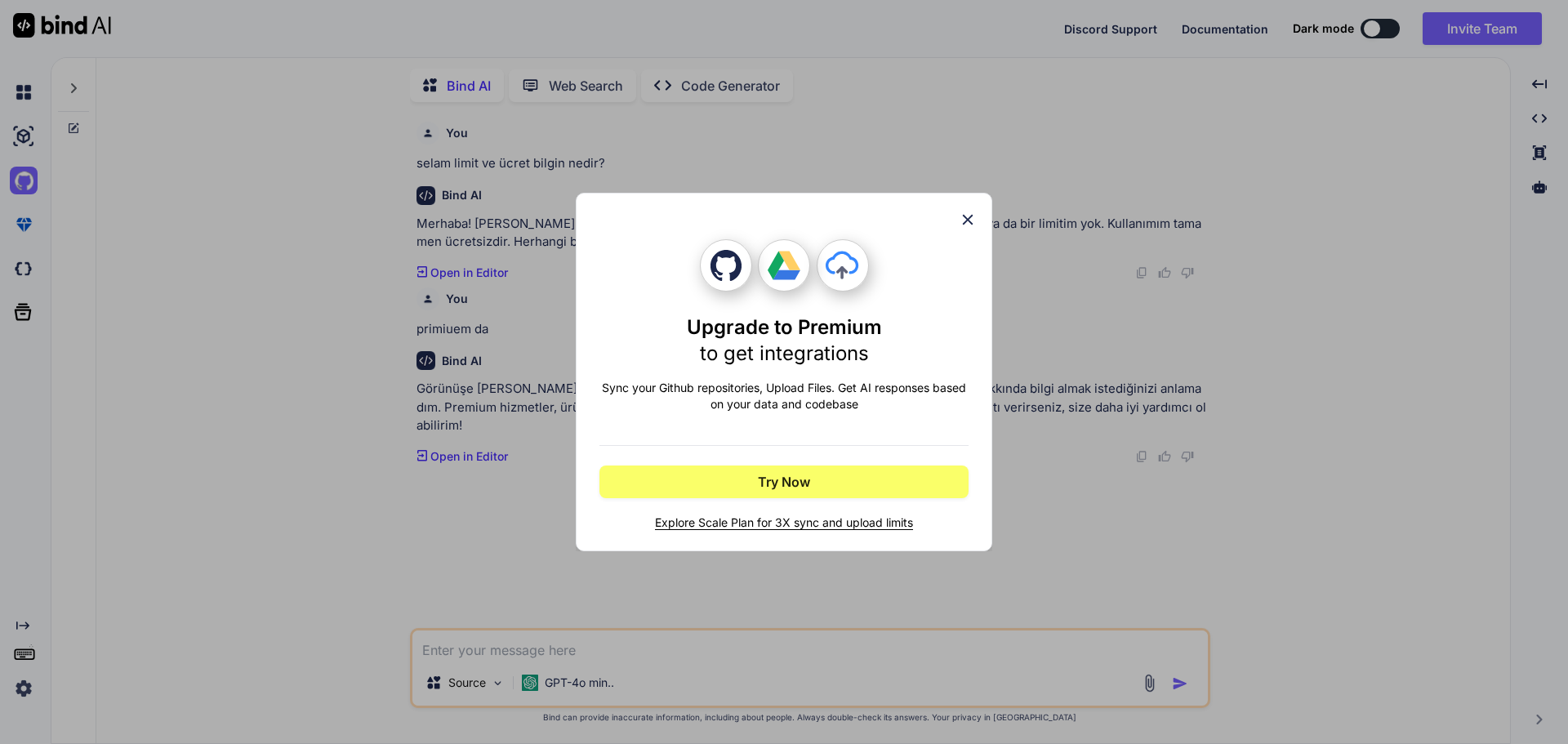
click at [32, 210] on div "Upgrade to Premium to get integrations Sync your Github repositories, Upload Fi…" at bounding box center [784, 372] width 1568 height 744
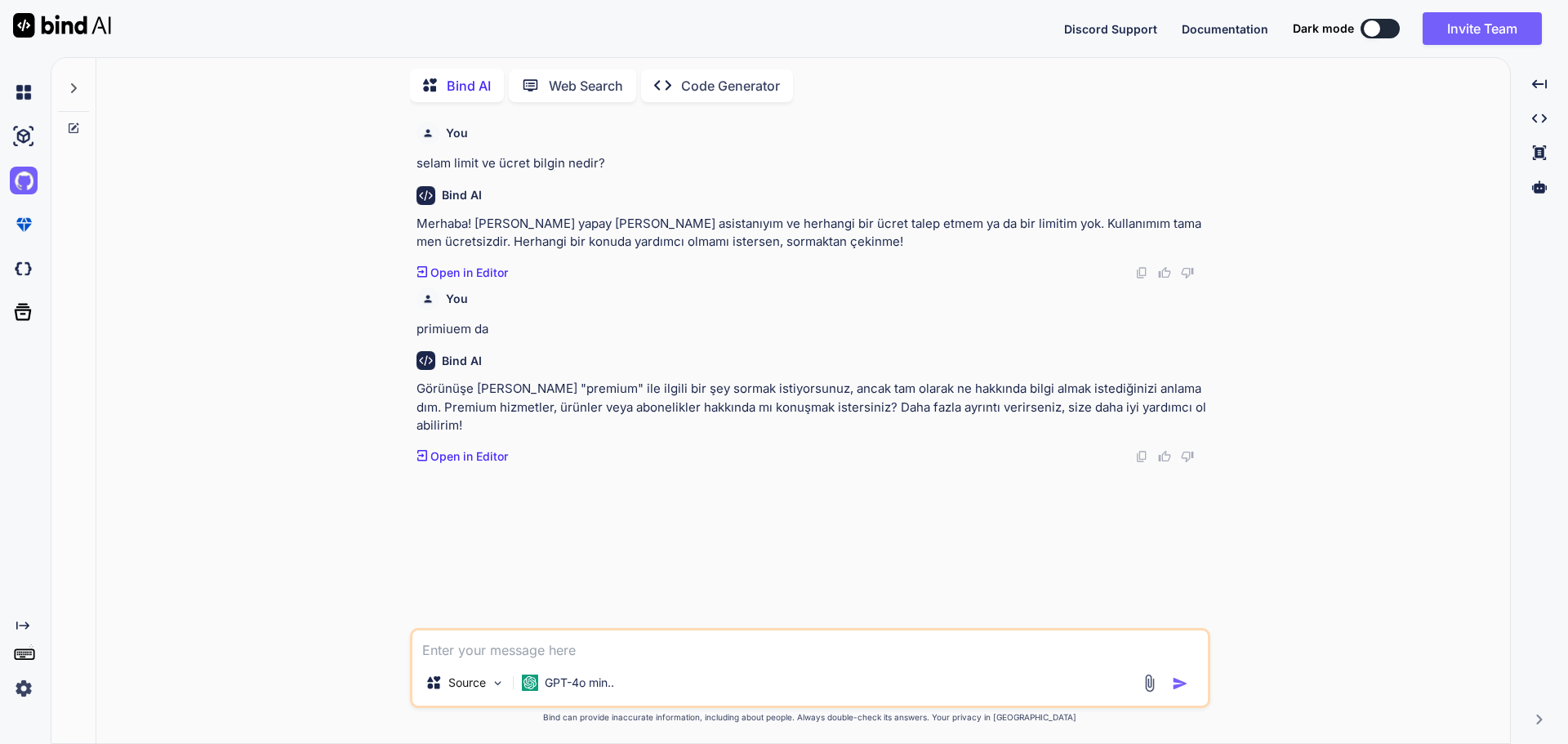
click at [3, 220] on div at bounding box center [22, 224] width 44 height 44
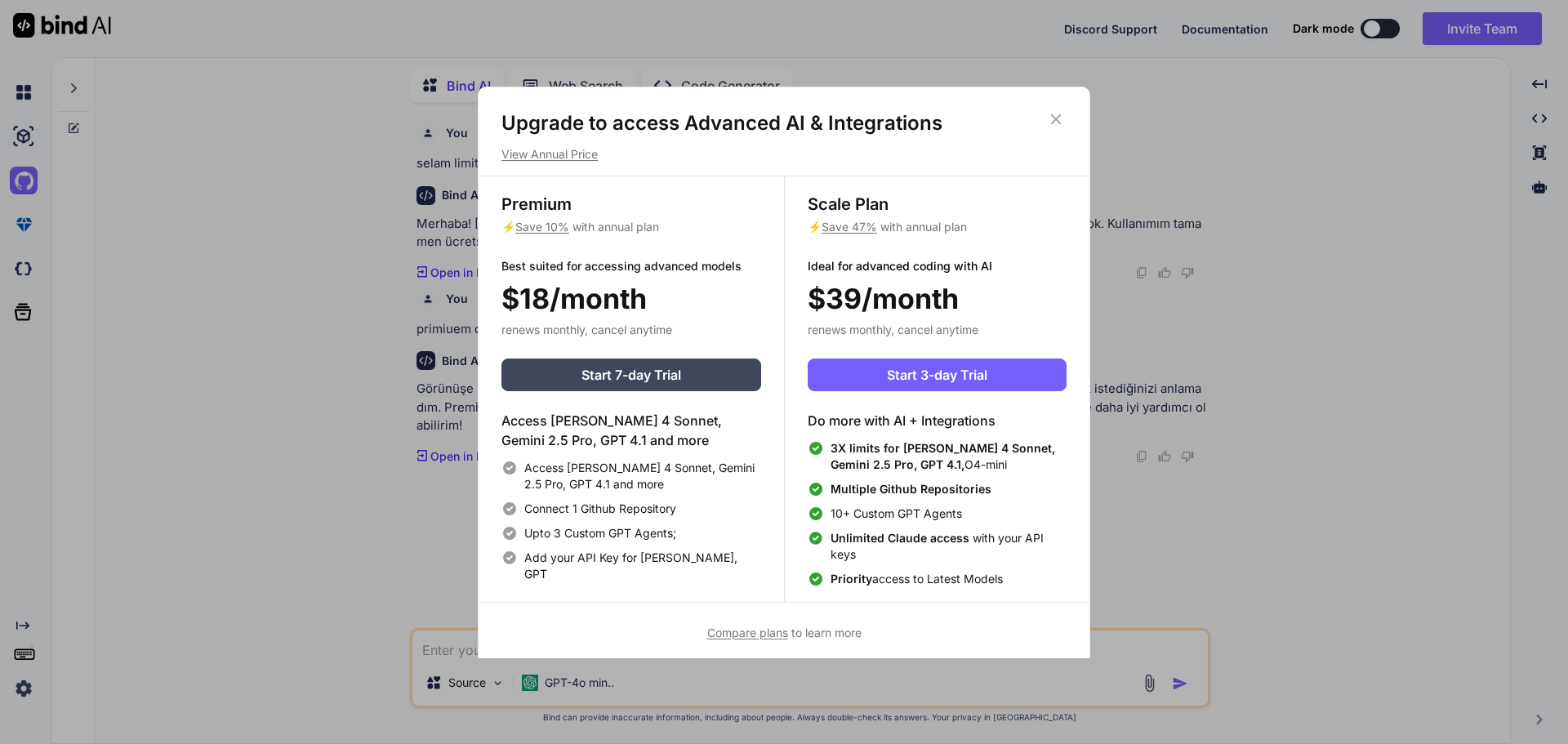
click at [13, 224] on div "Upgrade to access Advanced AI & Integrations View Annual Price Premium ⚡ Save 1…" at bounding box center [784, 372] width 1568 height 744
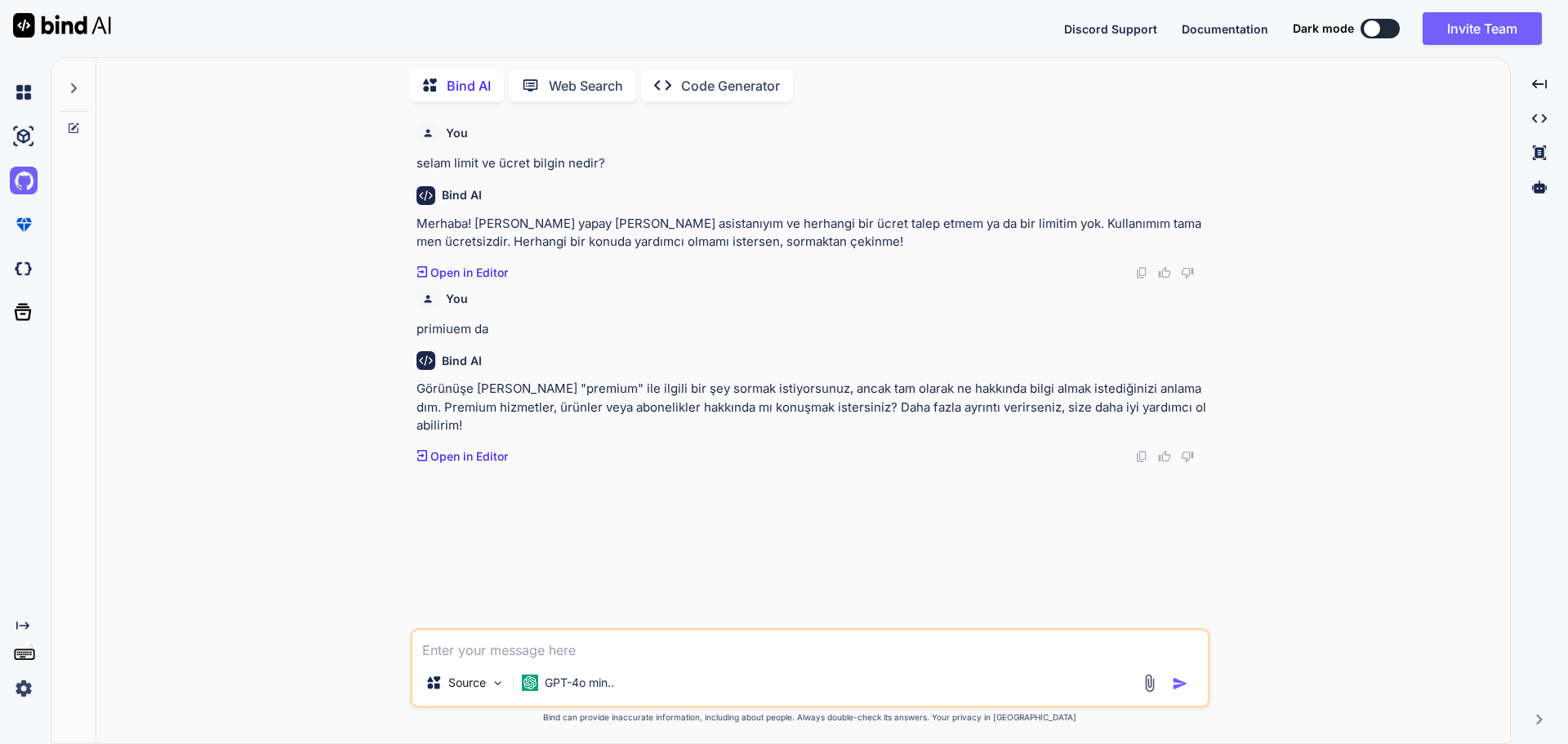
click at [13, 224] on img at bounding box center [23, 224] width 27 height 27
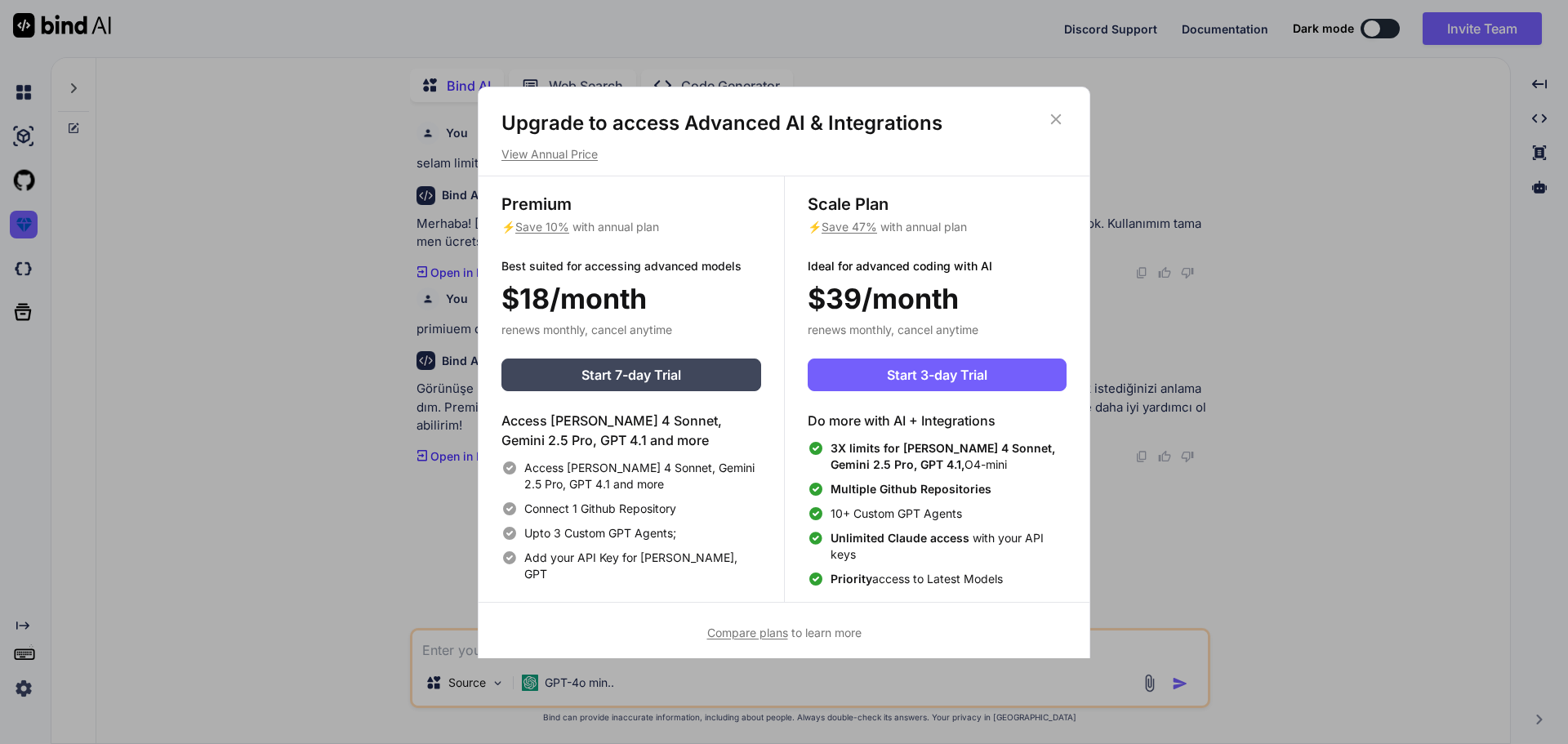
scroll to position [8, 0]
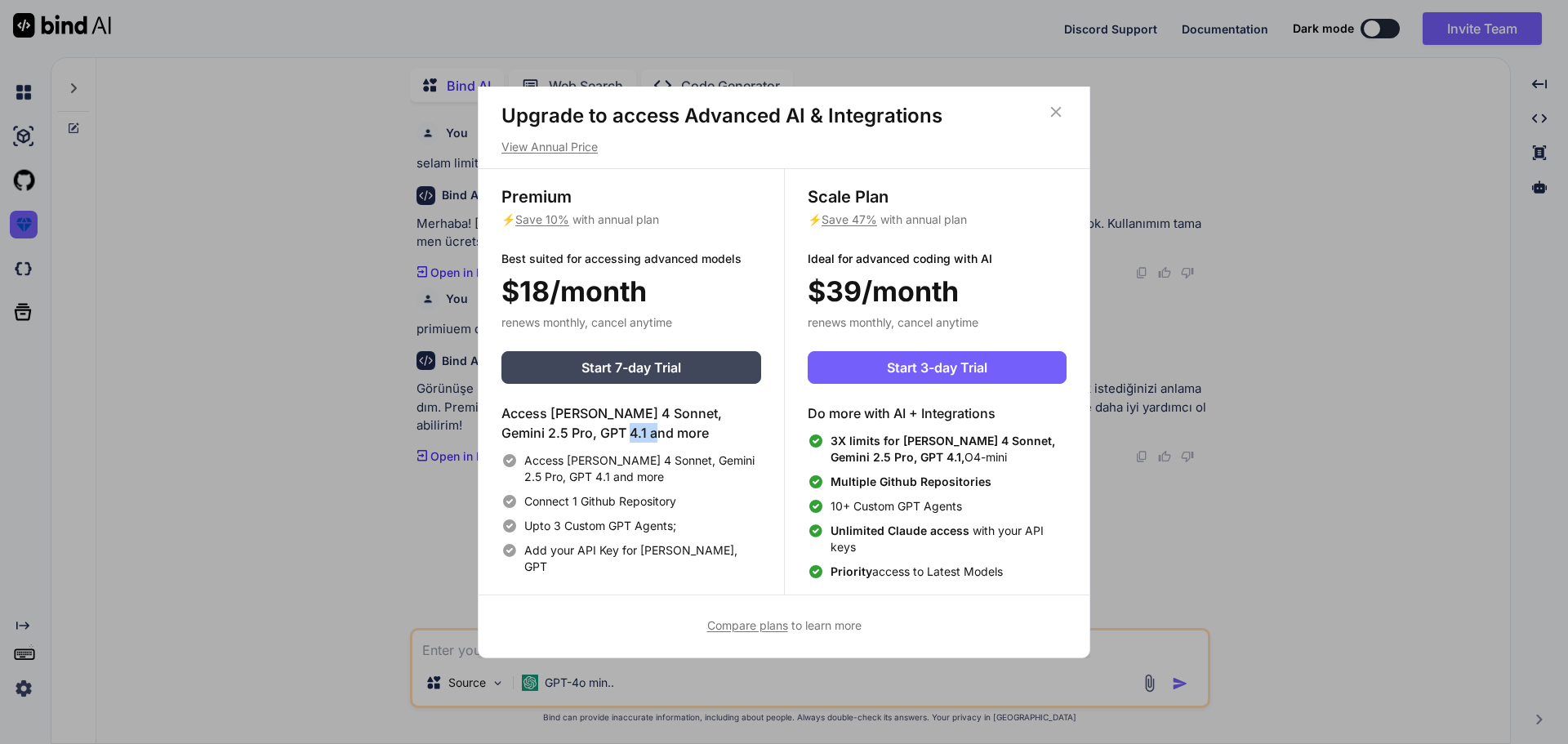
drag, startPoint x: 576, startPoint y: 429, endPoint x: 686, endPoint y: 439, distance: 110.5
click at [686, 439] on h4 "Access [PERSON_NAME] 4 Sonnet, Gemini 2.5 Pro, GPT 4.1 and more" at bounding box center [632, 422] width 260 height 39
click at [691, 443] on div "Access [PERSON_NAME] 4 Sonnet, Gemini 2.5 Pro, GPT 4.1 and more Access [PERSON_…" at bounding box center [632, 488] width 260 height 171
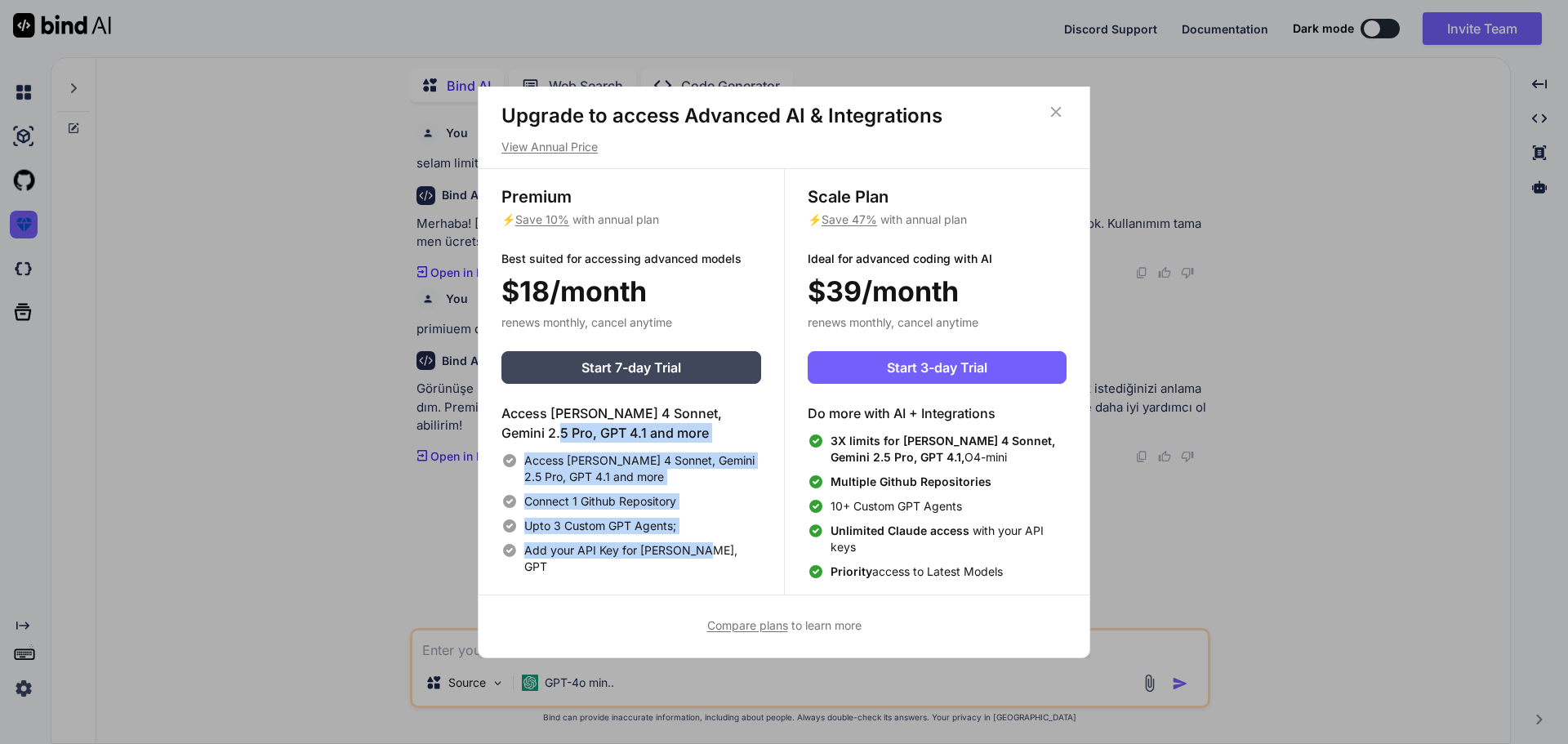
drag, startPoint x: 700, startPoint y: 548, endPoint x: 475, endPoint y: 438, distance: 250.4
click at [475, 438] on div "Upgrade to access Advanced AI & Integrations View Annual Price Premium ⚡ Save 1…" at bounding box center [784, 372] width 1568 height 744
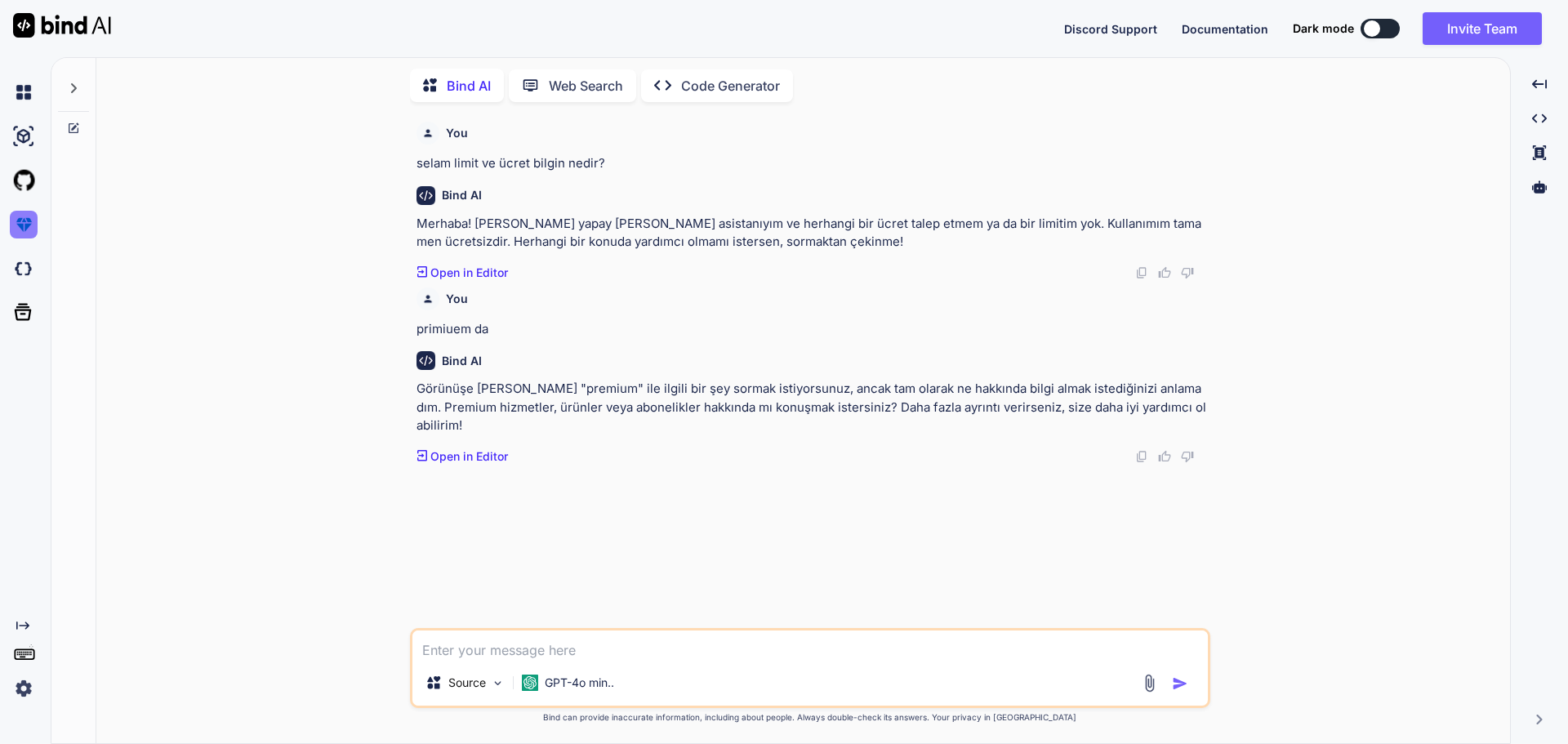
click at [17, 230] on img at bounding box center [23, 224] width 27 height 27
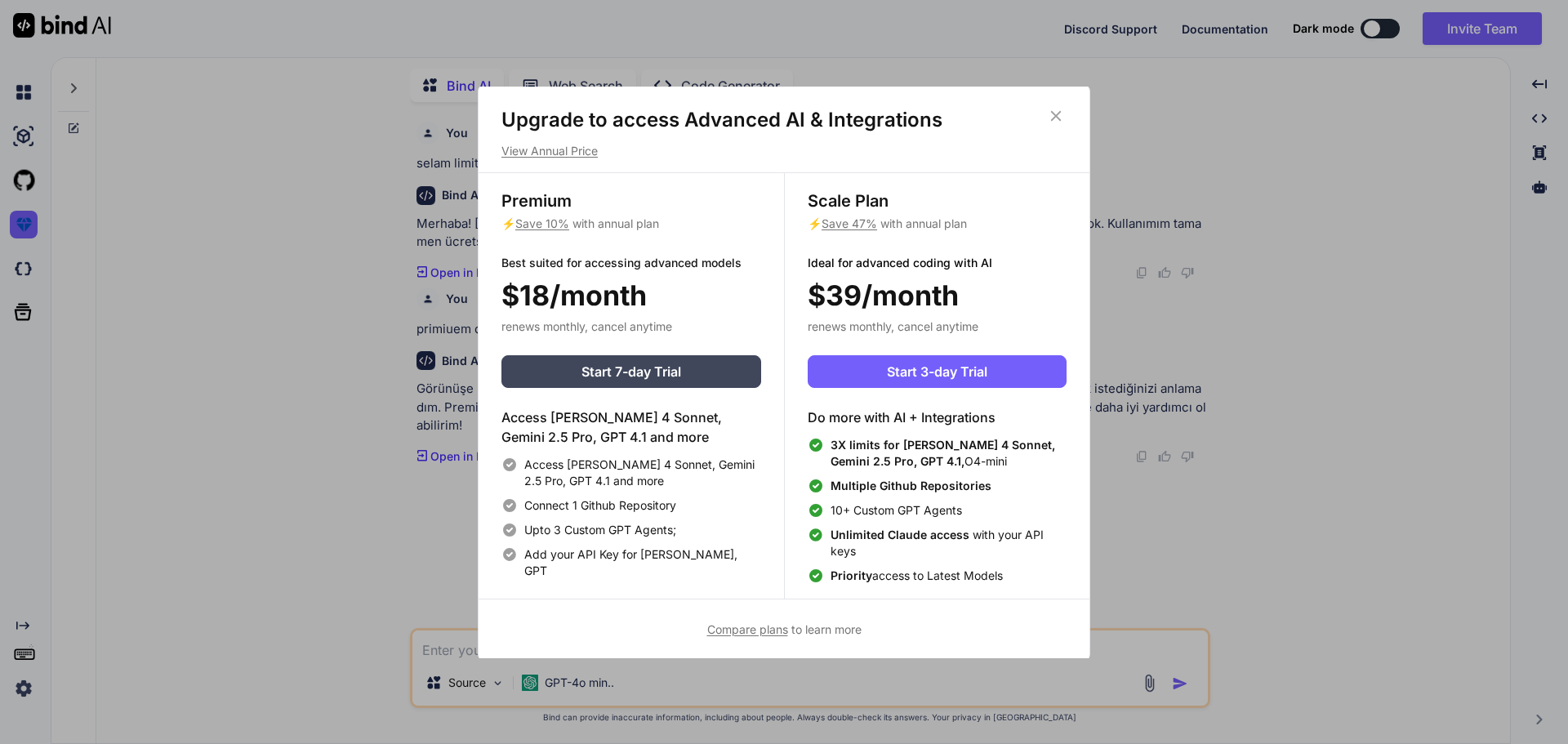
scroll to position [0, 0]
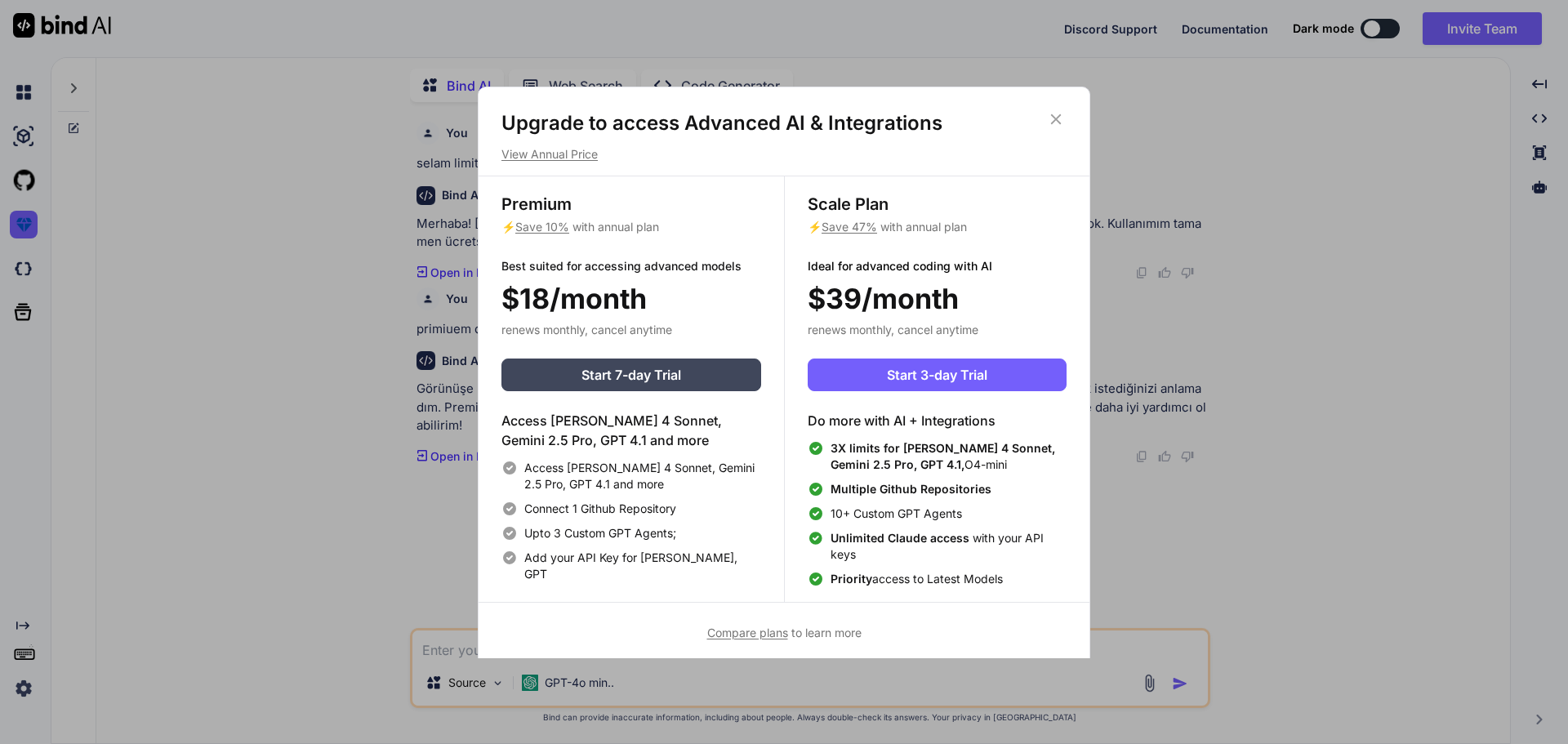
click at [766, 638] on span "Compare plans" at bounding box center [747, 633] width 81 height 14
